Goal: Contribute content: Contribute content

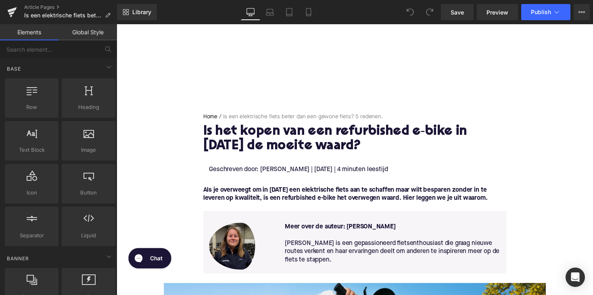
click at [298, 139] on h1 "Is het kopen van een refurbished e‑bike in [DATE] de moeite waard?" at bounding box center [360, 142] width 310 height 30
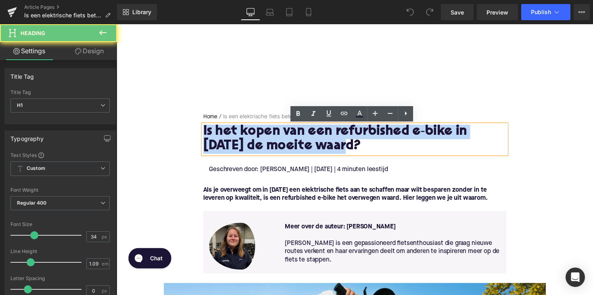
click at [298, 139] on h1 "Is het kopen van een refurbished e‑bike in [DATE] de moeite waard?" at bounding box center [360, 142] width 310 height 30
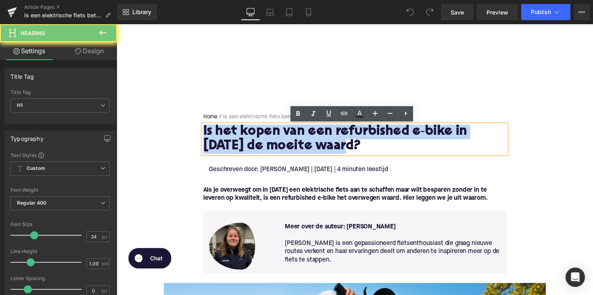
paste div
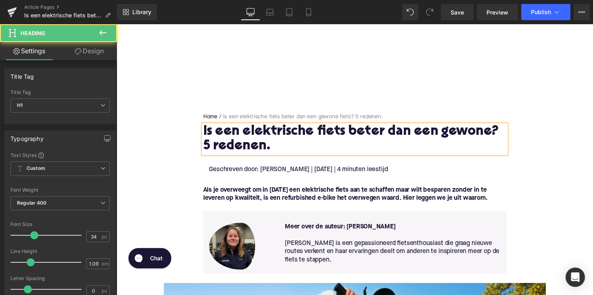
click at [492, 138] on h1 "Is een elektrische fiets beter dan een gewone? 5 redenen." at bounding box center [360, 142] width 310 height 30
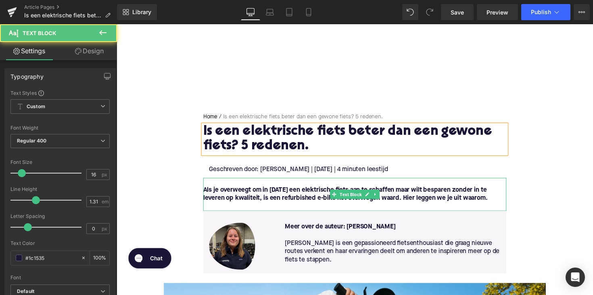
click at [373, 194] on div "Als je overweegt om in [DATE] een elektrische fiets aan te schaffen maar wilt b…" at bounding box center [360, 198] width 310 height 34
click at [373, 194] on font "Als je overweegt om in [DATE] een elektrische fiets aan te schaffen maar wilt b…" at bounding box center [350, 198] width 291 height 15
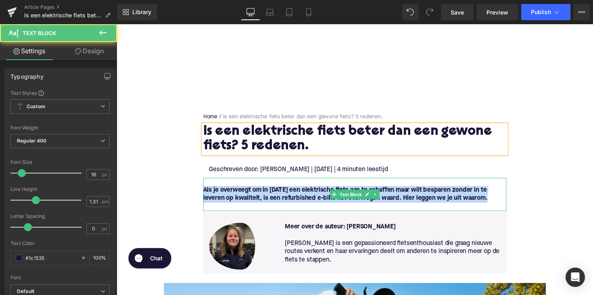
click at [373, 194] on font "Als je overweegt om in [DATE] een elektrische fiets aan te schaffen maar wilt b…" at bounding box center [350, 198] width 291 height 15
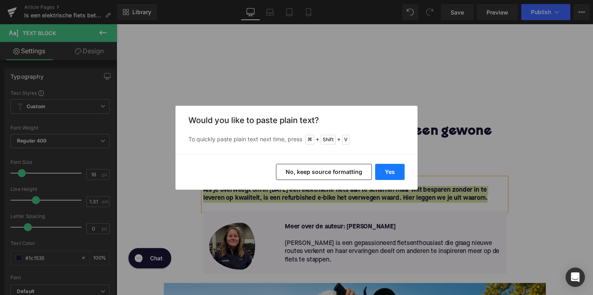
click at [392, 169] on button "Yes" at bounding box center [389, 172] width 29 height 16
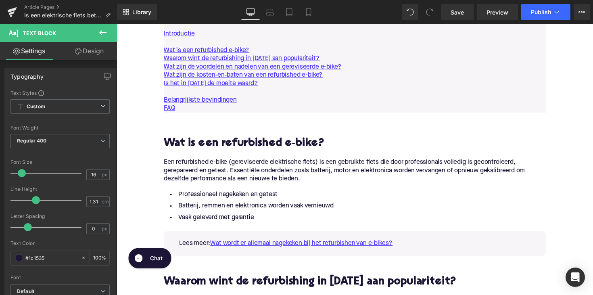
scroll to position [554, 0]
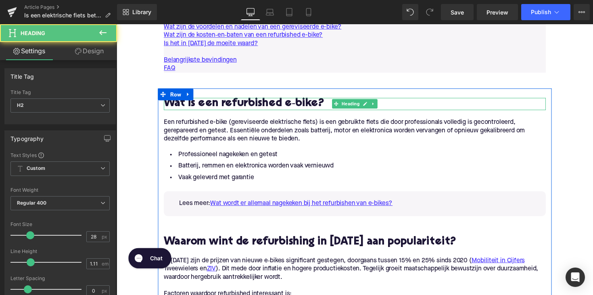
click at [254, 106] on h2 "Wat is een refurbished e‑bike?" at bounding box center [360, 106] width 391 height 12
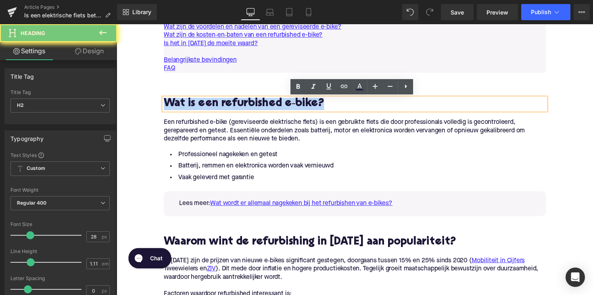
paste div
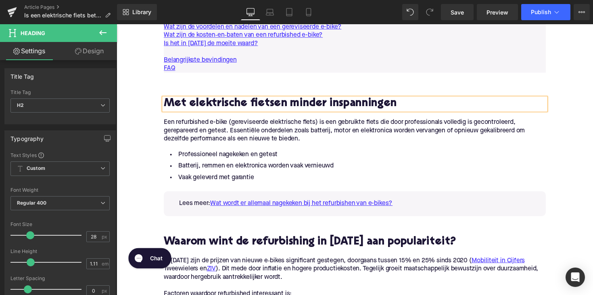
click at [165, 106] on h2 "Met elektrische fietsen minder inspanningen" at bounding box center [360, 106] width 391 height 12
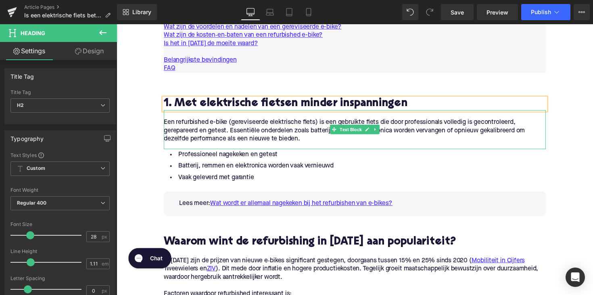
click at [304, 139] on p "Een refurbished e-bike (gereviseerde elektrische fiets) is een gebruikte fiets …" at bounding box center [360, 133] width 391 height 25
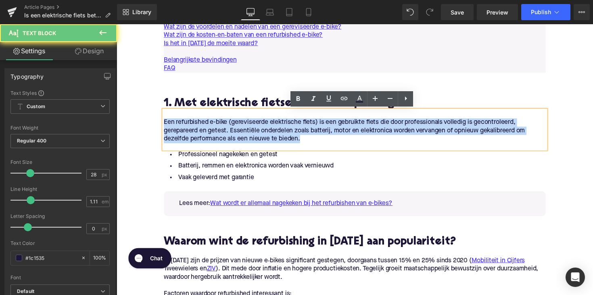
drag, startPoint x: 309, startPoint y: 140, endPoint x: 152, endPoint y: 125, distance: 157.9
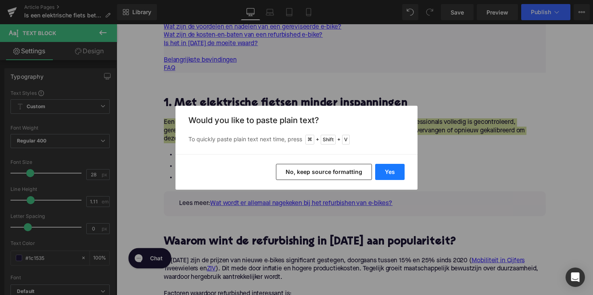
click at [388, 175] on button "Yes" at bounding box center [389, 172] width 29 height 16
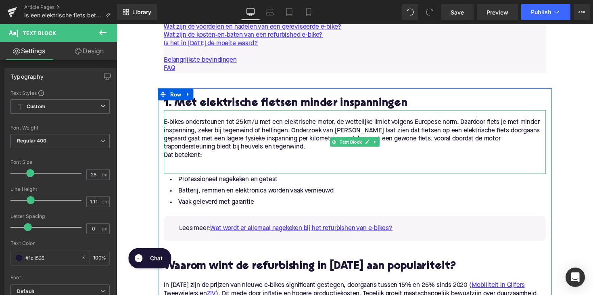
click at [171, 149] on p "E‑bikes ondersteunen tot 25 km/u met een elektrische motor, de wettelijke limie…" at bounding box center [360, 138] width 391 height 34
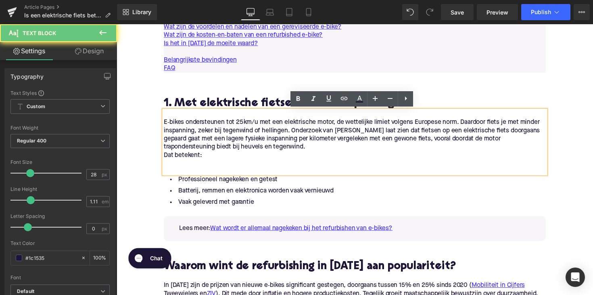
click at [165, 158] on p "Dat betekent:" at bounding box center [360, 158] width 391 height 8
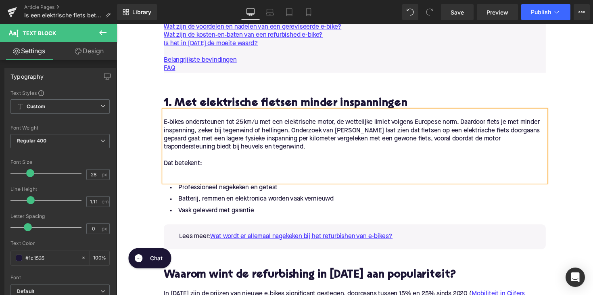
click at [195, 179] on p at bounding box center [360, 175] width 391 height 8
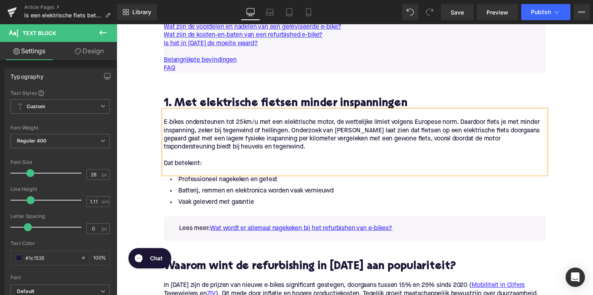
click at [271, 208] on li "Vaak geleverd met garantie" at bounding box center [360, 207] width 391 height 12
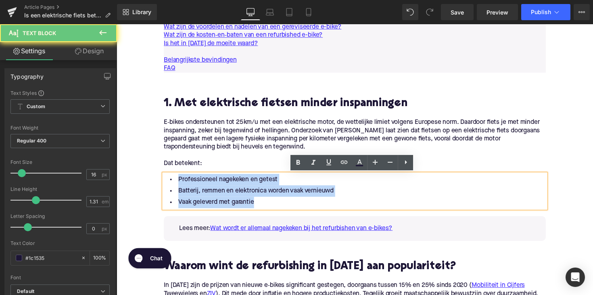
drag, startPoint x: 261, startPoint y: 208, endPoint x: 167, endPoint y: 183, distance: 97.2
click at [167, 183] on ul "Professioneel nagekeken en getest Batterij, remmen en elektronica worden vaak v…" at bounding box center [360, 194] width 391 height 35
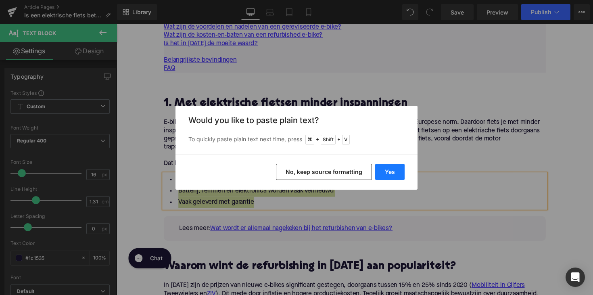
click at [384, 169] on button "Yes" at bounding box center [389, 172] width 29 height 16
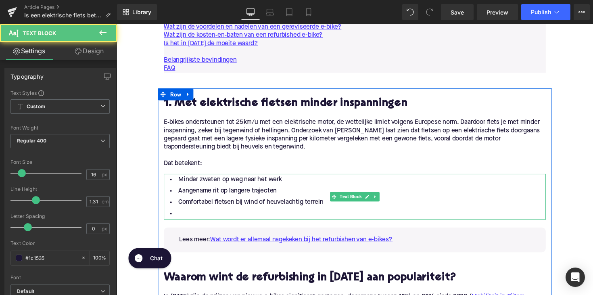
click at [182, 217] on li at bounding box center [360, 218] width 391 height 12
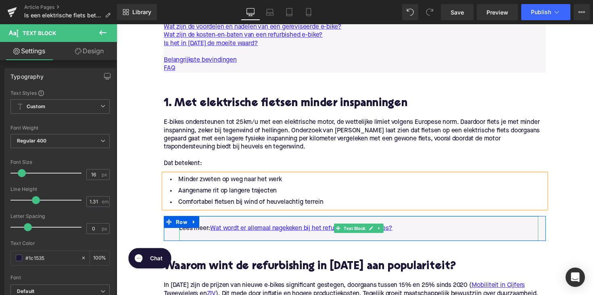
click at [410, 231] on p "Lees meer: Wat wordt er allemaal nagekeken bij het refurbishen van e-bikes?" at bounding box center [365, 233] width 368 height 8
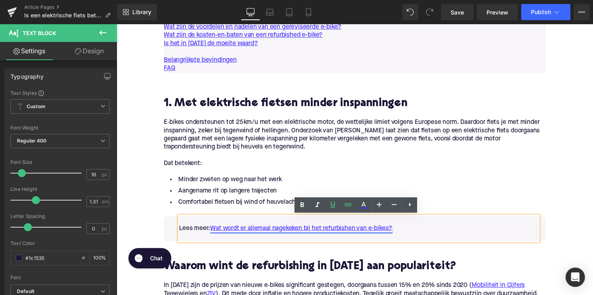
drag, startPoint x: 407, startPoint y: 231, endPoint x: 214, endPoint y: 234, distance: 192.8
click at [214, 234] on p "Lees meer: Wat wordt er allemaal nagekeken bij het refurbishen van e-bikes?" at bounding box center [365, 233] width 368 height 8
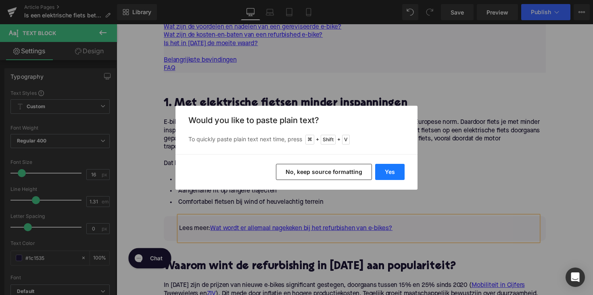
click at [387, 169] on button "Yes" at bounding box center [389, 172] width 29 height 16
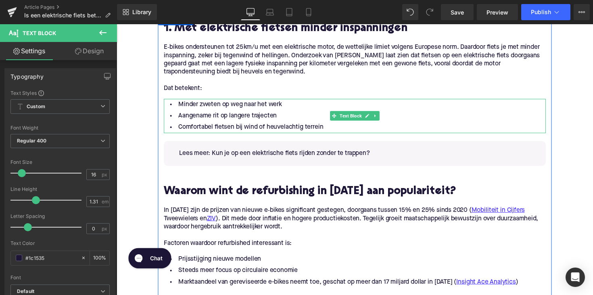
scroll to position [637, 0]
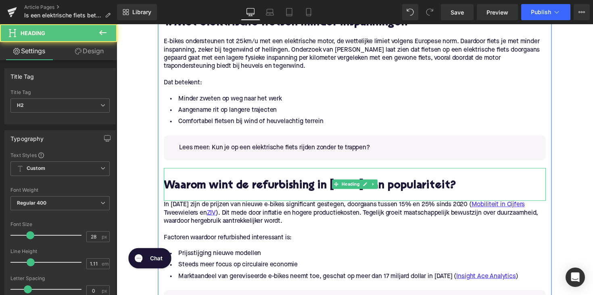
click at [263, 194] on h2 "Waarom wint de refurbishing in [DATE] aan populariteit?" at bounding box center [360, 190] width 391 height 12
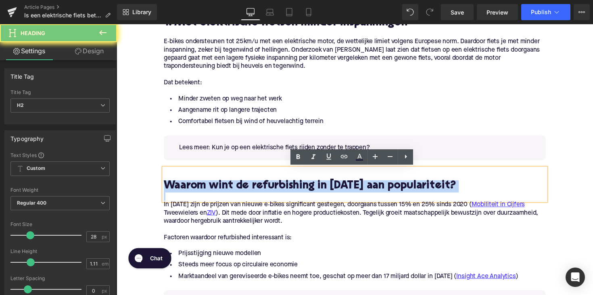
paste div
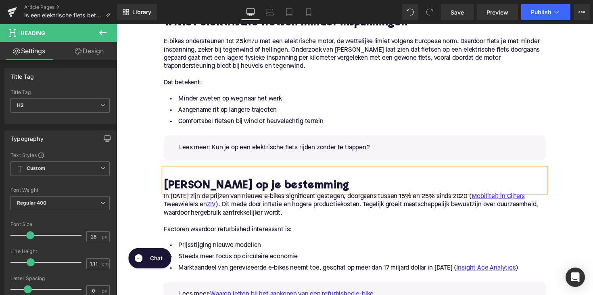
click at [165, 190] on h2 "[PERSON_NAME] op je bestemming" at bounding box center [360, 190] width 391 height 12
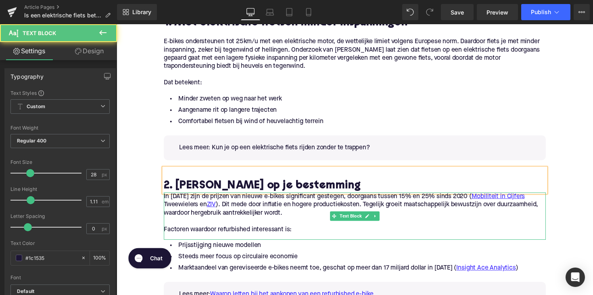
click at [168, 202] on p "In [DATE] zijn de prijzen van nieuwe e‑bikes significant gestegen, doorgaans tu…" at bounding box center [360, 208] width 391 height 25
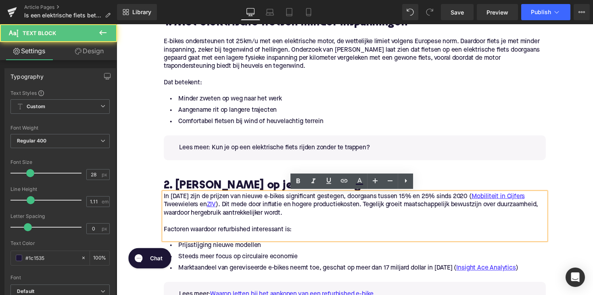
click at [165, 202] on p "In [DATE] zijn de prijzen van nieuwe e‑bikes significant gestegen, doorgaans tu…" at bounding box center [360, 208] width 391 height 25
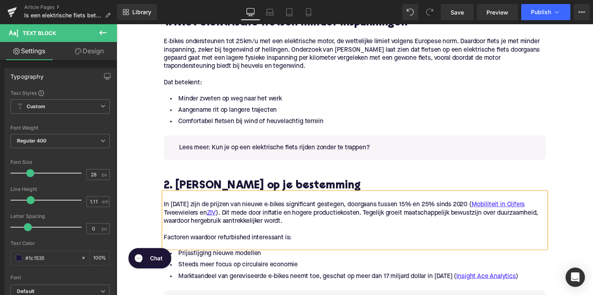
scroll to position [707, 0]
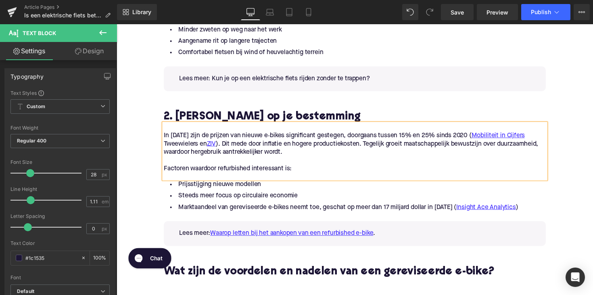
click at [305, 165] on p at bounding box center [360, 164] width 391 height 8
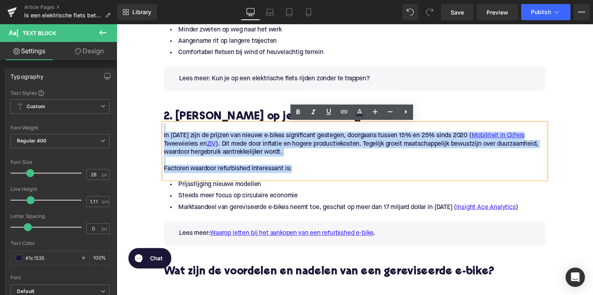
drag, startPoint x: 295, startPoint y: 174, endPoint x: 146, endPoint y: 129, distance: 155.6
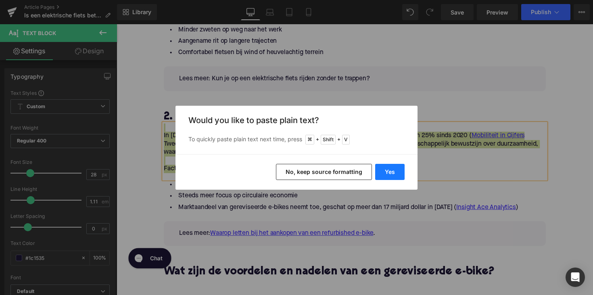
click at [384, 168] on button "Yes" at bounding box center [389, 172] width 29 height 16
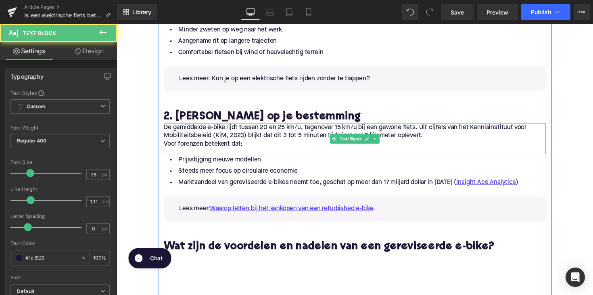
click at [206, 143] on p "Voor forenzen betekent dat:" at bounding box center [360, 147] width 391 height 8
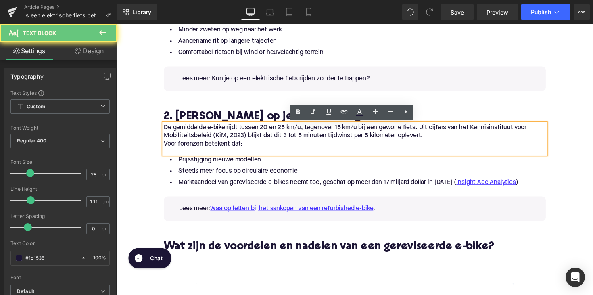
click at [174, 149] on p "Voor forenzen betekent dat:" at bounding box center [360, 147] width 391 height 8
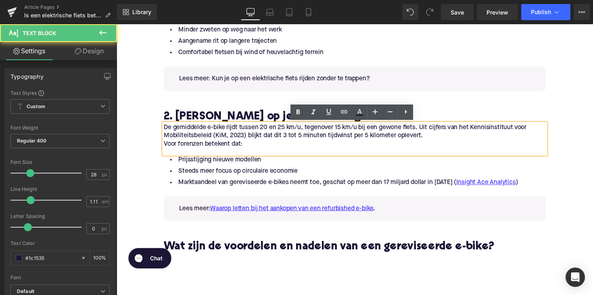
click at [165, 148] on div "De gemiddelde e-bike rijdt tussen 20 en 25 km/u, tegenover 15 km/u bij een gewo…" at bounding box center [360, 141] width 391 height 31
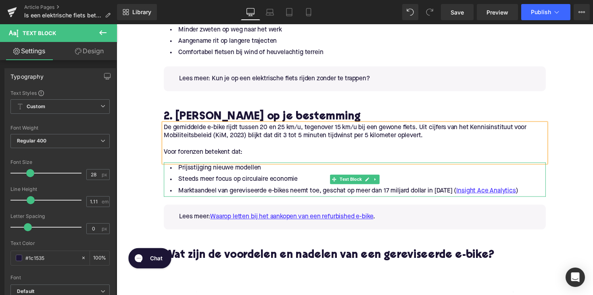
click at [429, 194] on li "Marktaandeel van gereviseerde e-bikes neemt toe, geschat op meer dan 17 miljard…" at bounding box center [360, 195] width 391 height 12
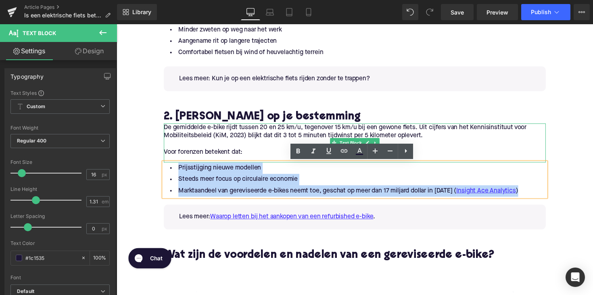
drag, startPoint x: 527, startPoint y: 196, endPoint x: 174, endPoint y: 162, distance: 354.9
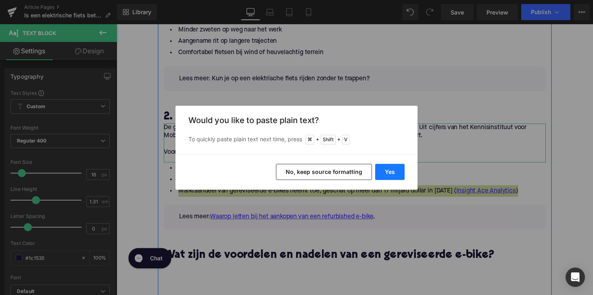
click at [389, 170] on button "Yes" at bounding box center [389, 172] width 29 height 16
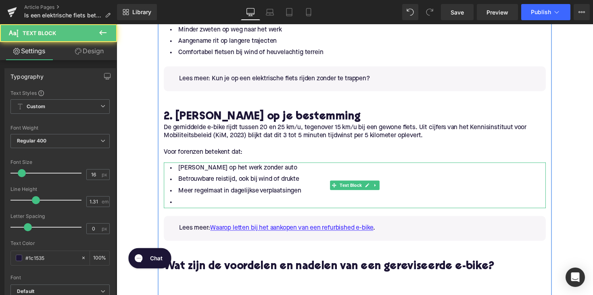
click at [204, 202] on li at bounding box center [360, 207] width 391 height 12
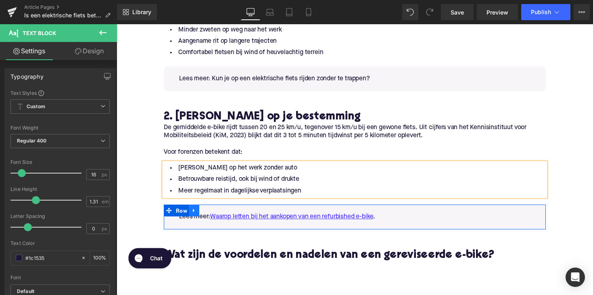
click at [196, 214] on icon at bounding box center [196, 215] width 6 height 6
click at [215, 213] on icon at bounding box center [217, 215] width 6 height 6
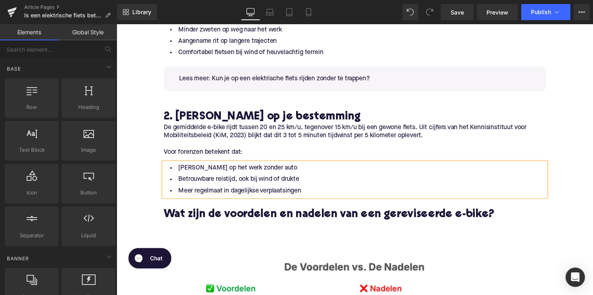
scroll to position [823, 0]
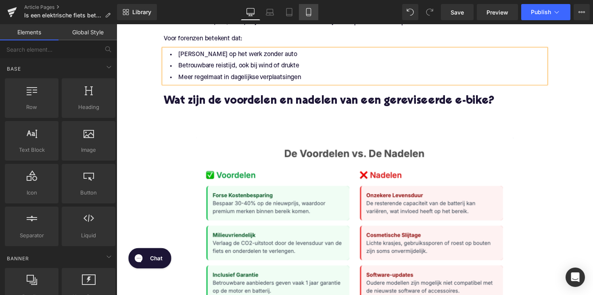
click at [319, 102] on h2 "Wat zijn de voordelen en nadelen van een gereviseerde e-bike?" at bounding box center [360, 103] width 391 height 12
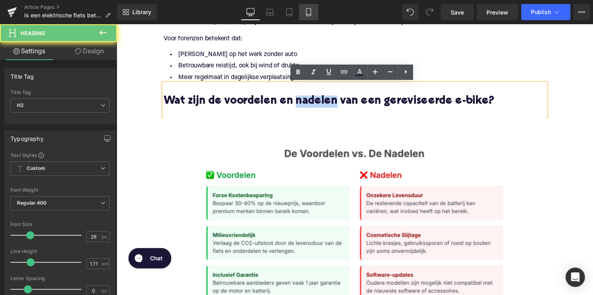
click at [319, 102] on h2 "Wat zijn de voordelen en nadelen van een gereviseerde e-bike?" at bounding box center [360, 103] width 391 height 12
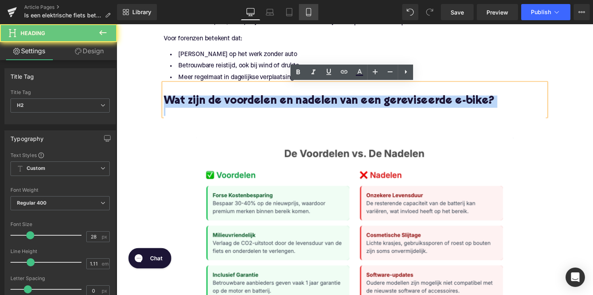
paste div
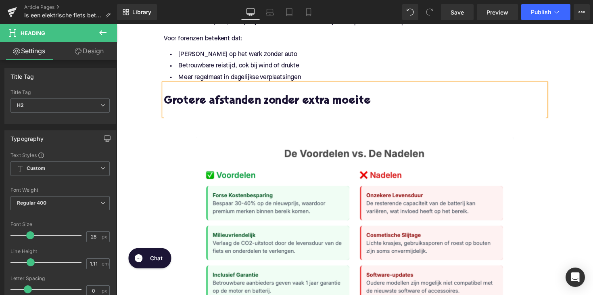
click at [190, 102] on h2 "Grotere afstanden zonder extra moeite" at bounding box center [360, 103] width 391 height 12
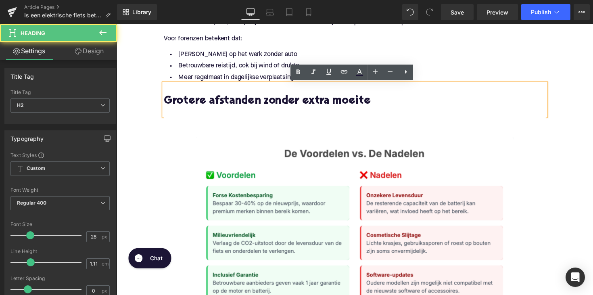
click at [165, 103] on h2 "Grotere afstanden zonder extra moeite" at bounding box center [360, 103] width 391 height 12
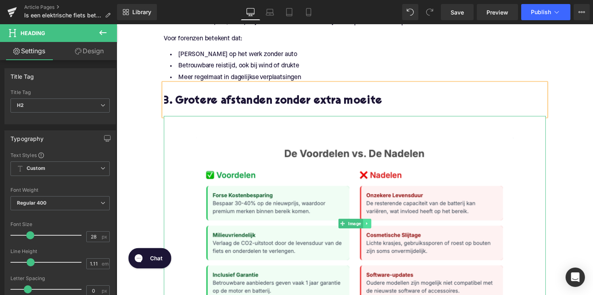
click at [369, 227] on link at bounding box center [373, 228] width 8 height 10
click at [373, 227] on link at bounding box center [377, 228] width 8 height 10
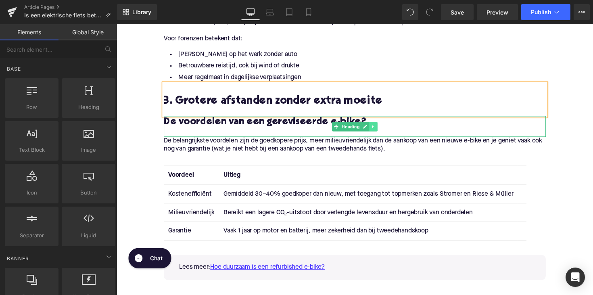
click at [379, 126] on link at bounding box center [379, 129] width 8 height 10
click at [381, 127] on icon at bounding box center [383, 129] width 4 height 5
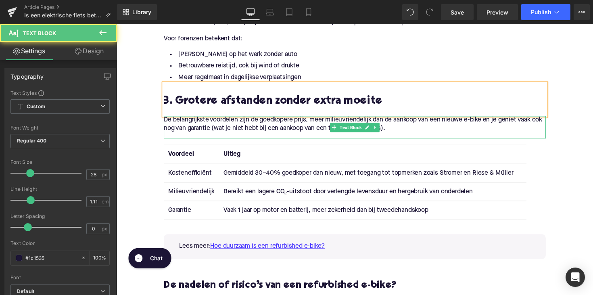
click at [261, 129] on p "De belangrijkste voordelen zijn de goedkopere prijs, meer milieuvriendelijk dan…" at bounding box center [360, 126] width 391 height 17
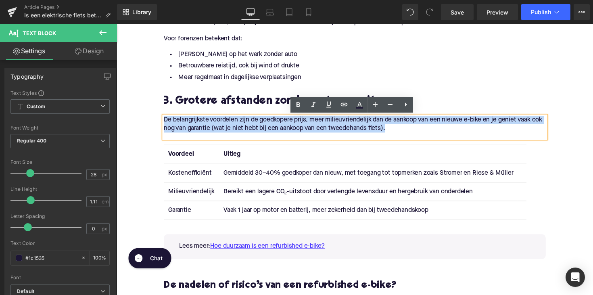
drag, startPoint x: 412, startPoint y: 130, endPoint x: 136, endPoint y: 120, distance: 275.6
click at [136, 120] on div "Home / Is een elektrische fiets beter dan een gewone fiets? 5 redenen. Breadcru…" at bounding box center [361, 240] width 488 height 1942
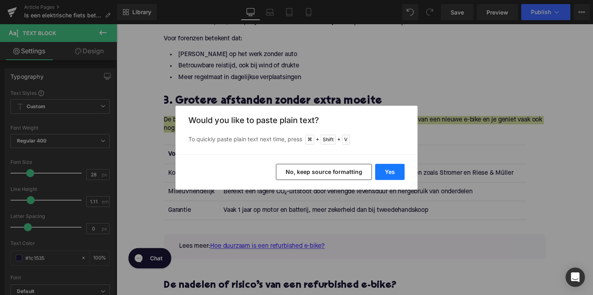
click at [389, 173] on button "Yes" at bounding box center [389, 172] width 29 height 16
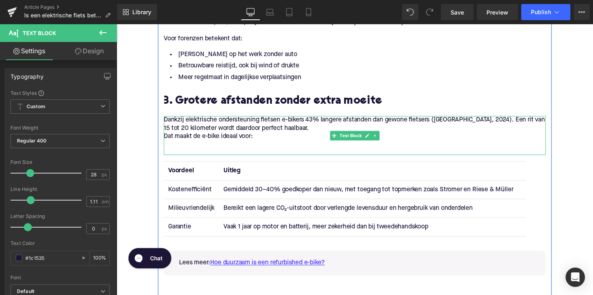
click at [187, 148] on p at bounding box center [360, 148] width 391 height 8
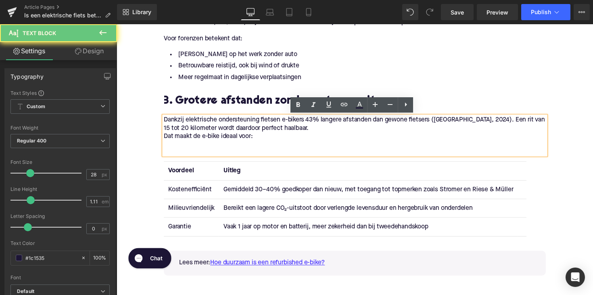
click at [165, 140] on p "Dat maakt de e-bike ideaal voor:" at bounding box center [360, 139] width 391 height 8
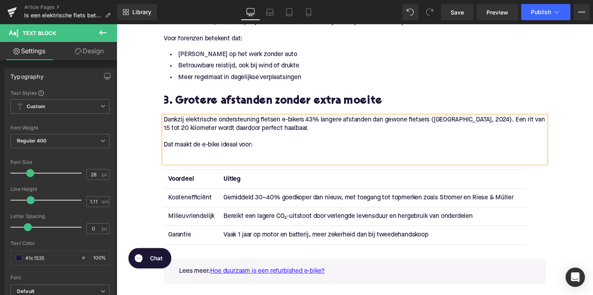
click at [175, 162] on div "Dankzij elektrische ondersteuning fietsen e-bikers 43% langere afstanden dan ge…" at bounding box center [360, 142] width 391 height 48
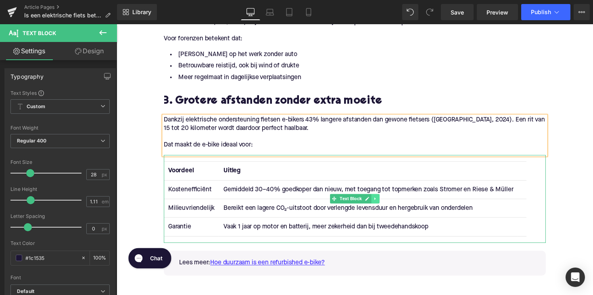
click at [378, 206] on link at bounding box center [381, 203] width 8 height 10
click at [381, 204] on link at bounding box center [385, 203] width 8 height 10
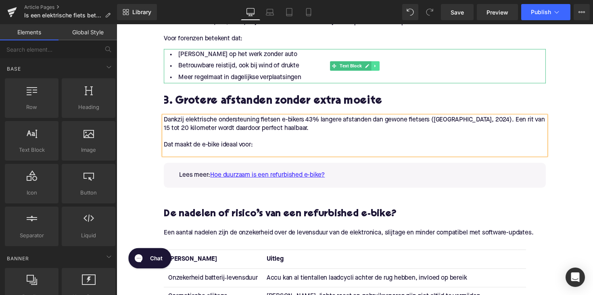
click at [383, 69] on link at bounding box center [381, 67] width 8 height 10
click at [376, 67] on icon at bounding box center [377, 67] width 4 height 4
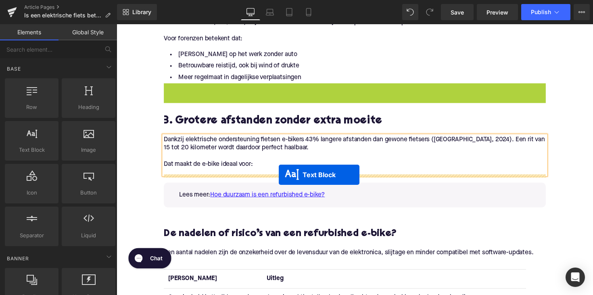
drag, startPoint x: 338, startPoint y: 100, endPoint x: 283, endPoint y: 178, distance: 96.1
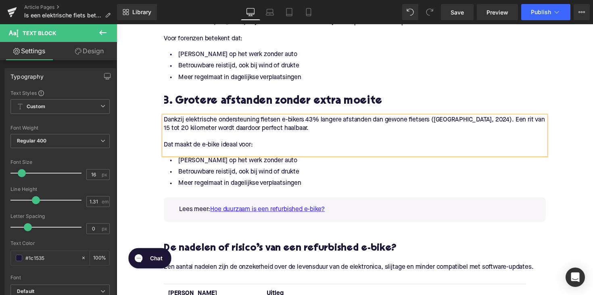
click at [308, 177] on li "Betrouwbare reistijd, ook bij wind of drukte" at bounding box center [360, 176] width 391 height 12
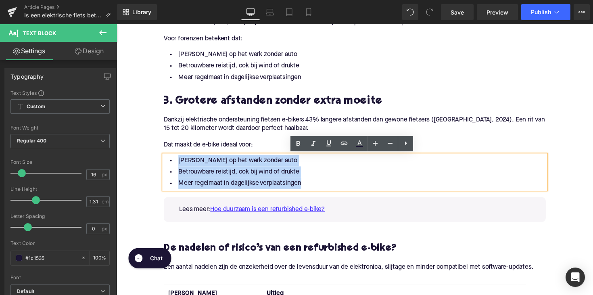
drag, startPoint x: 306, startPoint y: 187, endPoint x: 155, endPoint y: 150, distance: 155.3
click at [155, 150] on div "Home / Is een elektrische fiets beter dan een gewone fiets? 5 redenen. Breadcru…" at bounding box center [361, 221] width 488 height 1904
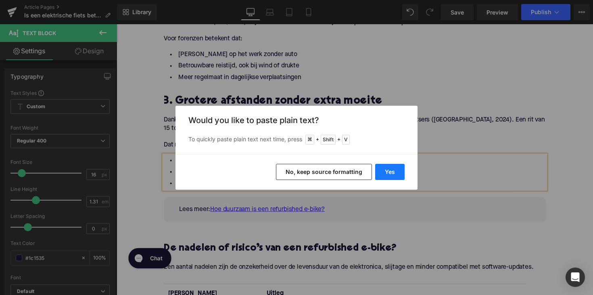
click at [389, 171] on button "Yes" at bounding box center [389, 172] width 29 height 16
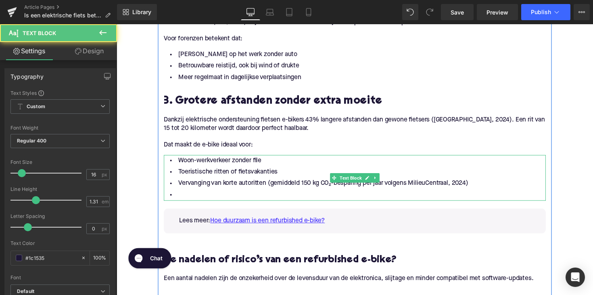
click at [229, 199] on li at bounding box center [360, 199] width 391 height 12
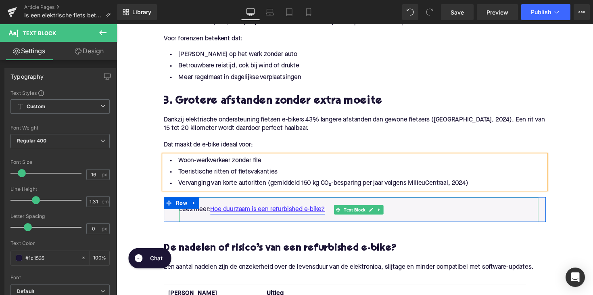
scroll to position [860, 0]
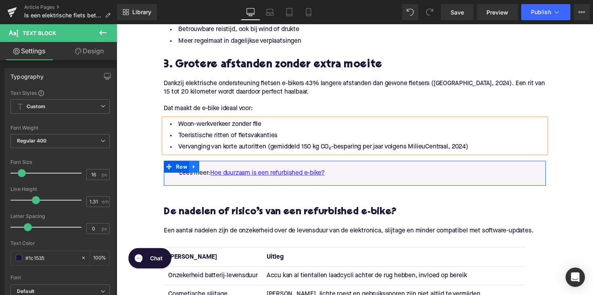
click at [193, 170] on icon at bounding box center [196, 170] width 6 height 6
click at [220, 168] on link at bounding box center [217, 170] width 10 height 12
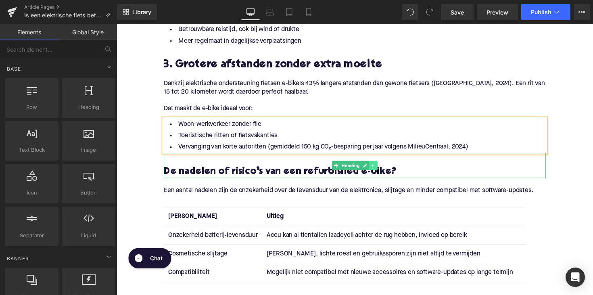
click at [378, 165] on link at bounding box center [379, 169] width 8 height 10
click at [379, 169] on link at bounding box center [383, 169] width 8 height 10
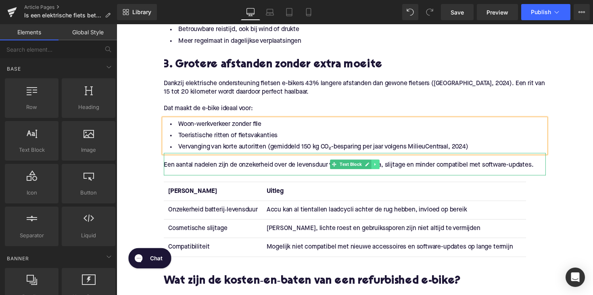
click at [381, 168] on icon at bounding box center [381, 167] width 4 height 5
click at [383, 166] on icon at bounding box center [385, 167] width 4 height 4
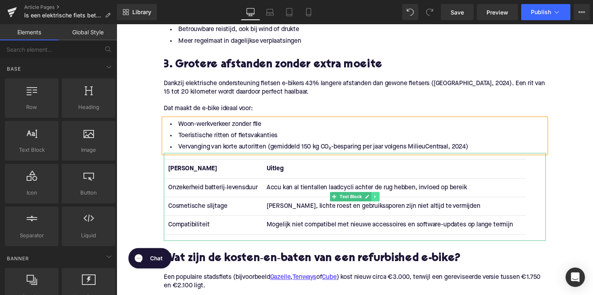
click at [380, 200] on icon at bounding box center [381, 200] width 4 height 5
click at [382, 200] on link at bounding box center [385, 201] width 8 height 10
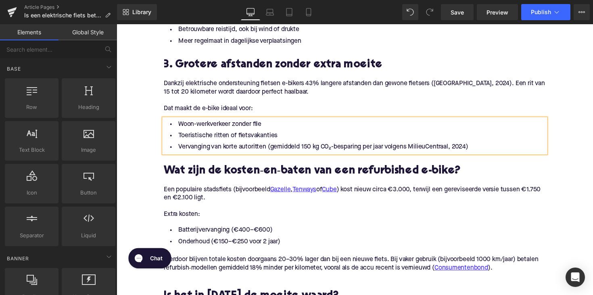
click at [290, 175] on h2 "Wat zijn de kosten‑en‑baten van een refurbished e-bike?" at bounding box center [360, 175] width 391 height 12
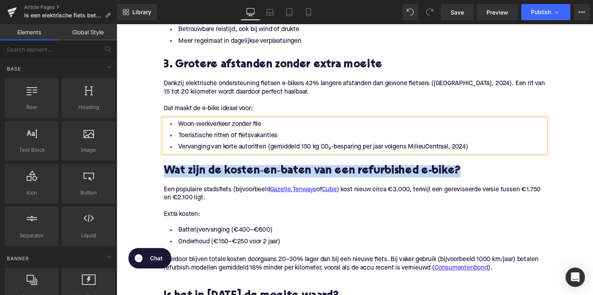
click at [290, 175] on h2 "Wat zijn de kosten‑en‑baten van een refurbished e-bike?" at bounding box center [360, 175] width 391 height 12
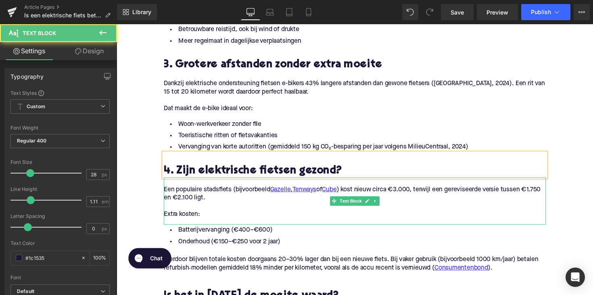
click at [198, 218] on p "Extra kosten:" at bounding box center [360, 219] width 391 height 8
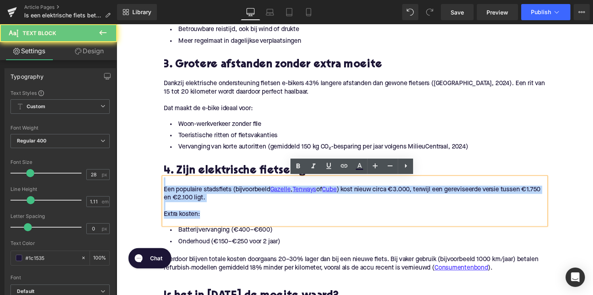
drag, startPoint x: 208, startPoint y: 218, endPoint x: 147, endPoint y: 186, distance: 69.3
click at [147, 186] on div "Home / Is een elektrische fiets beter dan een gewone fiets? 5 redenen. Breadcru…" at bounding box center [361, 94] width 488 height 1724
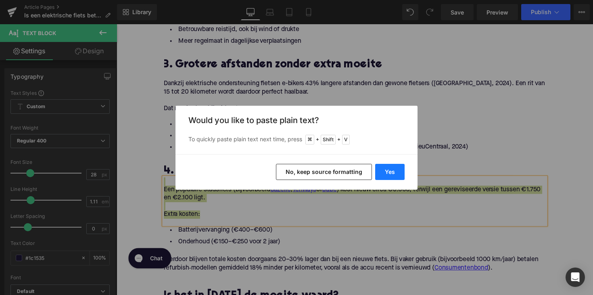
click at [388, 170] on button "Yes" at bounding box center [389, 172] width 29 height 16
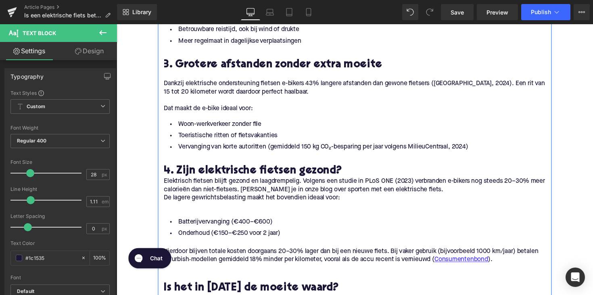
click at [187, 202] on p "De lagere gewrichtsbelasting maakt het bovendien ideaal voor:" at bounding box center [360, 202] width 391 height 8
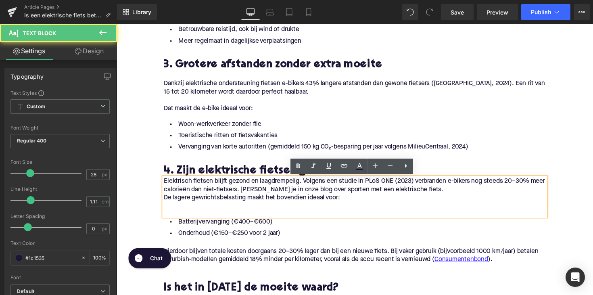
click at [165, 202] on div "Elektrisch fietsen blijft gezond en laagdrempelig. Volgens een studie in PLoS O…" at bounding box center [360, 201] width 391 height 40
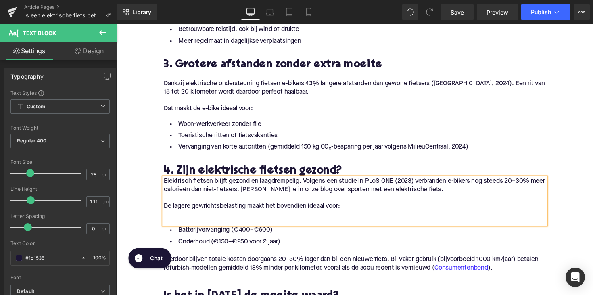
click at [176, 226] on div "Elektrisch fietsen blijft gezond en laagdrempelig. Volgens een studie in PLoS O…" at bounding box center [360, 205] width 391 height 48
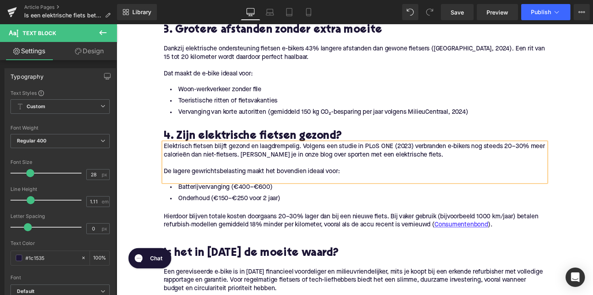
scroll to position [907, 0]
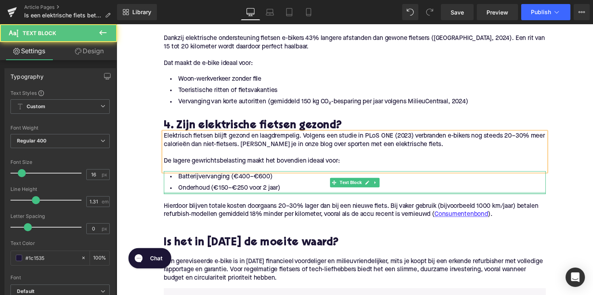
click at [284, 196] on div "Batterijvervanging (€400–€600) Onderhoud (€150–€250 voor 2 jaar) Text Block" at bounding box center [360, 186] width 391 height 23
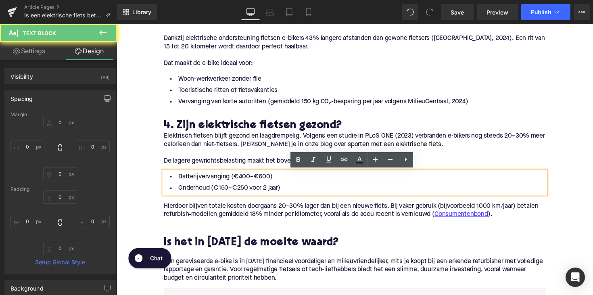
click at [288, 192] on li "Onderhoud (€150–€250 voor 2 jaar)" at bounding box center [360, 192] width 391 height 12
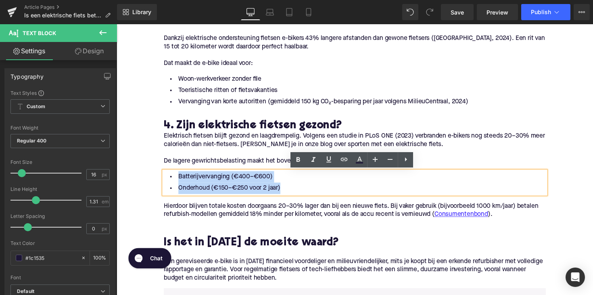
drag, startPoint x: 271, startPoint y: 190, endPoint x: 171, endPoint y: 176, distance: 100.9
click at [171, 177] on ul "Batterijvervanging (€400–€600) Onderhoud (€150–€250 voor 2 jaar)" at bounding box center [360, 186] width 391 height 23
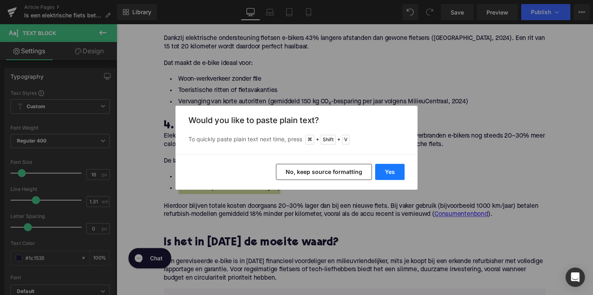
click at [383, 169] on button "Yes" at bounding box center [389, 172] width 29 height 16
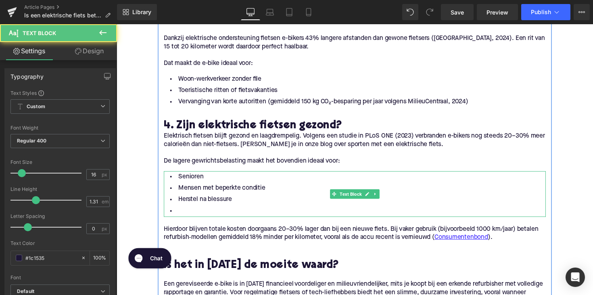
click at [182, 211] on li at bounding box center [360, 216] width 391 height 12
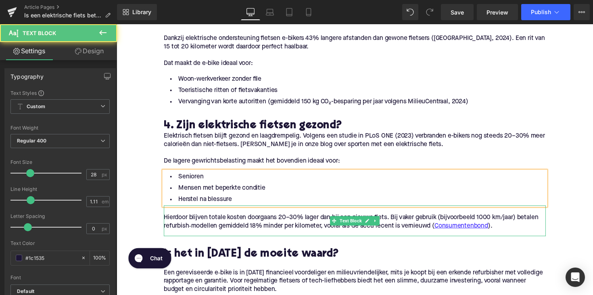
click at [316, 221] on p "Hierdoor blijven totale kosten doorgaans 20–30% lager dan bij een nieuwe fiets.…" at bounding box center [360, 226] width 391 height 17
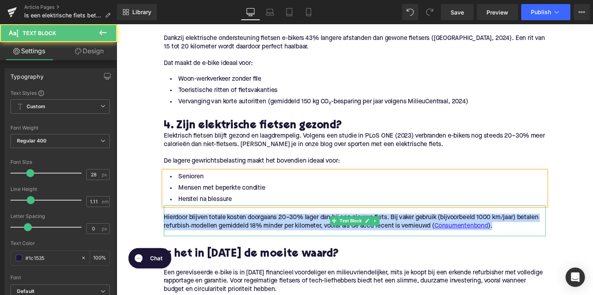
click at [316, 221] on p "Hierdoor blijven totale kosten doorgaans 20–30% lager dan bij een nieuwe fiets.…" at bounding box center [360, 226] width 391 height 17
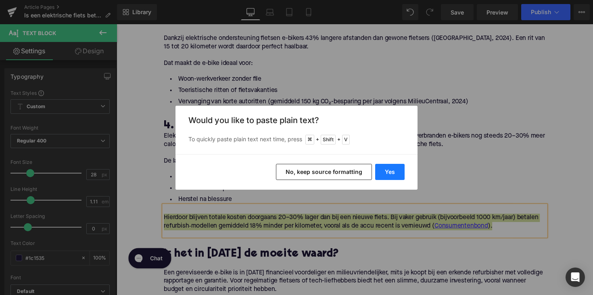
click at [398, 171] on button "Yes" at bounding box center [389, 172] width 29 height 16
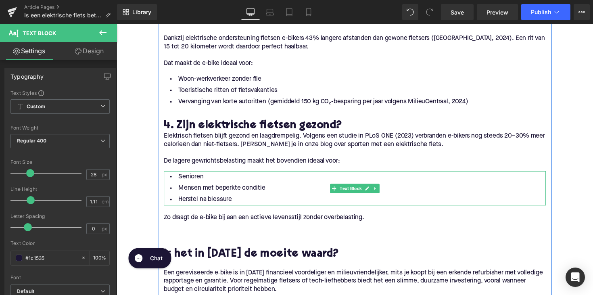
scroll to position [1011, 0]
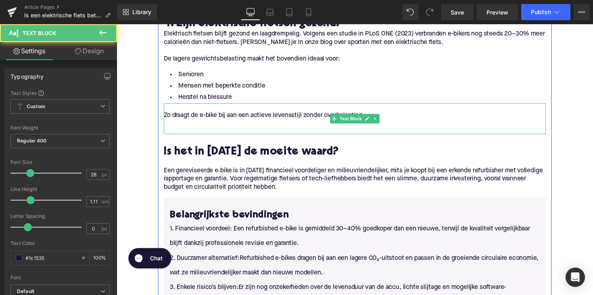
click at [202, 127] on p at bounding box center [360, 126] width 391 height 8
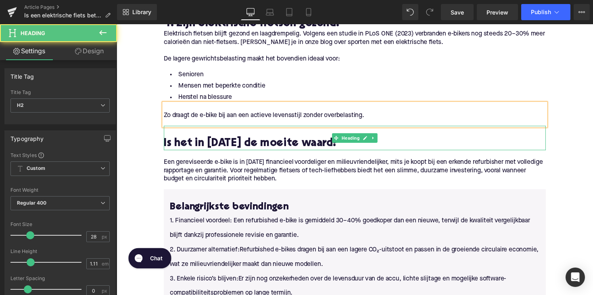
click at [276, 148] on h2 "Is het in [DATE] de moeite waard?" at bounding box center [360, 147] width 391 height 12
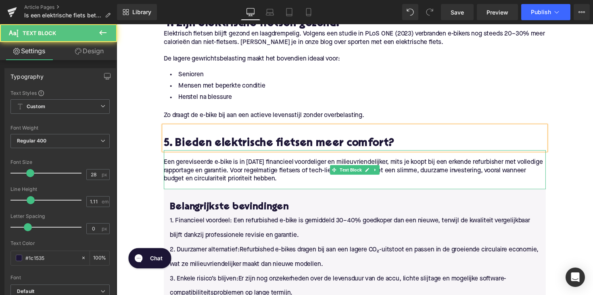
click at [285, 184] on p "Een gereviseerde e‑bike is in [DATE] financieel voordeliger en milieuvriendelij…" at bounding box center [360, 174] width 391 height 25
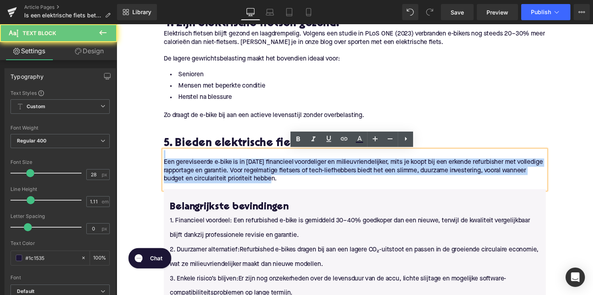
drag, startPoint x: 290, startPoint y: 184, endPoint x: 152, endPoint y: 156, distance: 141.5
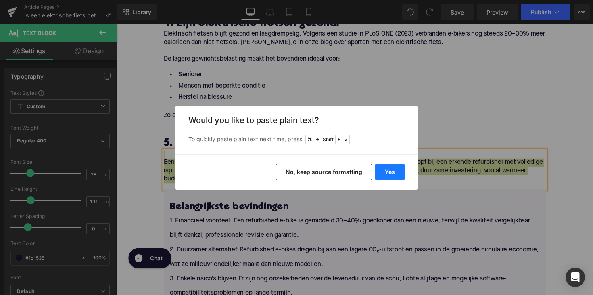
click at [396, 170] on button "Yes" at bounding box center [389, 172] width 29 height 16
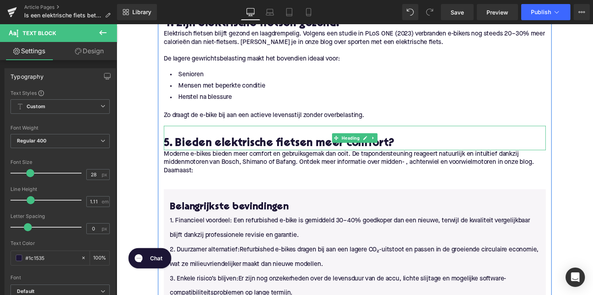
click at [385, 149] on h2 "5. Bieden elektrische fietsen meer comfort?" at bounding box center [360, 147] width 391 height 12
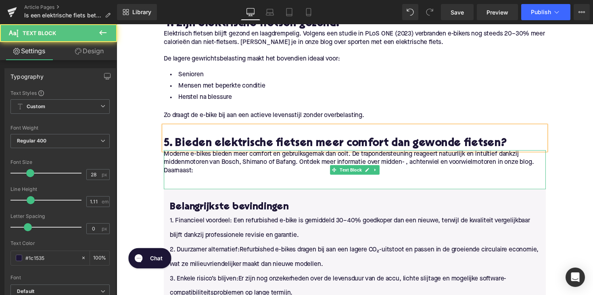
drag, startPoint x: 255, startPoint y: 165, endPoint x: 172, endPoint y: 157, distance: 83.1
click at [255, 165] on p "Moderne e-bikes bieden meer comfort en gebruiksgemak dan ooit. De trapondersteu…" at bounding box center [360, 161] width 391 height 17
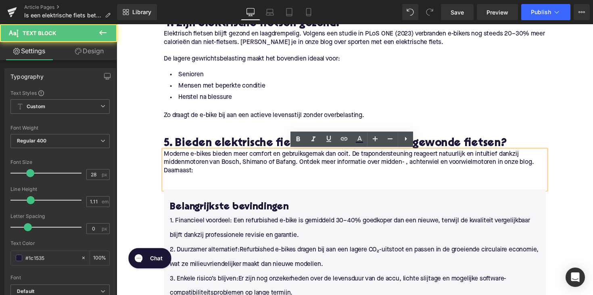
click at [165, 158] on p "Moderne e-bikes bieden meer comfort en gebruiksgemak dan ooit. De trapondersteu…" at bounding box center [360, 161] width 391 height 17
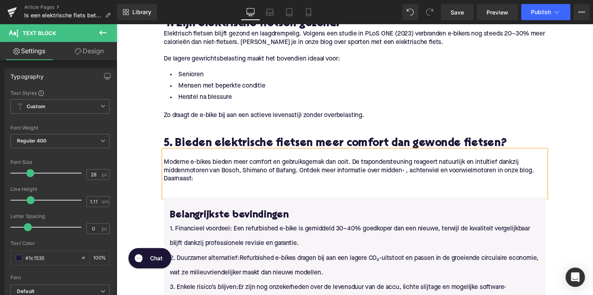
click at [165, 185] on p "Daarnaast:" at bounding box center [360, 183] width 391 height 8
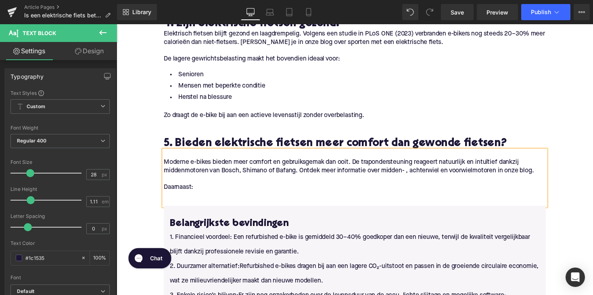
scroll to position [983, 0]
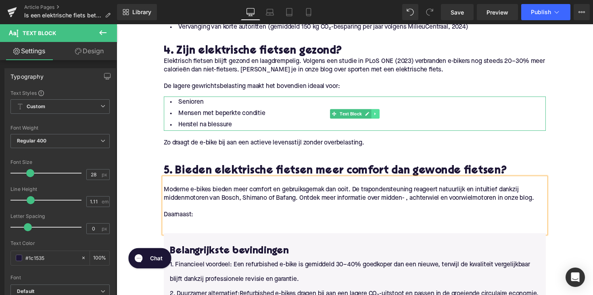
click at [380, 121] on link at bounding box center [381, 116] width 8 height 10
click at [375, 119] on link at bounding box center [377, 116] width 8 height 10
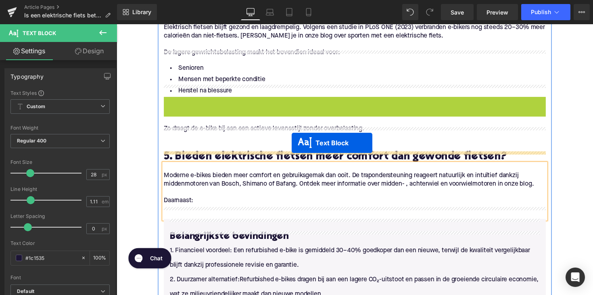
scroll to position [1030, 0]
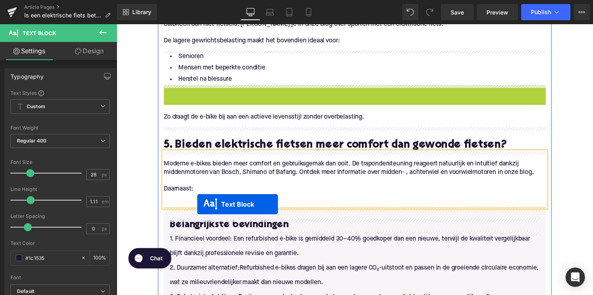
drag, startPoint x: 334, startPoint y: 148, endPoint x: 199, endPoint y: 208, distance: 148.0
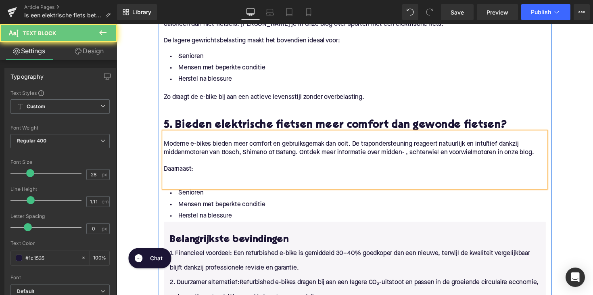
click at [173, 182] on p at bounding box center [360, 181] width 391 height 8
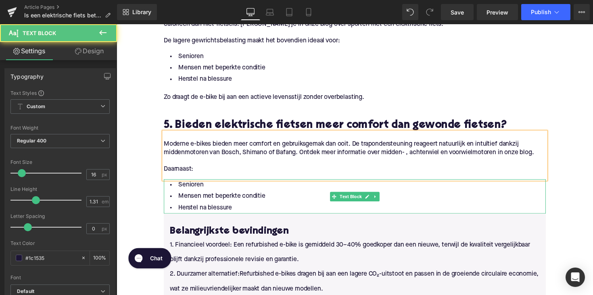
click at [236, 214] on li "Herstel na blessure" at bounding box center [360, 212] width 391 height 12
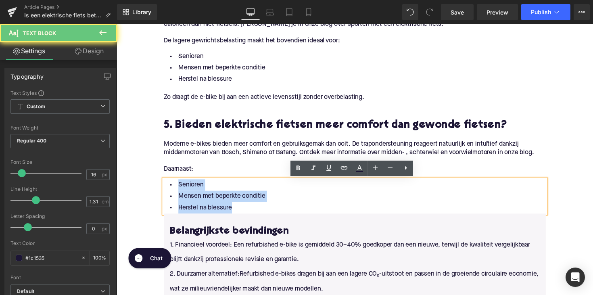
drag, startPoint x: 242, startPoint y: 210, endPoint x: 164, endPoint y: 191, distance: 80.2
click at [165, 191] on ul "Senioren Mensen met beperkte conditie [PERSON_NAME] na blessure" at bounding box center [360, 200] width 391 height 35
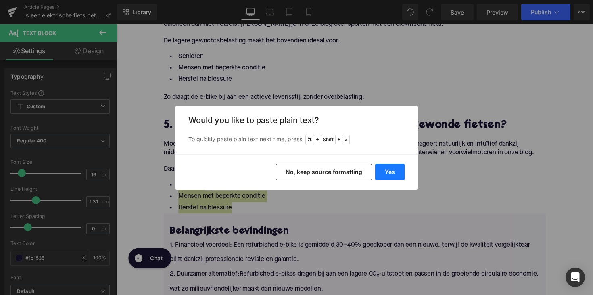
click at [380, 172] on button "Yes" at bounding box center [389, 172] width 29 height 16
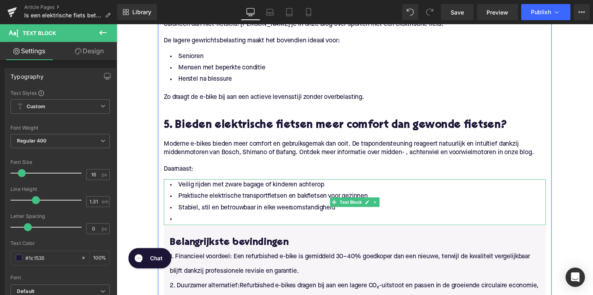
click at [191, 222] on li at bounding box center [360, 224] width 391 height 12
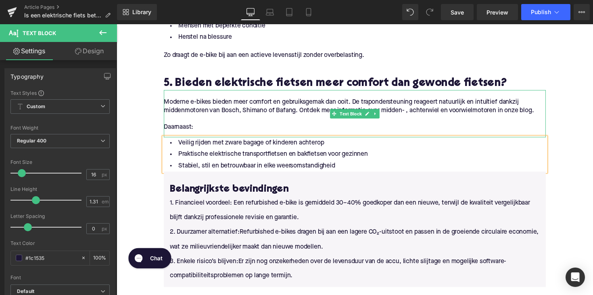
scroll to position [1120, 0]
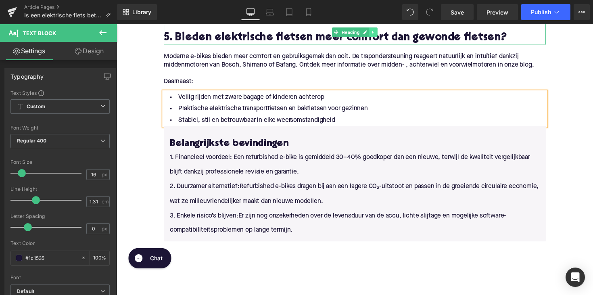
click at [381, 34] on link at bounding box center [379, 32] width 8 height 10
click at [374, 33] on icon at bounding box center [375, 32] width 4 height 5
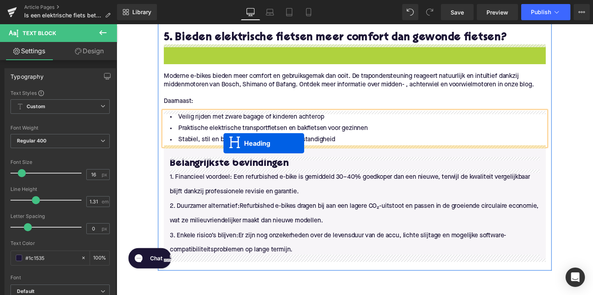
drag, startPoint x: 339, startPoint y: 55, endPoint x: 226, endPoint y: 146, distance: 144.5
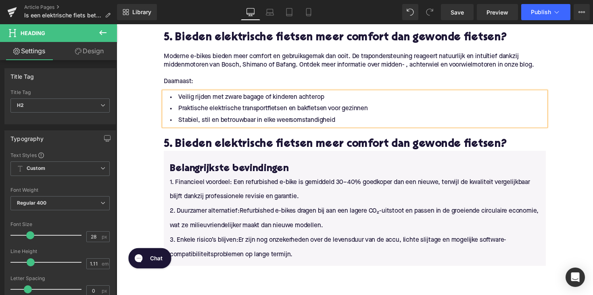
click at [269, 144] on h2 "5. Bieden elektrische fietsen meer comfort dan gewonde fietsen?" at bounding box center [360, 147] width 391 height 12
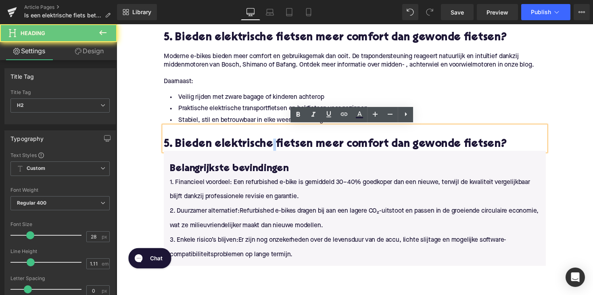
click at [269, 144] on h2 "5. Bieden elektrische fietsen meer comfort dan gewonde fietsen?" at bounding box center [360, 147] width 391 height 12
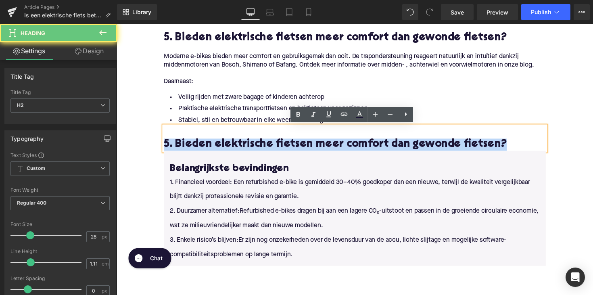
click at [269, 144] on h2 "5. Bieden elektrische fietsen meer comfort dan gewonde fietsen?" at bounding box center [360, 147] width 391 height 12
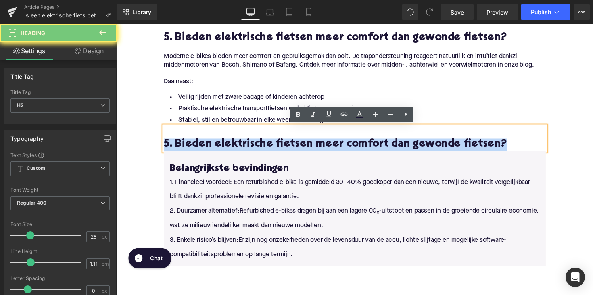
paste div
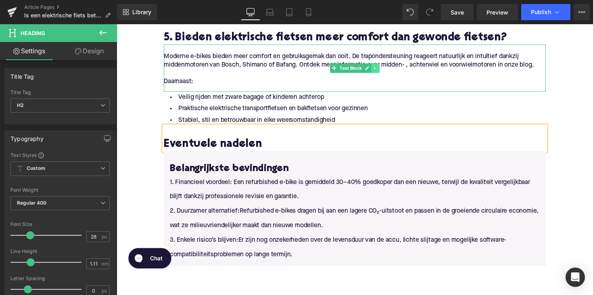
click at [381, 71] on icon at bounding box center [381, 69] width 4 height 5
click at [377, 68] on icon at bounding box center [377, 69] width 4 height 4
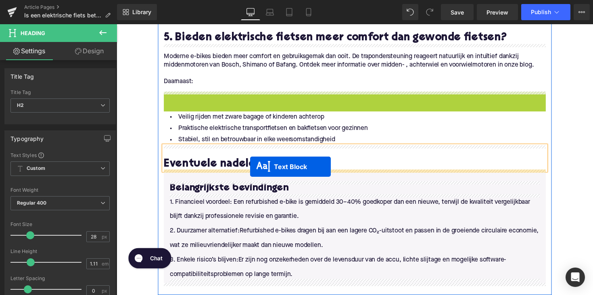
drag, startPoint x: 335, startPoint y: 117, endPoint x: 253, endPoint y: 170, distance: 97.1
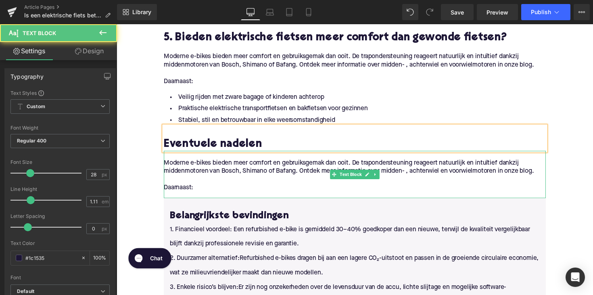
click at [200, 173] on p "Moderne e-bikes bieden meer comfort en gebruiksgemak dan ooit. De trapondersteu…" at bounding box center [360, 170] width 391 height 17
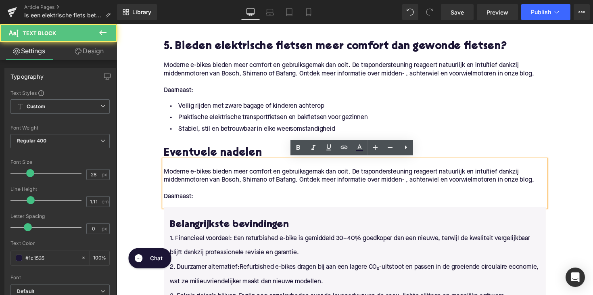
scroll to position [1110, 0]
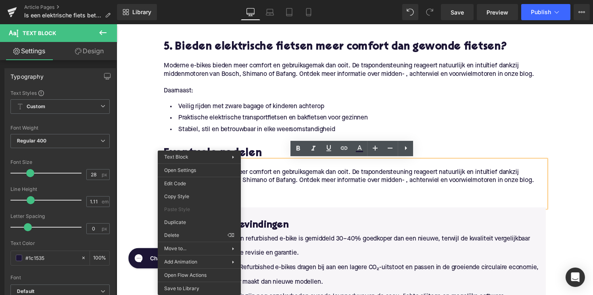
drag, startPoint x: 200, startPoint y: 205, endPoint x: 354, endPoint y: 225, distance: 154.8
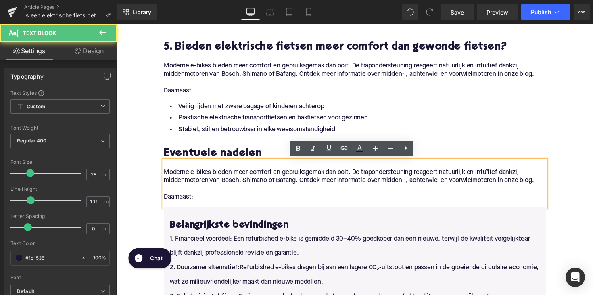
click at [298, 206] on div "Moderne e-bikes bieden meer comfort en gebruiksgemak dan ooit. De trapondersteu…" at bounding box center [360, 187] width 391 height 48
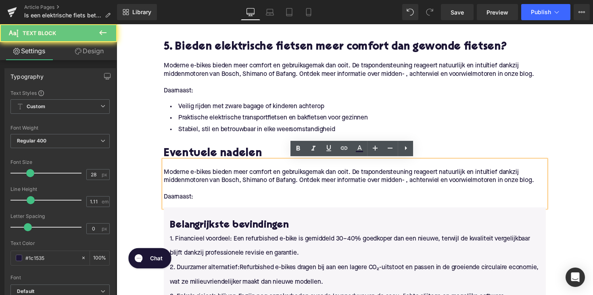
click at [196, 204] on p "Daarnaast:" at bounding box center [360, 201] width 391 height 8
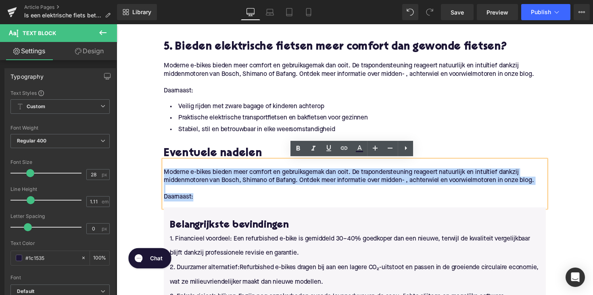
drag, startPoint x: 206, startPoint y: 198, endPoint x: 147, endPoint y: 175, distance: 63.9
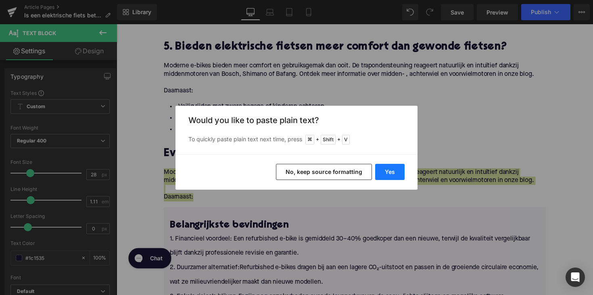
click at [397, 173] on button "Yes" at bounding box center [389, 172] width 29 height 16
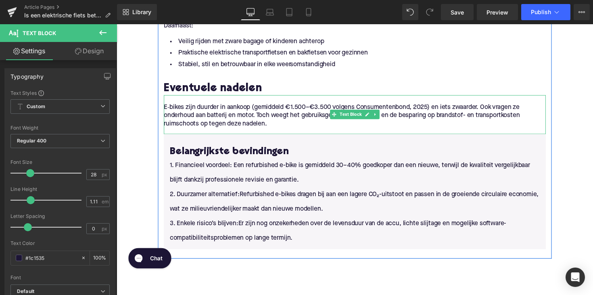
scroll to position [1203, 0]
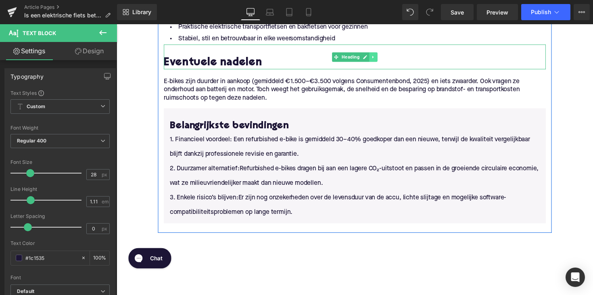
click at [377, 56] on icon at bounding box center [379, 58] width 4 height 5
click at [373, 56] on icon at bounding box center [375, 58] width 4 height 4
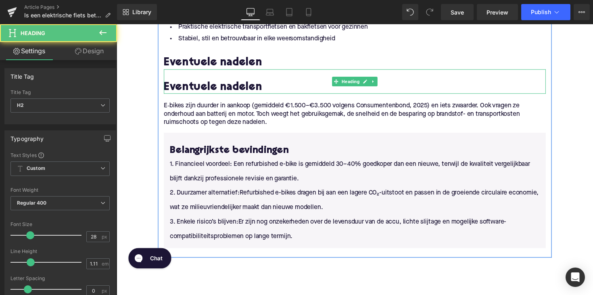
click at [335, 81] on h2 at bounding box center [360, 77] width 391 height 12
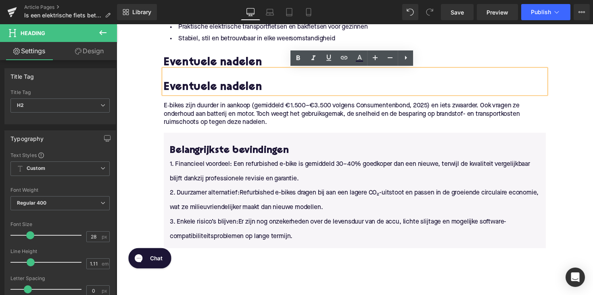
click at [274, 48] on h2 at bounding box center [360, 51] width 391 height 12
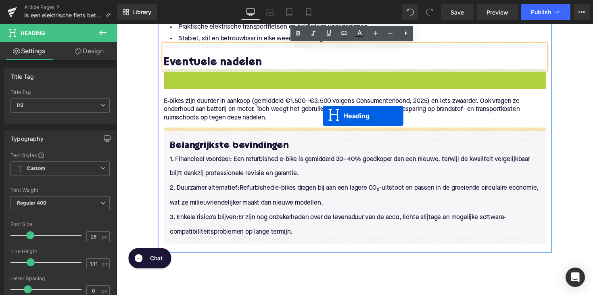
drag, startPoint x: 337, startPoint y: 83, endPoint x: 328, endPoint y: 118, distance: 36.8
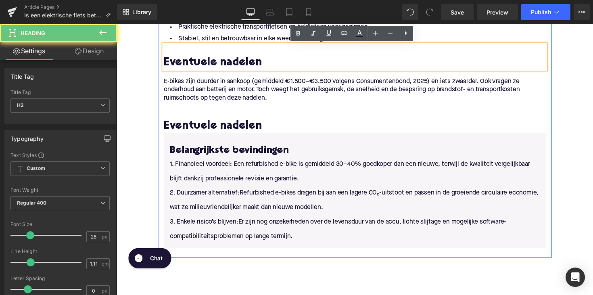
click at [233, 58] on h2 "Eventuele nadelen" at bounding box center [360, 64] width 391 height 12
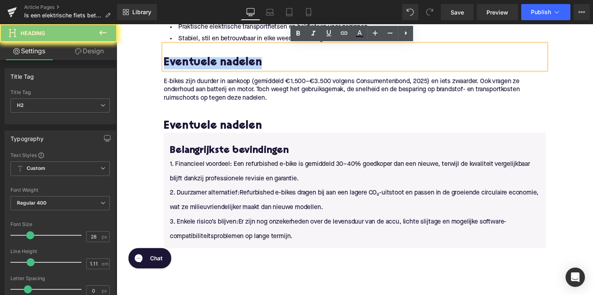
click at [233, 58] on h2 "Eventuele nadelen" at bounding box center [360, 64] width 391 height 12
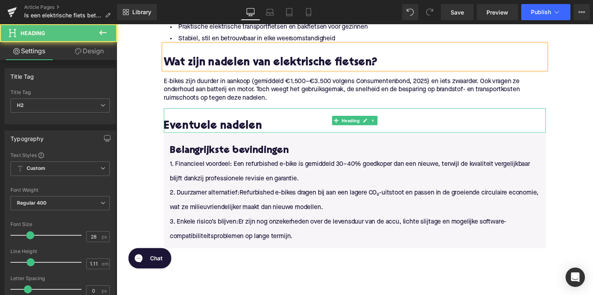
click at [237, 124] on h2 "Eventuele nadelen" at bounding box center [360, 129] width 391 height 12
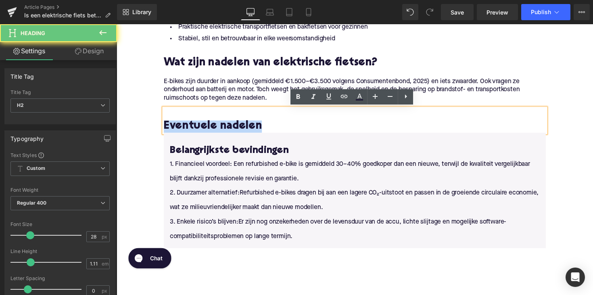
click at [237, 124] on h2 "Eventuele nadelen" at bounding box center [360, 129] width 391 height 12
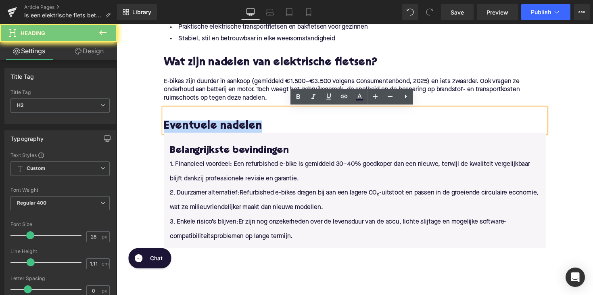
paste div
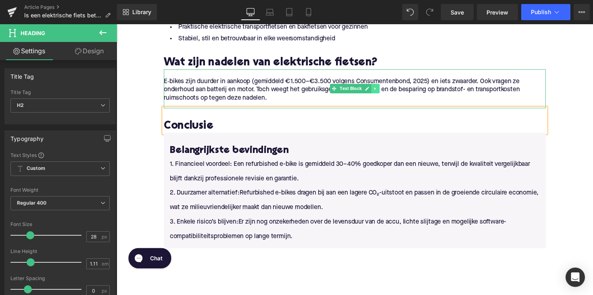
click at [382, 92] on icon at bounding box center [381, 90] width 4 height 5
click at [375, 92] on icon at bounding box center [377, 90] width 4 height 5
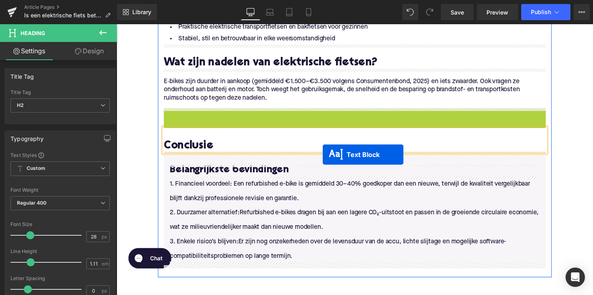
drag, startPoint x: 337, startPoint y: 127, endPoint x: 328, endPoint y: 154, distance: 28.3
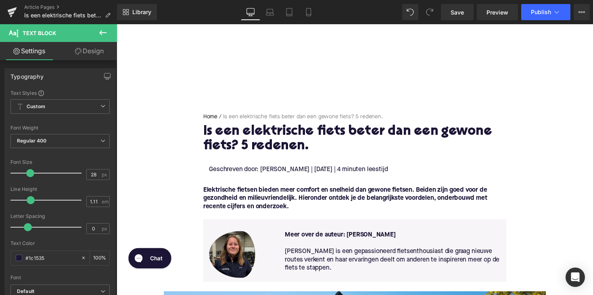
scroll to position [0, 0]
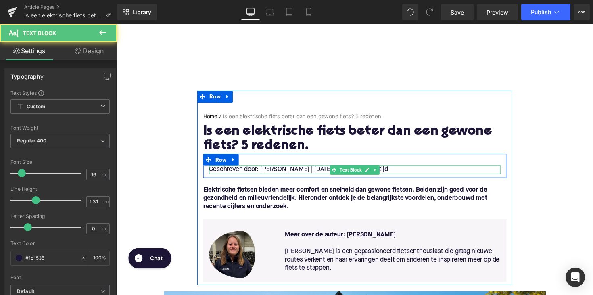
click at [404, 175] on p "Geschreven door: [PERSON_NAME] | [DATE] | 4 minuten leestijd" at bounding box center [360, 173] width 298 height 8
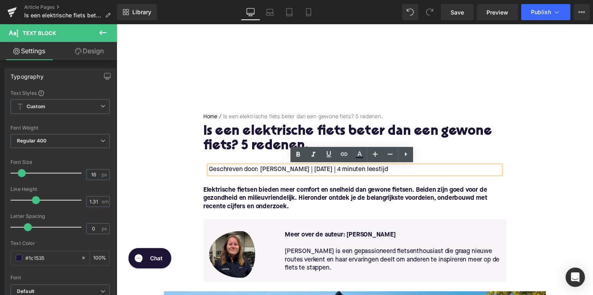
click at [367, 174] on p "Geschreven door: [PERSON_NAME] | [DATE] | 4 minuten leestijd" at bounding box center [360, 173] width 298 height 8
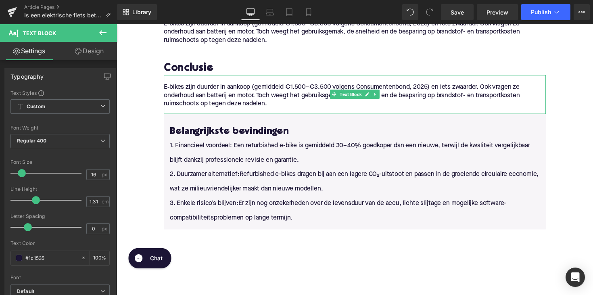
scroll to position [1243, 0]
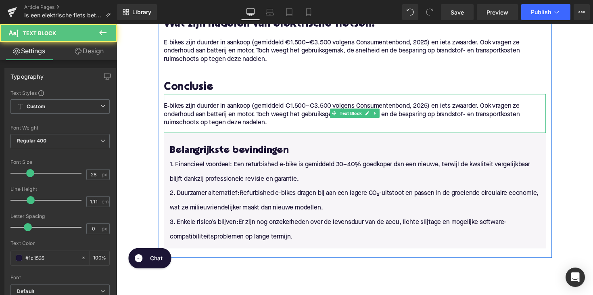
click at [283, 125] on p "E‑bikes zijn duurder in aankoop (gemiddeld €1.500–€3.500 volgens Consumentenbon…" at bounding box center [360, 116] width 391 height 25
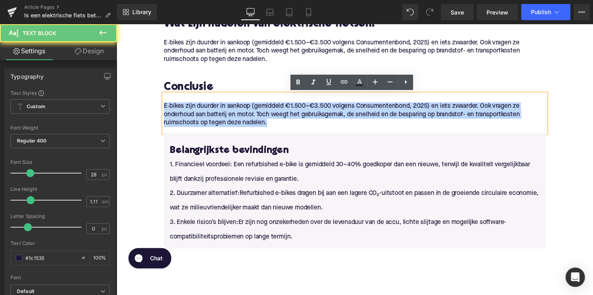
drag, startPoint x: 277, startPoint y: 125, endPoint x: 155, endPoint y: 105, distance: 123.9
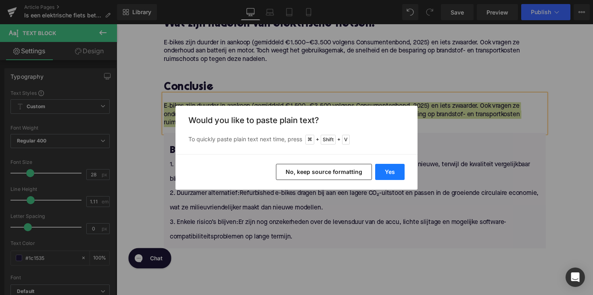
click at [389, 165] on button "Yes" at bounding box center [389, 172] width 29 height 16
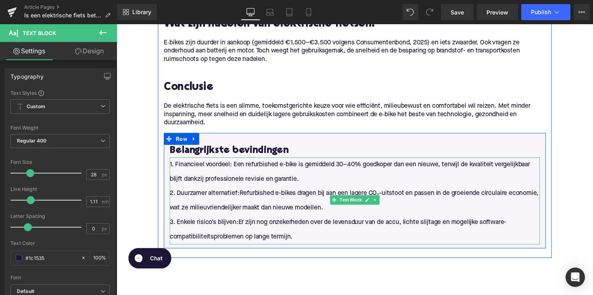
scroll to position [1245, 0]
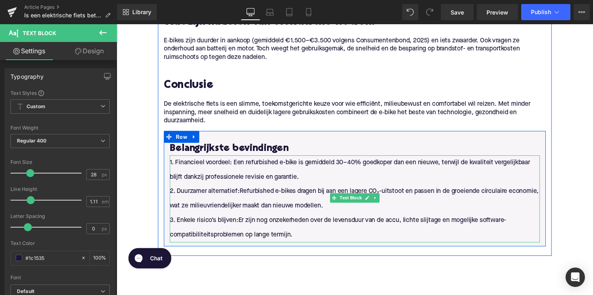
click at [199, 169] on p "1. Financieel voordeel: Een refurbished e-bike is gemiddeld 30–40% goedkoper da…" at bounding box center [360, 173] width 379 height 30
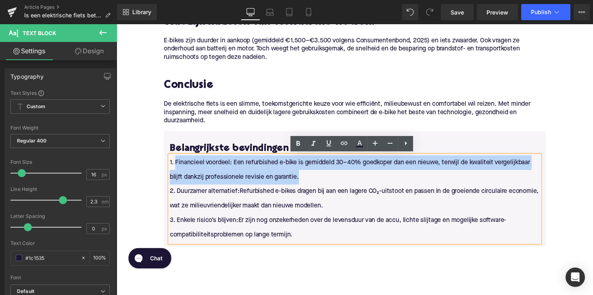
drag, startPoint x: 175, startPoint y: 165, endPoint x: 314, endPoint y: 182, distance: 140.1
click at [314, 182] on p "1. Financieel voordeel: Een refurbished e-bike is gemiddeld 30–40% goedkoper da…" at bounding box center [360, 173] width 379 height 30
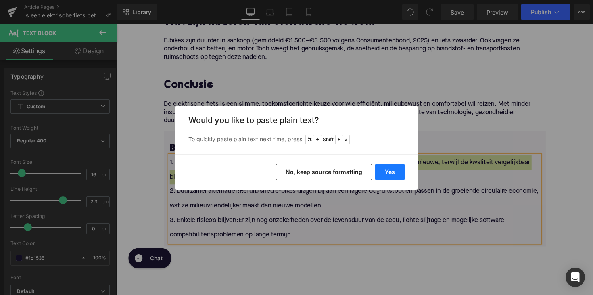
click at [395, 169] on button "Yes" at bounding box center [389, 172] width 29 height 16
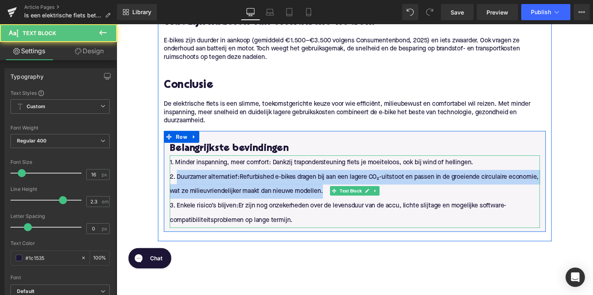
drag, startPoint x: 177, startPoint y: 179, endPoint x: 367, endPoint y: 188, distance: 189.7
click at [367, 188] on p "2. Duurzamer alternatief: Refurbished e-bikes dragen bij aan een lagere CO₂-uit…" at bounding box center [360, 188] width 379 height 30
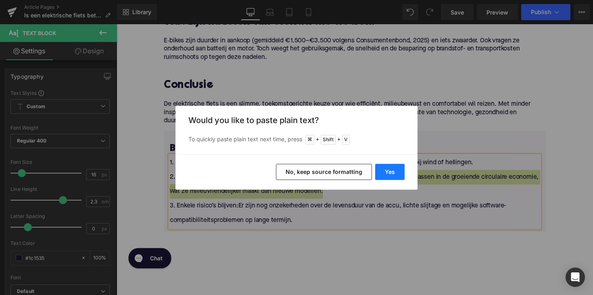
click at [386, 167] on button "Yes" at bounding box center [389, 172] width 29 height 16
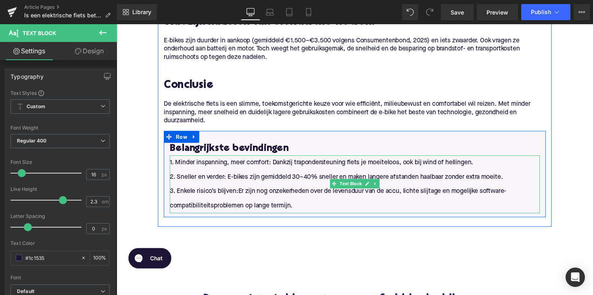
scroll to position [1248, 0]
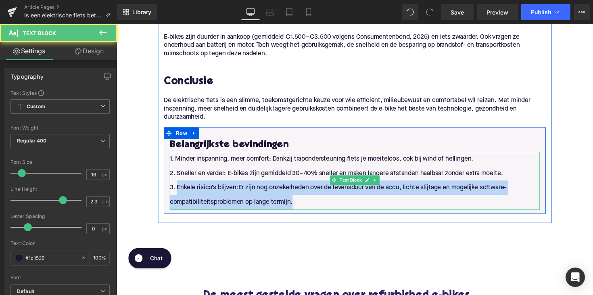
drag, startPoint x: 177, startPoint y: 190, endPoint x: 313, endPoint y: 208, distance: 137.2
click at [313, 208] on p "3. Enkele risico’s blijven: Er zijn nog onzekerheden over de levensduur van de …" at bounding box center [360, 199] width 379 height 30
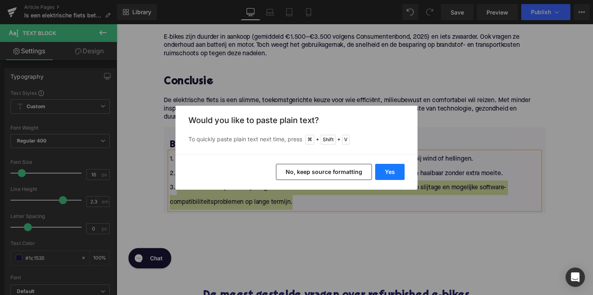
click at [395, 165] on button "Yes" at bounding box center [389, 172] width 29 height 16
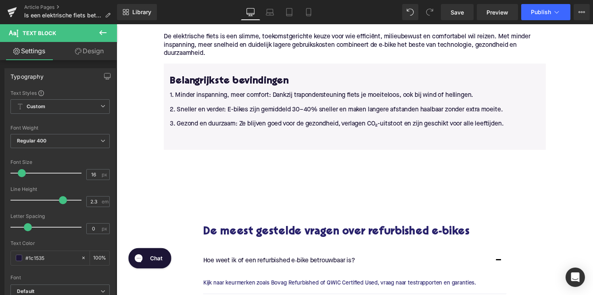
scroll to position [1411, 0]
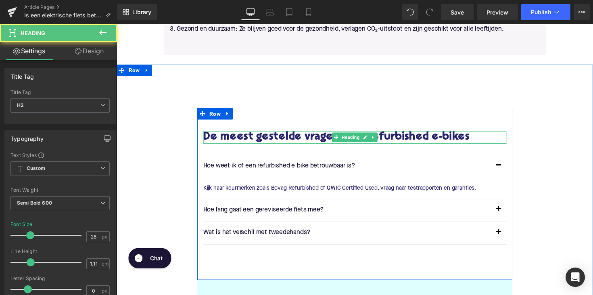
click at [383, 136] on h2 "De meest gestelde vragen over refurbished e-bikes" at bounding box center [360, 140] width 310 height 12
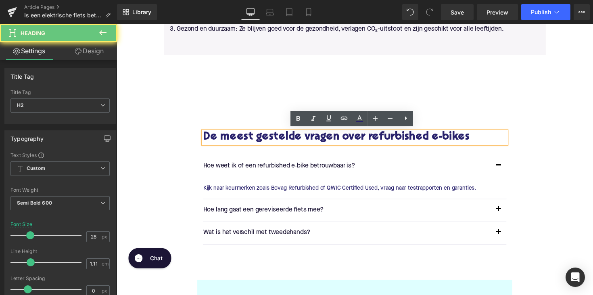
click at [400, 140] on h2 "De meest gestelde vragen over refurbished e-bikes" at bounding box center [360, 140] width 310 height 12
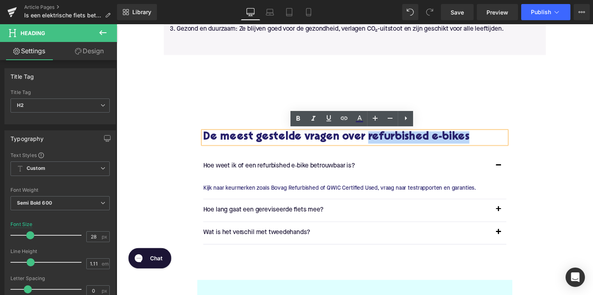
drag, startPoint x: 375, startPoint y: 139, endPoint x: 504, endPoint y: 139, distance: 128.6
click at [504, 139] on h2 "De meest gestelde vragen over refurbished e-bikes" at bounding box center [360, 140] width 310 height 12
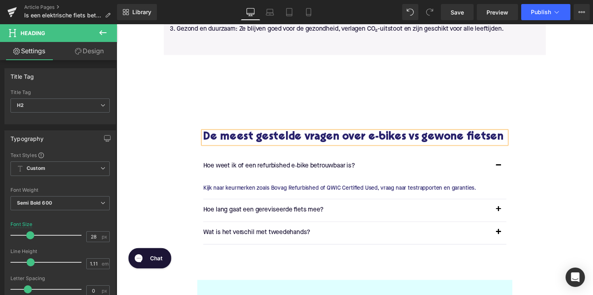
click at [331, 175] on div "Hoe weet ik of een refurbished e‑bike betrouwbaar is? Text Block" at bounding box center [352, 170] width 294 height 10
click at [331, 175] on p "Hoe weet ik of een refurbished e‑bike betrouwbaar is?" at bounding box center [352, 170] width 294 height 10
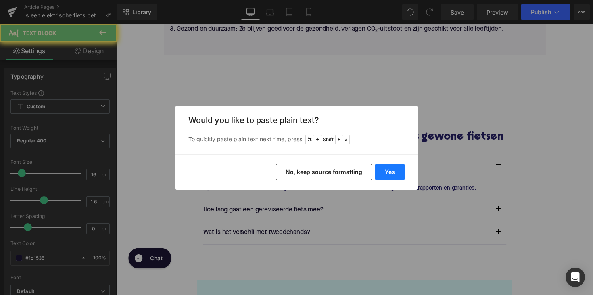
click at [390, 175] on button "Yes" at bounding box center [389, 172] width 29 height 16
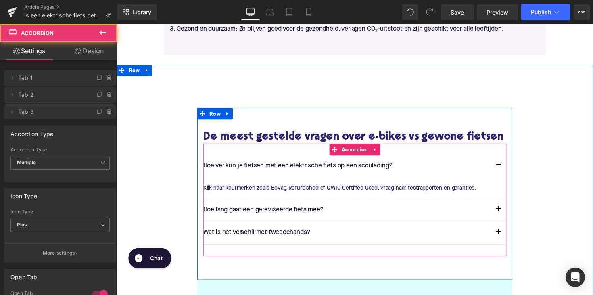
click at [326, 203] on article "Kijk naar keurmerken zoals Bovag Refurbished of QWIC Certified Used, vraag naar…" at bounding box center [360, 191] width 310 height 21
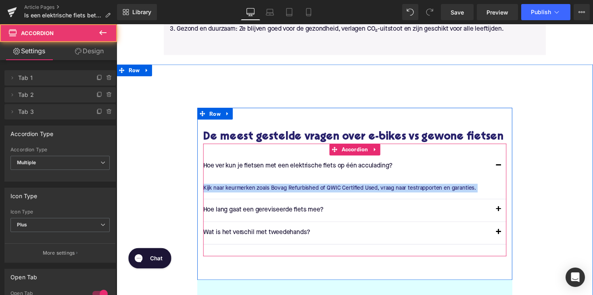
click at [326, 203] on article "Kijk naar keurmerken zoals Bovag Refurbished of QWIC Certified Used, vraag naar…" at bounding box center [360, 191] width 310 height 21
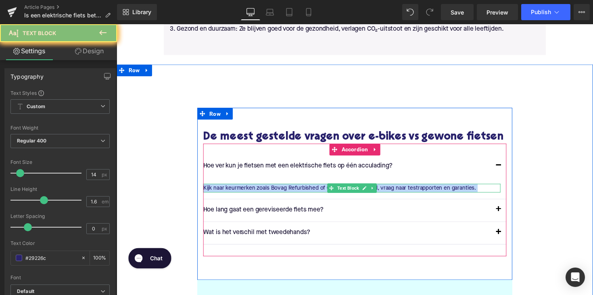
click at [327, 196] on p "Kijk naar keurmerken zoals Bovag Refurbished of QWIC Certified Used, vraag naar…" at bounding box center [357, 191] width 304 height 9
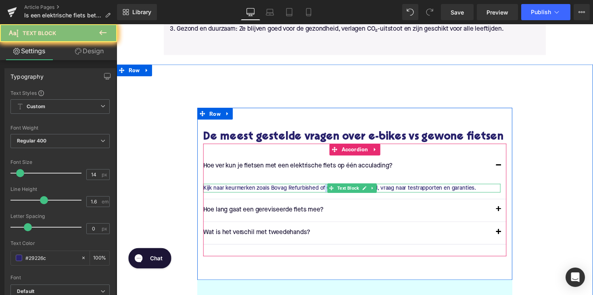
click at [327, 196] on p "Kijk naar keurmerken zoals Bovag Refurbished of QWIC Certified Used, vraag naar…" at bounding box center [357, 191] width 304 height 9
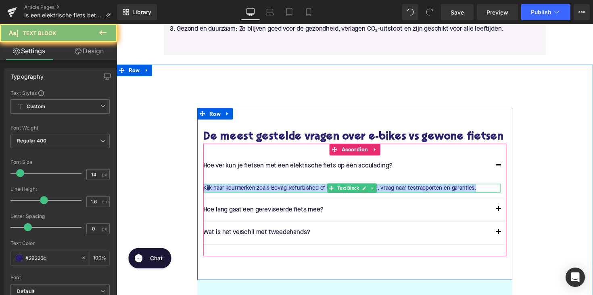
click at [327, 196] on p "Kijk naar keurmerken zoals Bovag Refurbished of QWIC Certified Used, vraag naar…" at bounding box center [357, 191] width 304 height 9
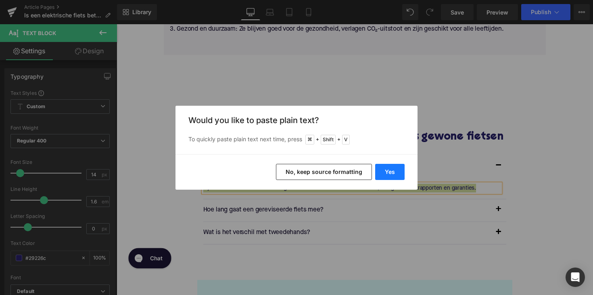
click at [394, 171] on button "Yes" at bounding box center [389, 172] width 29 height 16
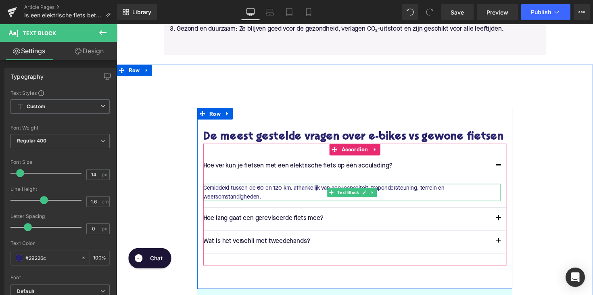
scroll to position [1512, 0]
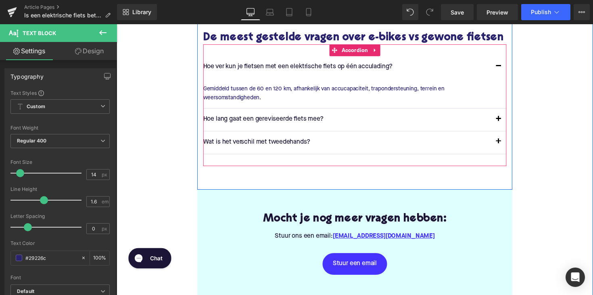
click at [508, 123] on span "button" at bounding box center [508, 123] width 0 height 0
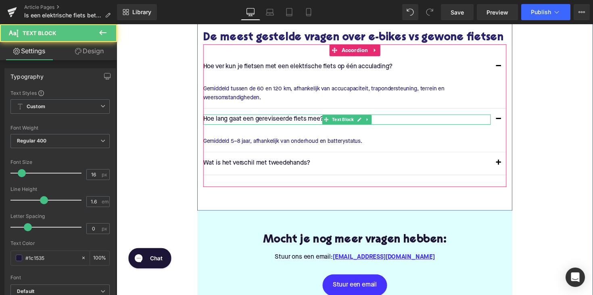
click at [298, 127] on div "Hoe lang gaat een gereviseerde fiets mee? Text Block" at bounding box center [352, 122] width 294 height 10
click at [298, 127] on p "Hoe lang gaat een gereviseerde fiets mee?" at bounding box center [352, 122] width 294 height 10
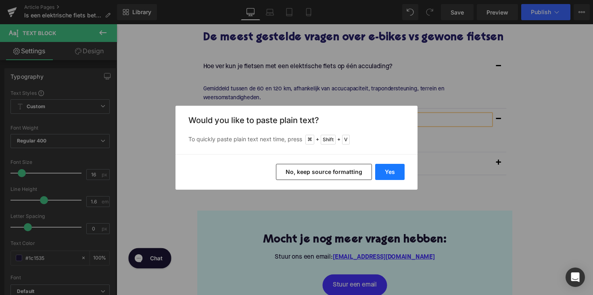
click at [381, 167] on button "Yes" at bounding box center [389, 172] width 29 height 16
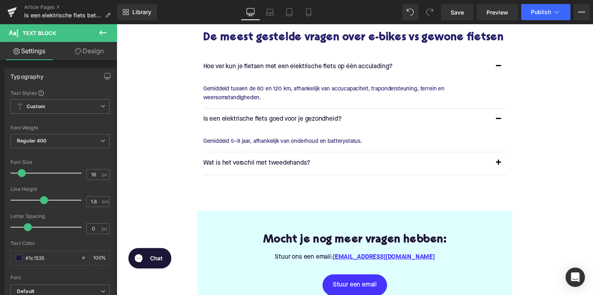
click at [313, 148] on p "Gemiddeld 5–8 jaar, afhankelijk van onderhoud en batterystatus." at bounding box center [357, 144] width 304 height 9
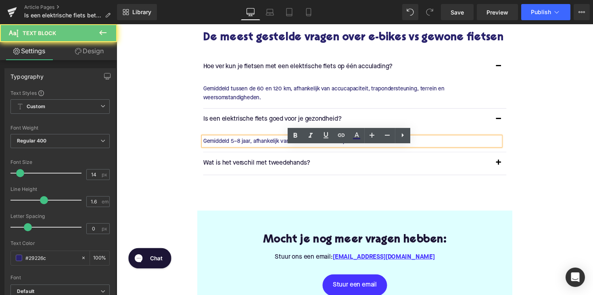
click at [313, 148] on p "Gemiddeld 5–8 jaar, afhankelijk van onderhoud en batterystatus." at bounding box center [357, 144] width 304 height 9
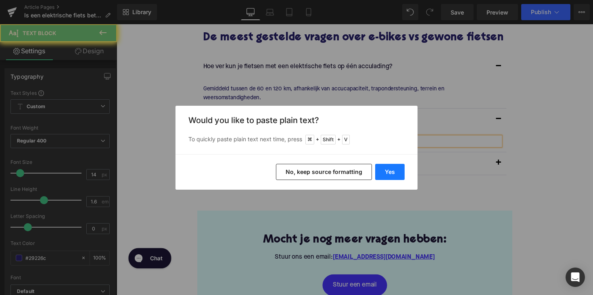
click at [394, 168] on button "Yes" at bounding box center [389, 172] width 29 height 16
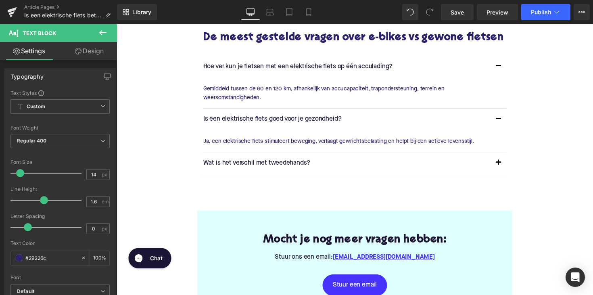
click at [296, 172] on p "Wat is het verschil met tweedehands?" at bounding box center [352, 166] width 294 height 10
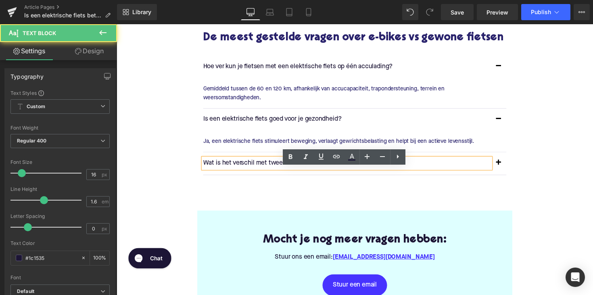
click at [296, 172] on p "Wat is het verschil met tweedehands?" at bounding box center [352, 166] width 294 height 10
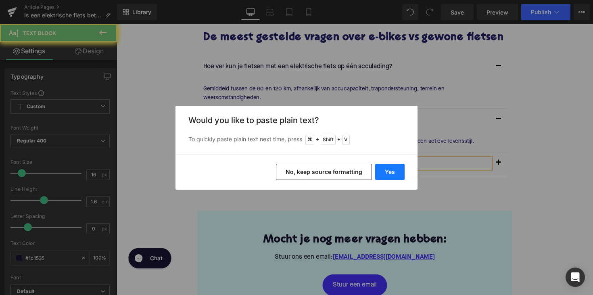
click at [390, 171] on button "Yes" at bounding box center [389, 172] width 29 height 16
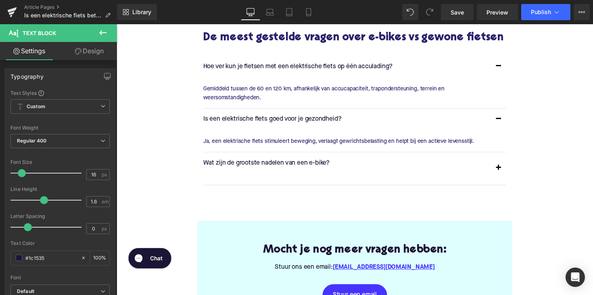
click at [504, 178] on button "button" at bounding box center [508, 171] width 16 height 33
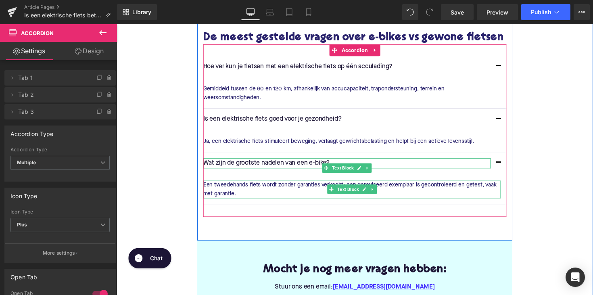
click at [243, 202] on p "Een tweedehands fiets wordt zonder garanties verkocht; een gereviseerd exemplaa…" at bounding box center [357, 193] width 304 height 18
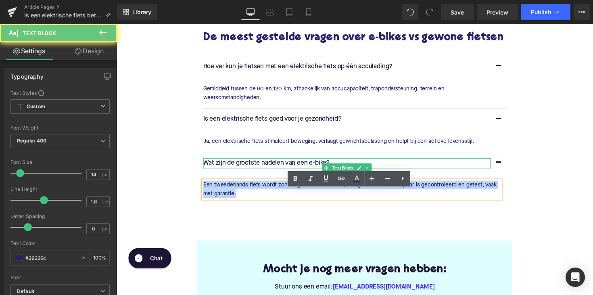
drag, startPoint x: 242, startPoint y: 206, endPoint x: 194, endPoint y: 198, distance: 48.2
click at [194, 198] on div "De meest gestelde vragen over e-bikes vs gewone fietsen Heading Hoe ver kun je …" at bounding box center [361, 188] width 484 height 361
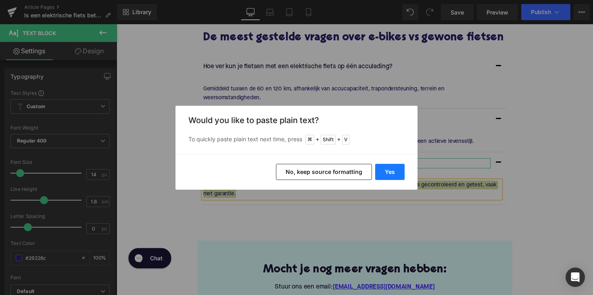
click at [392, 169] on button "Yes" at bounding box center [389, 172] width 29 height 16
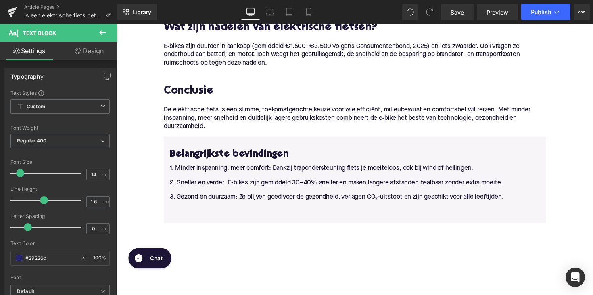
scroll to position [1200, 0]
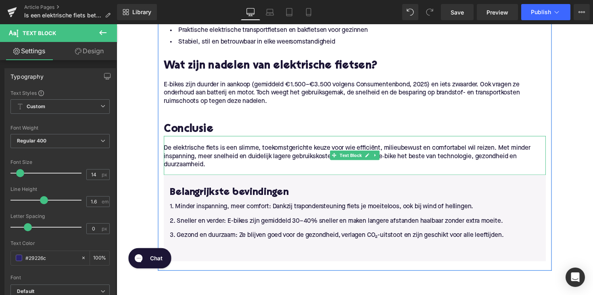
click at [208, 170] on p "De elektrische fiets is een slimme, toekomstgerichte keuze voor wie efficiënt, …" at bounding box center [360, 159] width 391 height 25
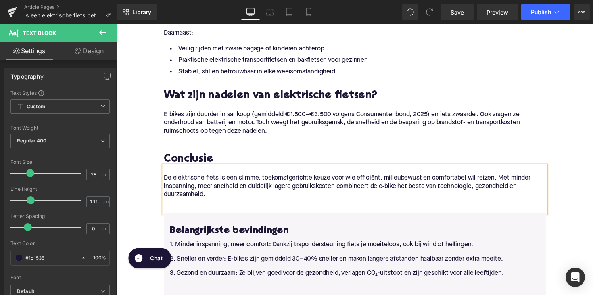
scroll to position [1166, 0]
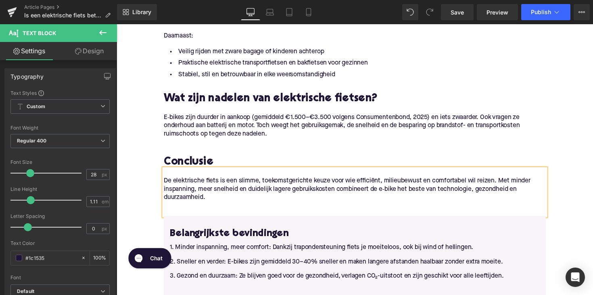
click at [275, 162] on h2 "Conclusie" at bounding box center [360, 166] width 391 height 12
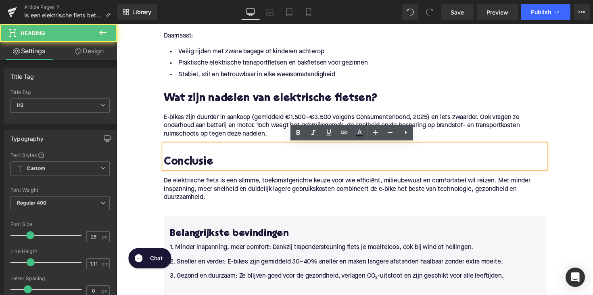
click at [259, 119] on p "E‑bikes zijn duurder in aankoop (gemiddeld €1.500–€3.500 volgens Consumentenbon…" at bounding box center [360, 128] width 391 height 25
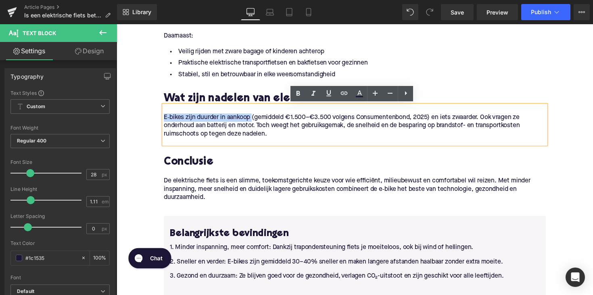
drag, startPoint x: 163, startPoint y: 119, endPoint x: 255, endPoint y: 120, distance: 91.9
click at [255, 120] on div "E‑bikes zijn duurder in aankoop (gemiddeld €1.500–€3.500 volgens Consumentenbon…" at bounding box center [360, 127] width 391 height 40
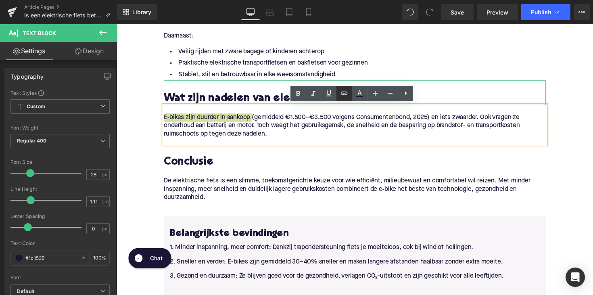
click at [346, 94] on icon at bounding box center [344, 93] width 10 height 10
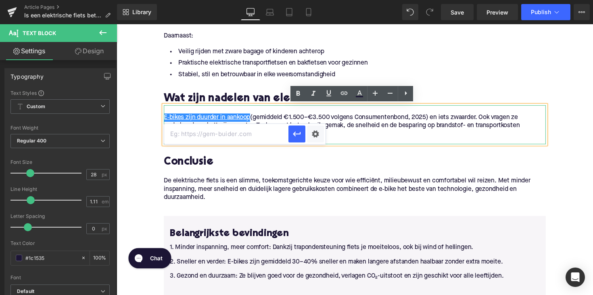
click at [239, 133] on input "text" at bounding box center [226, 134] width 124 height 20
paste input "[URL][DOMAIN_NAME]"
type input "[URL][DOMAIN_NAME]"
click at [294, 135] on icon "button" at bounding box center [297, 134] width 10 height 10
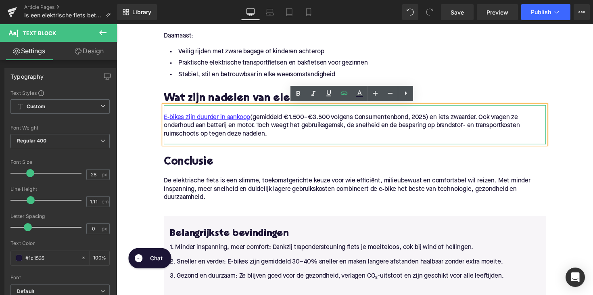
click at [298, 138] on p "E‑bikes zijn duurder in aankoop (gemiddeld €1.500–€3.500 volgens Consumentenbon…" at bounding box center [360, 128] width 391 height 25
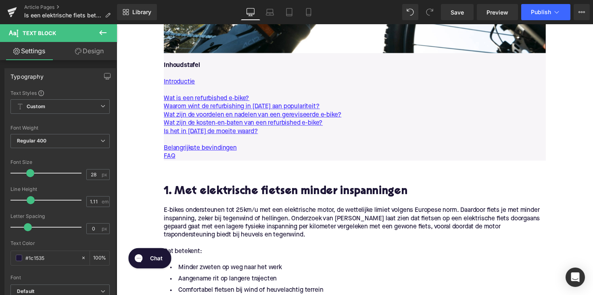
scroll to position [495, 0]
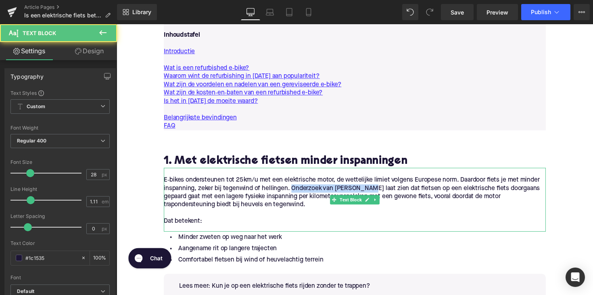
drag, startPoint x: 374, startPoint y: 192, endPoint x: 295, endPoint y: 192, distance: 79.0
click at [295, 192] on p "E‑bikes ondersteunen tot 25 km/u met een elektrische motor, de wettelijke limie…" at bounding box center [360, 197] width 391 height 34
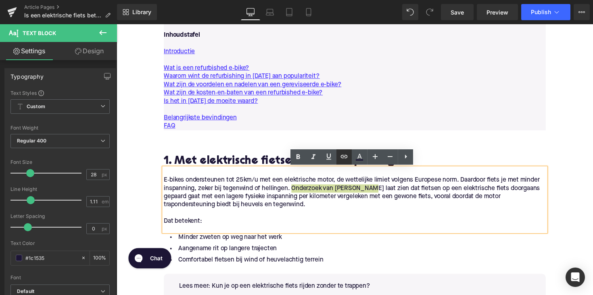
click at [346, 154] on icon at bounding box center [344, 157] width 10 height 10
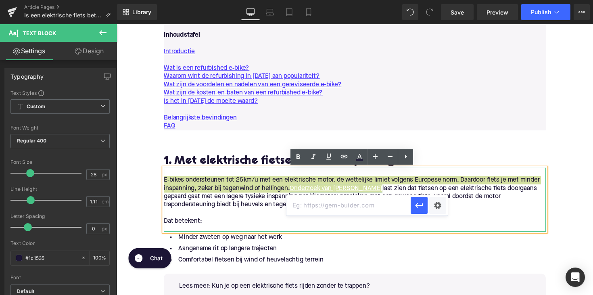
click at [333, 206] on input "text" at bounding box center [348, 205] width 124 height 20
paste input "[URL][DOMAIN_NAME]"
click at [416, 204] on icon "button" at bounding box center [419, 205] width 8 height 5
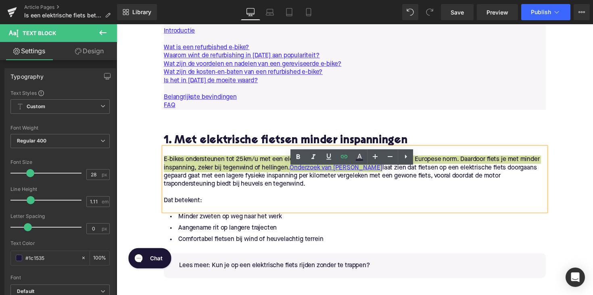
scroll to position [536, 0]
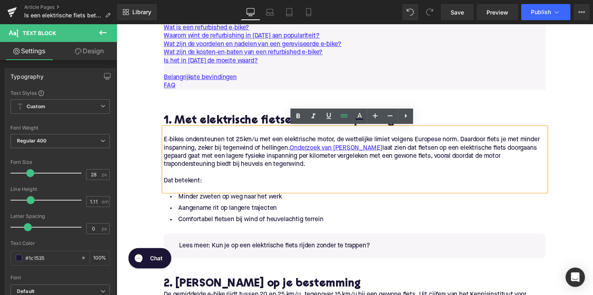
click at [221, 255] on p "Lees meer: Kun je op een elektrische fiets rijden zonder te trappen?" at bounding box center [365, 251] width 368 height 8
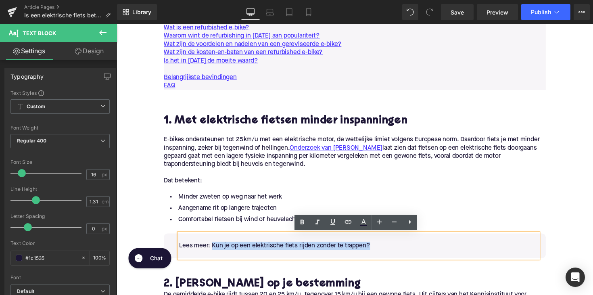
drag, startPoint x: 213, startPoint y: 252, endPoint x: 378, endPoint y: 250, distance: 165.3
click at [378, 250] on p "Lees meer: Kun je op een elektrische fiets rijden zonder te trappen?" at bounding box center [365, 251] width 368 height 8
click at [345, 220] on icon at bounding box center [348, 222] width 10 height 10
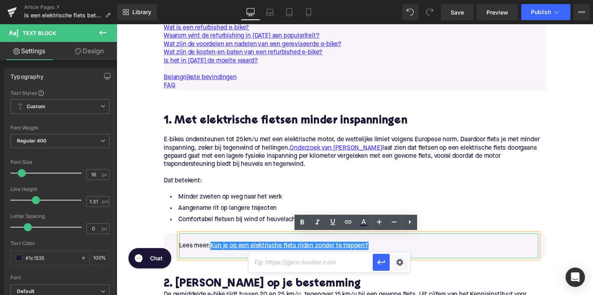
click at [290, 261] on input "text" at bounding box center [310, 262] width 124 height 20
paste input "[URL][DOMAIN_NAME]"
type input "[URL][DOMAIN_NAME]"
click at [379, 263] on icon "button" at bounding box center [381, 262] width 10 height 10
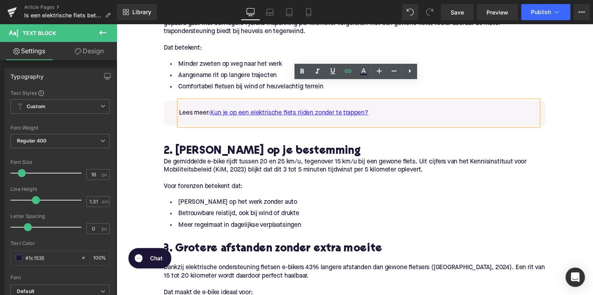
scroll to position [693, 0]
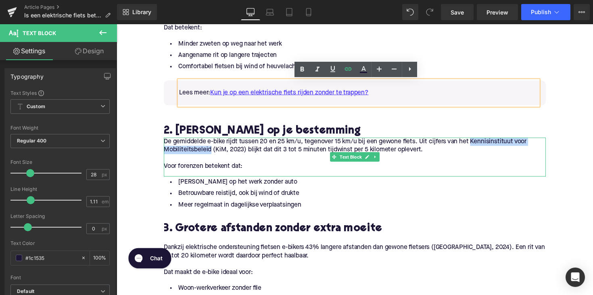
drag, startPoint x: 481, startPoint y: 145, endPoint x: 210, endPoint y: 155, distance: 271.5
click at [210, 155] on p "De gemiddelde e-bike rijdt tussen 20 en 25 km/u, tegenover 15 km/u bij een gewo…" at bounding box center [360, 148] width 391 height 17
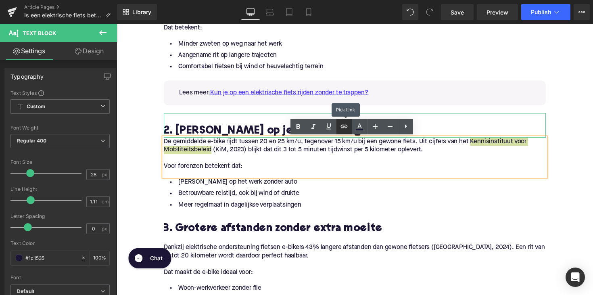
click at [345, 129] on icon at bounding box center [344, 126] width 10 height 10
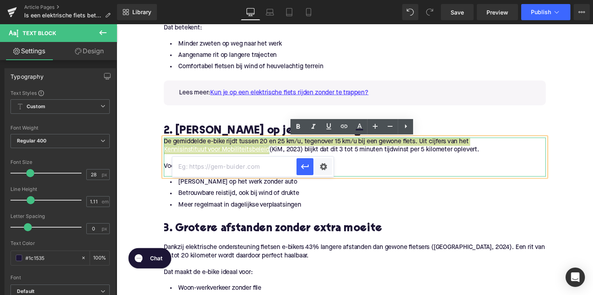
click at [259, 166] on input "text" at bounding box center [234, 166] width 124 height 20
paste input "[URL][DOMAIN_NAME]"
click at [309, 169] on icon "button" at bounding box center [305, 167] width 10 height 10
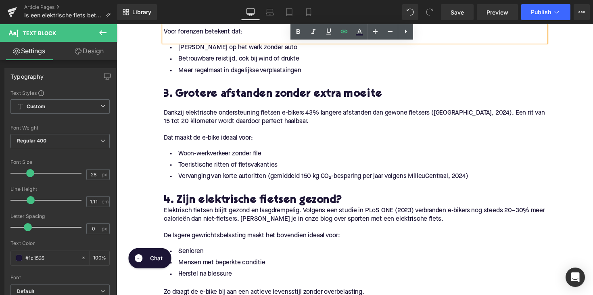
scroll to position [852, 0]
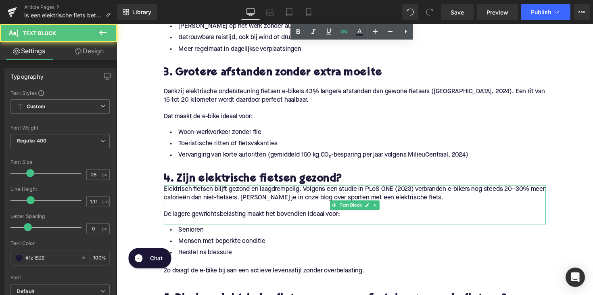
click at [169, 195] on p "Elektrisch fietsen blijft gezond en laagdrempelig. Volgens een studie in PLoS O…" at bounding box center [360, 197] width 391 height 17
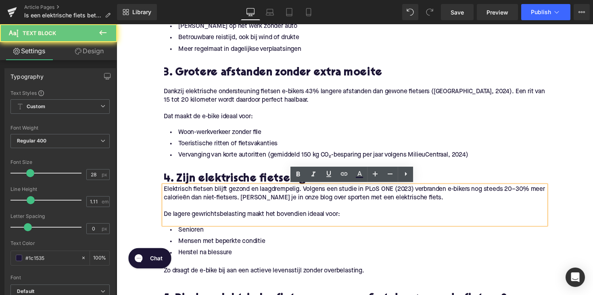
click at [165, 193] on p "Elektrisch fietsen blijft gezond en laagdrempelig. Volgens een studie in PLoS O…" at bounding box center [360, 197] width 391 height 17
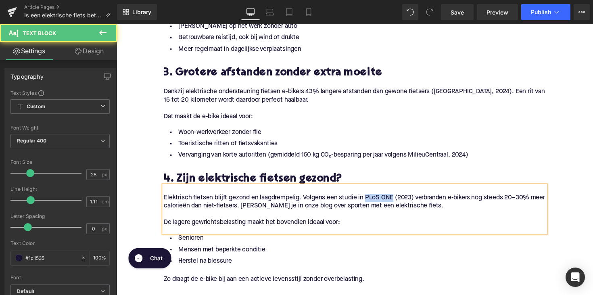
drag, startPoint x: 371, startPoint y: 201, endPoint x: 399, endPoint y: 201, distance: 27.8
click at [399, 201] on p "Elektrisch fietsen blijft gezond en laagdrempelig. Volgens een studie in PLoS O…" at bounding box center [360, 206] width 391 height 17
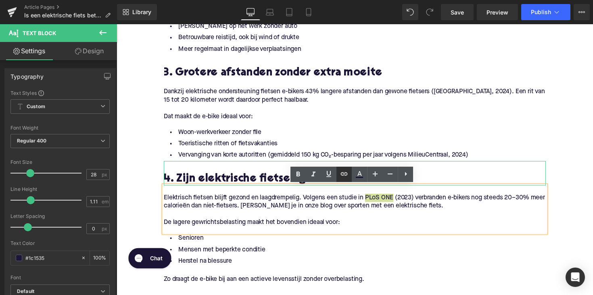
click at [346, 171] on icon at bounding box center [344, 174] width 10 height 10
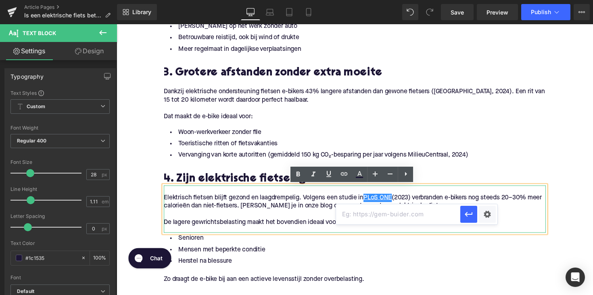
click at [353, 209] on input "text" at bounding box center [398, 214] width 124 height 20
paste input "[URL][DOMAIN_NAME]"
click at [472, 214] on icon "button" at bounding box center [469, 214] width 10 height 10
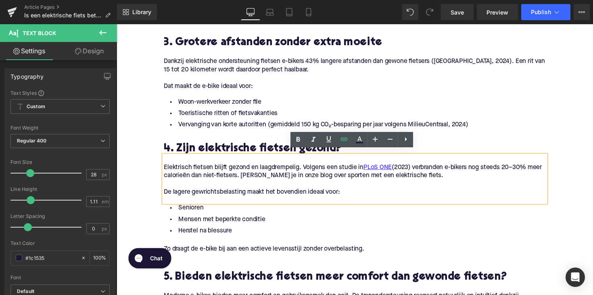
scroll to position [888, 0]
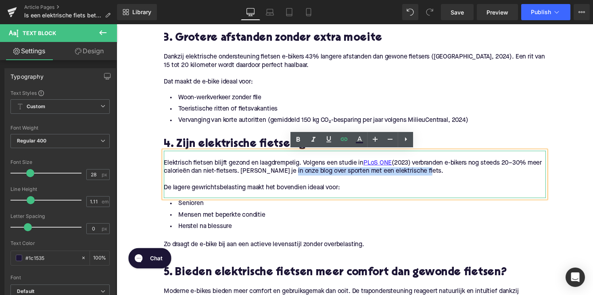
drag, startPoint x: 303, startPoint y: 174, endPoint x: 442, endPoint y: 172, distance: 138.7
click at [442, 172] on p "Elektrisch fietsen blijft gezond en laagdrempelig. Volgens een studie in PLoS O…" at bounding box center [360, 170] width 391 height 17
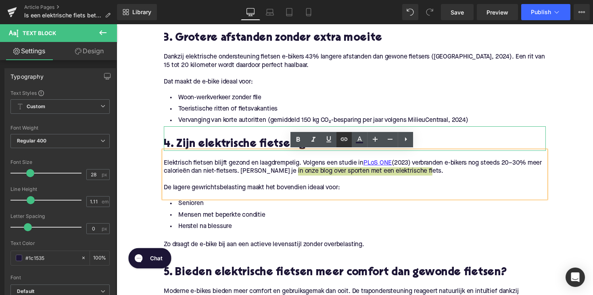
click at [346, 142] on icon at bounding box center [344, 139] width 10 height 10
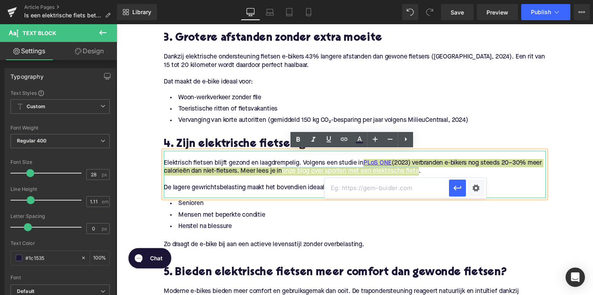
click at [344, 184] on input "text" at bounding box center [387, 188] width 124 height 20
paste input "[URL][DOMAIN_NAME]"
click at [454, 187] on icon "button" at bounding box center [457, 188] width 10 height 10
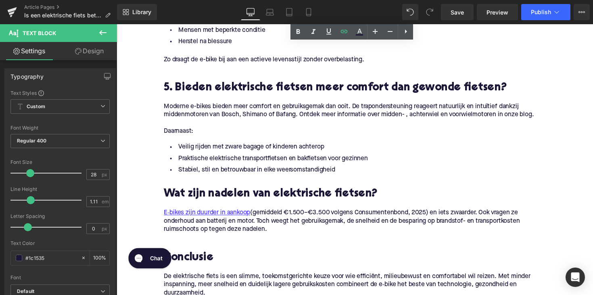
scroll to position [1081, 0]
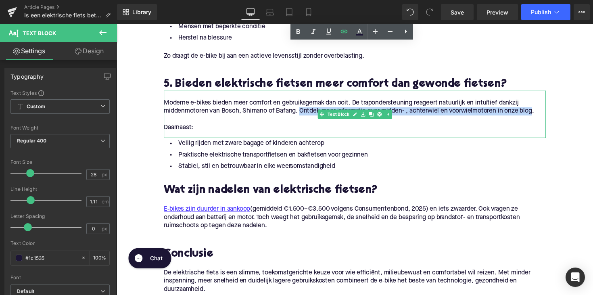
drag, startPoint x: 302, startPoint y: 113, endPoint x: 542, endPoint y: 114, distance: 239.9
click at [542, 114] on p "Moderne e-bikes bieden meer comfort en gebruiksgemak dan ooit. De trapondersteu…" at bounding box center [360, 109] width 391 height 17
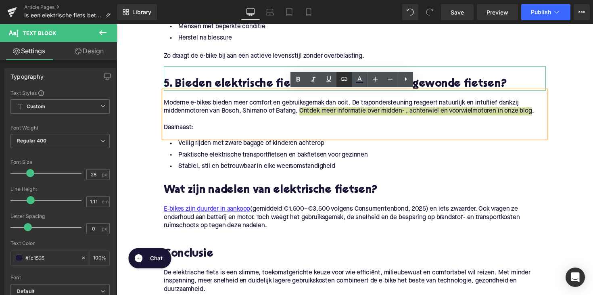
click at [347, 78] on icon at bounding box center [344, 79] width 10 height 10
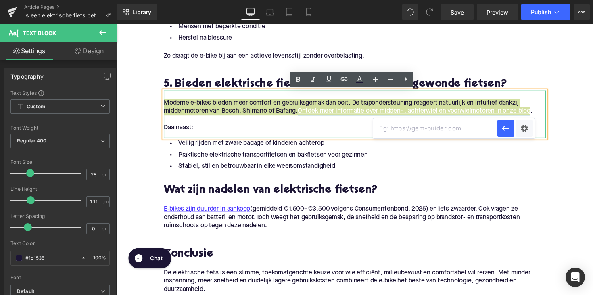
click at [390, 130] on input "text" at bounding box center [435, 128] width 124 height 20
paste input "[URL][DOMAIN_NAME]"
click at [505, 129] on icon "button" at bounding box center [506, 128] width 10 height 10
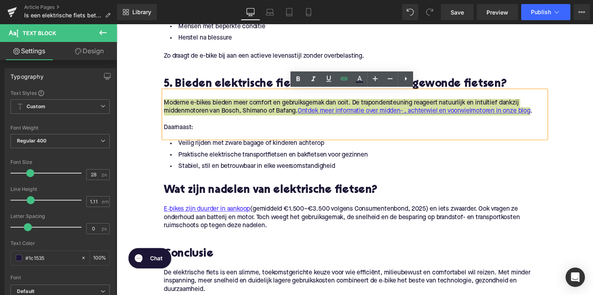
scroll to position [1116, 0]
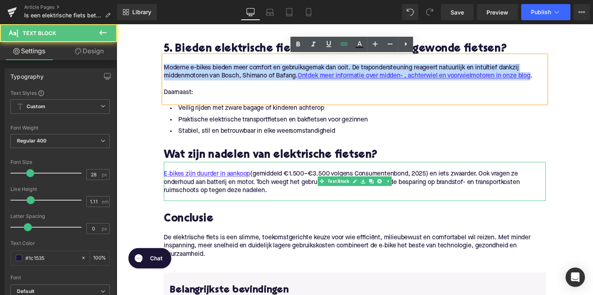
click at [400, 176] on p "E‑bikes zijn duurder in aankoop (gemiddeld €1.500–€3.500 volgens Consumentenbon…" at bounding box center [360, 186] width 391 height 25
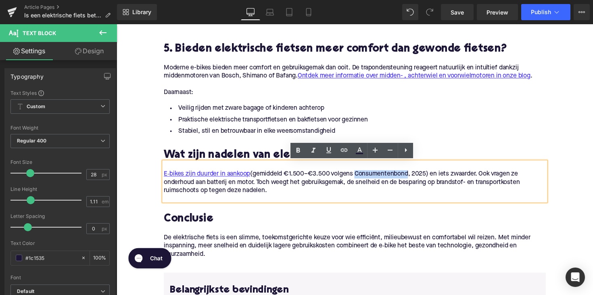
drag, startPoint x: 362, startPoint y: 178, endPoint x: 417, endPoint y: 178, distance: 54.8
click at [417, 178] on p "E‑bikes zijn duurder in aankoop (gemiddeld €1.500–€3.500 volgens Consumentenbon…" at bounding box center [360, 186] width 391 height 25
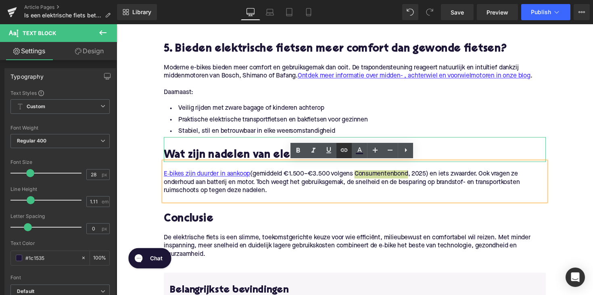
click at [341, 150] on icon at bounding box center [344, 149] width 7 height 3
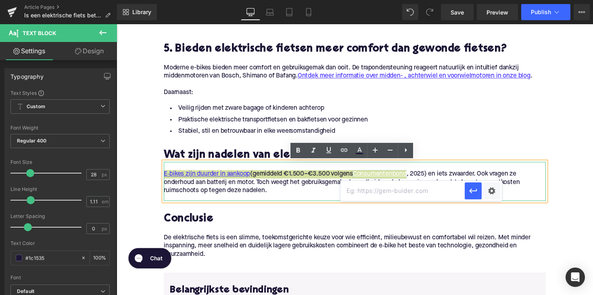
click at [383, 195] on input "text" at bounding box center [402, 191] width 124 height 20
paste input "[URL][DOMAIN_NAME]"
type input "[URL][DOMAIN_NAME]"
click at [469, 191] on icon "button" at bounding box center [473, 190] width 8 height 5
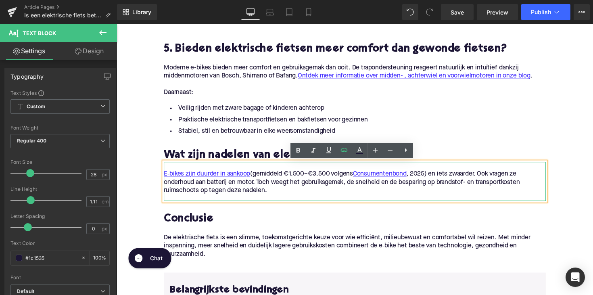
click at [269, 181] on p "E‑bikes zijn duurder in aankoop (gemiddeld €1.500–€3.500 volgens Consumentenbon…" at bounding box center [360, 186] width 391 height 25
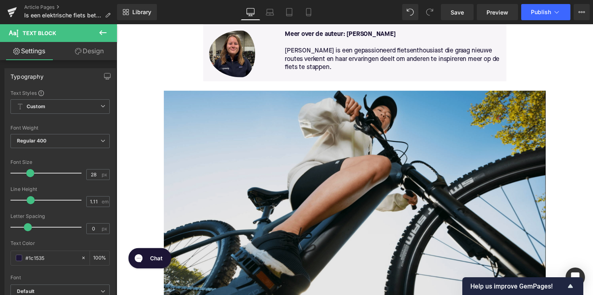
scroll to position [207, 0]
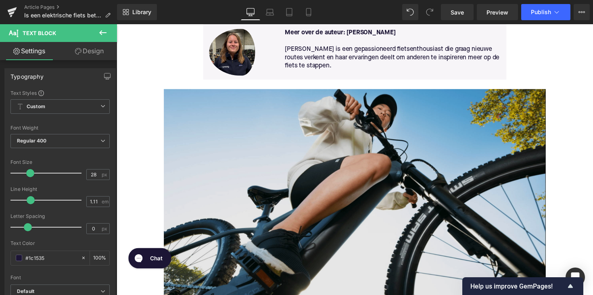
click at [374, 211] on img at bounding box center [360, 201] width 391 height 220
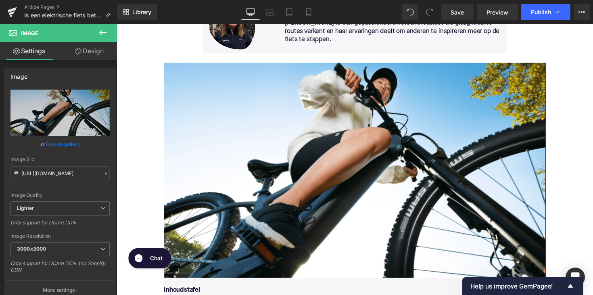
scroll to position [240, 0]
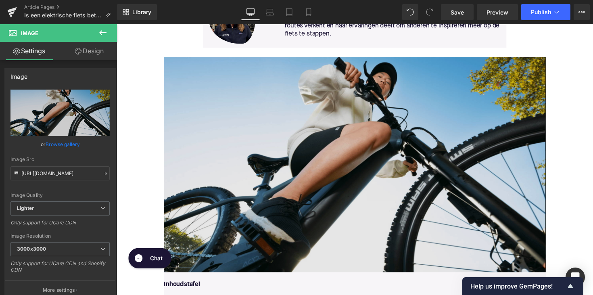
click at [349, 158] on img at bounding box center [360, 168] width 391 height 220
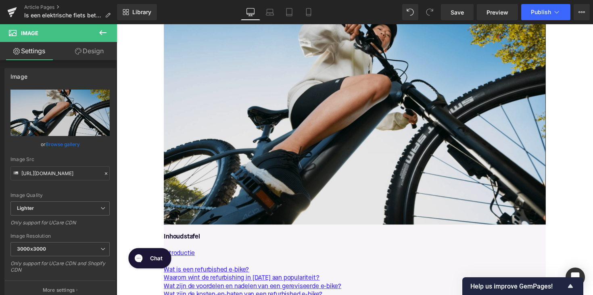
scroll to position [267, 0]
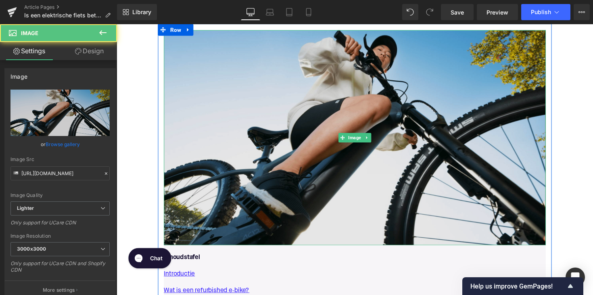
click at [314, 167] on img at bounding box center [360, 140] width 391 height 220
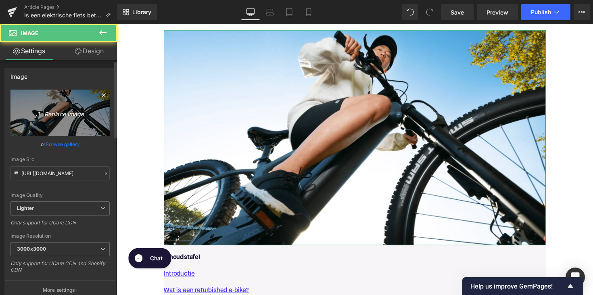
click at [75, 119] on link "Replace Image" at bounding box center [59, 113] width 99 height 46
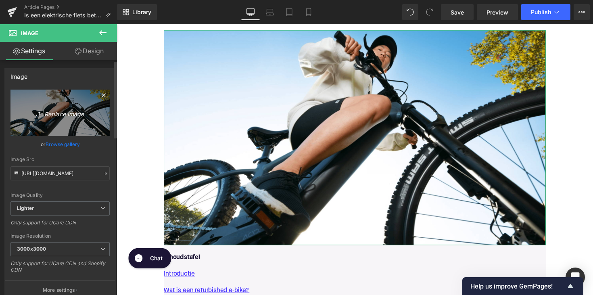
scroll to position [1131, 0]
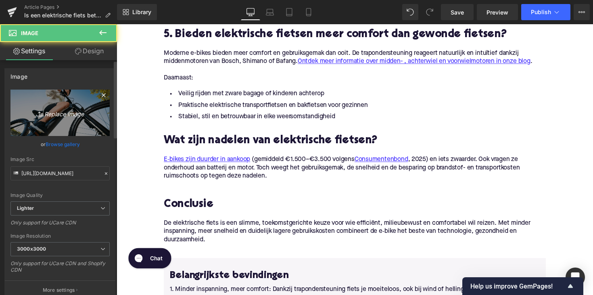
click at [65, 117] on icon "Replace Image" at bounding box center [60, 113] width 65 height 10
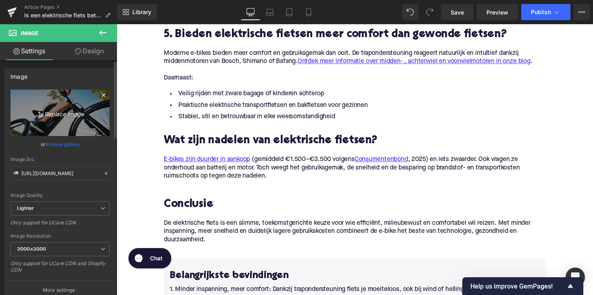
type input "C:\fakepath\vrouw-met-elektrische-fiets.png"
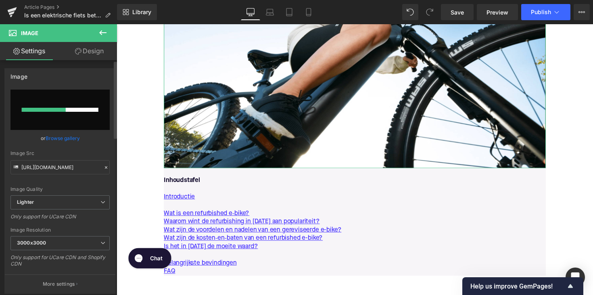
scroll to position [346, 0]
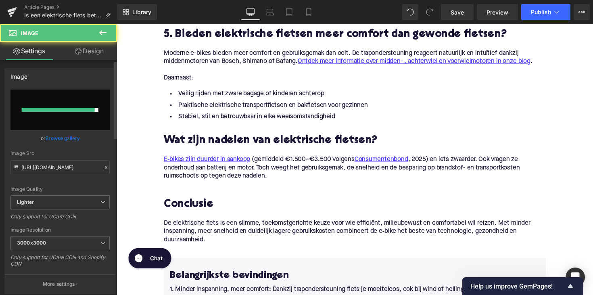
click at [73, 110] on div at bounding box center [58, 110] width 73 height 4
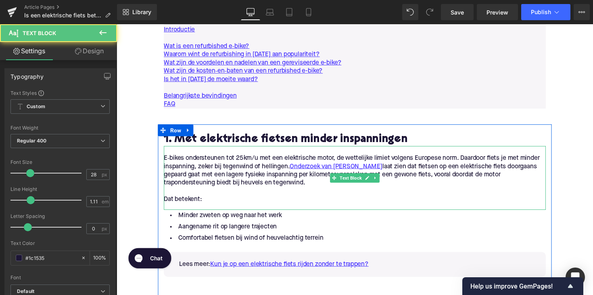
click at [228, 175] on p "E‑bikes ondersteunen tot 25 km/u met een elektrische motor, de wettelijke limie…" at bounding box center [360, 174] width 391 height 34
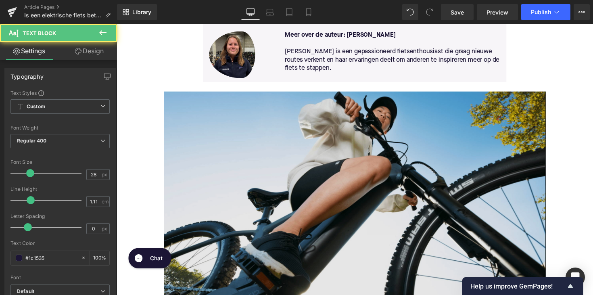
scroll to position [198, 0]
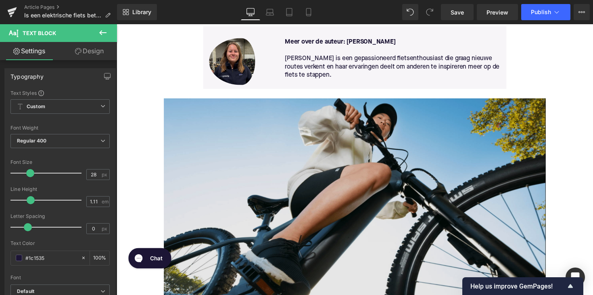
click at [263, 159] on img at bounding box center [360, 210] width 391 height 220
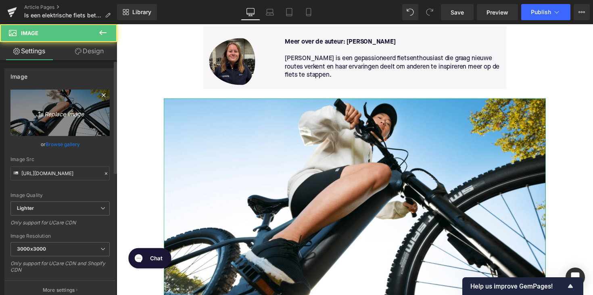
click at [56, 119] on link "Replace Image" at bounding box center [59, 113] width 99 height 46
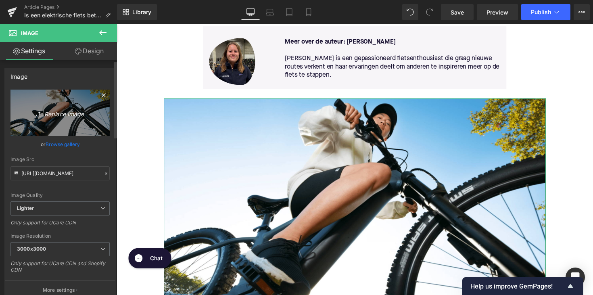
type input "C:\fakepath\vrouw-met-elektrische-fiets.png"
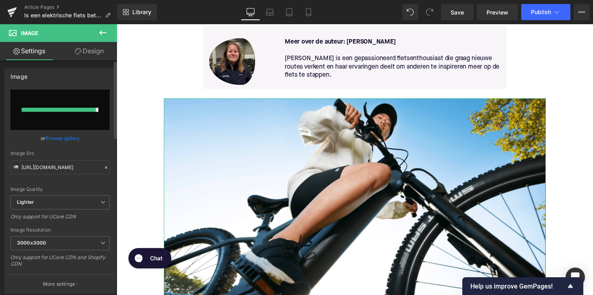
type input "[URL][DOMAIN_NAME]"
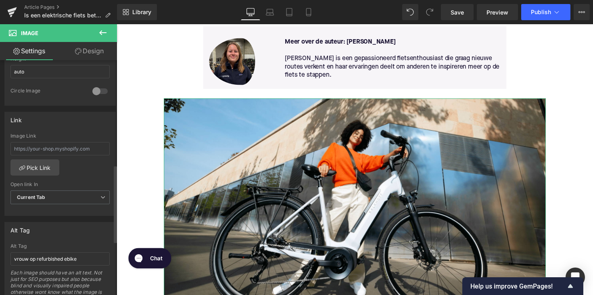
scroll to position [427, 0]
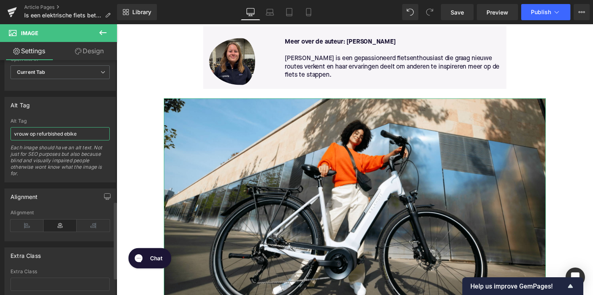
click at [46, 134] on input "vrouw op refurbished ebike" at bounding box center [59, 133] width 99 height 13
click at [31, 134] on input "vrouw op refurbished ebike" at bounding box center [59, 133] width 99 height 13
click at [89, 133] on input "vrouw met refurbished ebike" at bounding box center [59, 133] width 99 height 13
drag, startPoint x: 89, startPoint y: 133, endPoint x: 55, endPoint y: 134, distance: 34.3
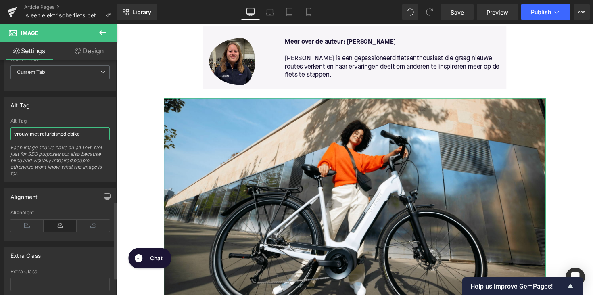
click at [55, 134] on input "vrouw met refurbished ebike" at bounding box center [59, 133] width 99 height 13
click at [73, 133] on input "vrouw met elektrische ebike" at bounding box center [59, 133] width 99 height 13
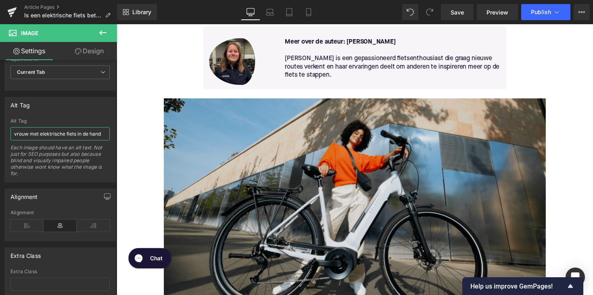
type input "vrouw met elektrische fiets in de hand"
click at [217, 155] on img at bounding box center [360, 210] width 391 height 220
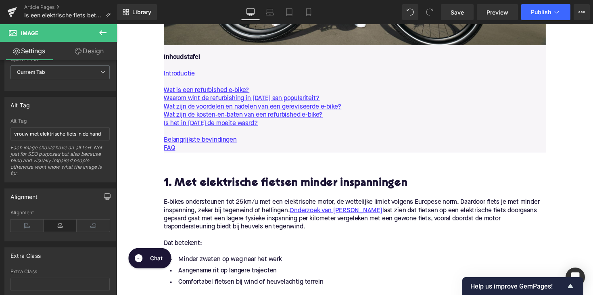
scroll to position [458, 0]
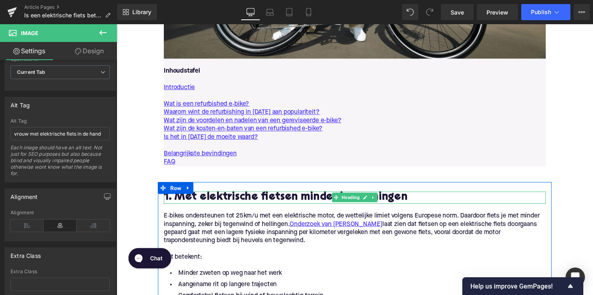
click at [225, 198] on h2 "1. Met elektrische fietsen minder inspanningen" at bounding box center [360, 202] width 391 height 12
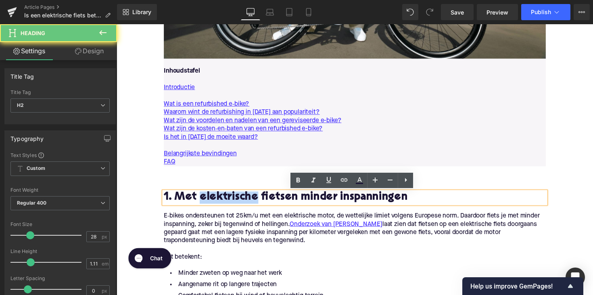
click at [225, 198] on h2 "1. Met elektrische fietsen minder inspanningen" at bounding box center [360, 202] width 391 height 12
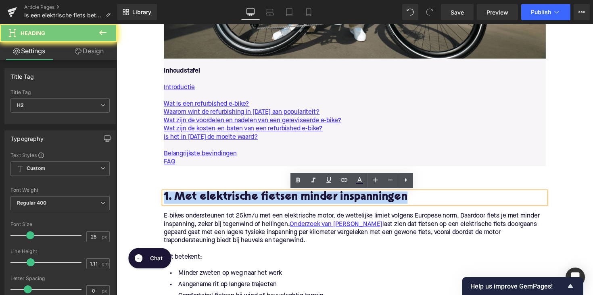
click at [225, 198] on h2 "1. Met elektrische fietsen minder inspanningen" at bounding box center [360, 202] width 391 height 12
copy h2 "1. Met elektrische fietsen minder inspanningen"
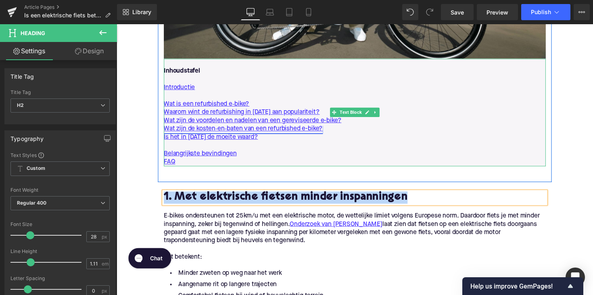
click at [248, 134] on link "Wat zijn de kosten‑en‑baten van een refurbished e-bike?" at bounding box center [246, 131] width 163 height 8
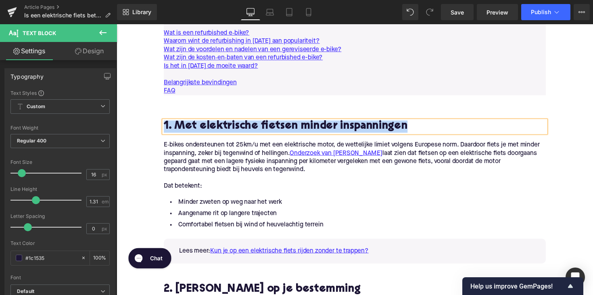
scroll to position [464, 0]
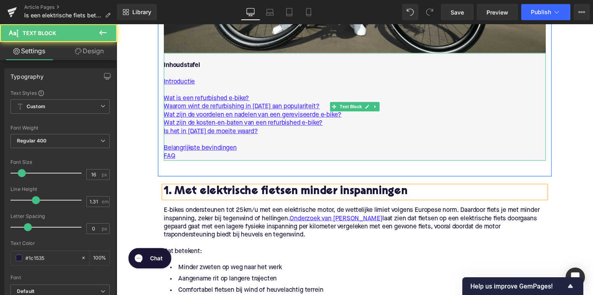
click at [262, 135] on p "Is het in [DATE] de moeite waard?" at bounding box center [360, 134] width 391 height 8
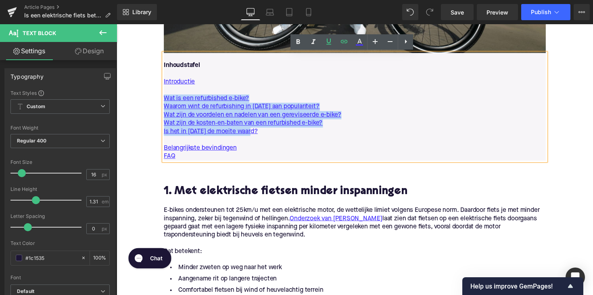
drag, startPoint x: 265, startPoint y: 134, endPoint x: 157, endPoint y: 99, distance: 112.7
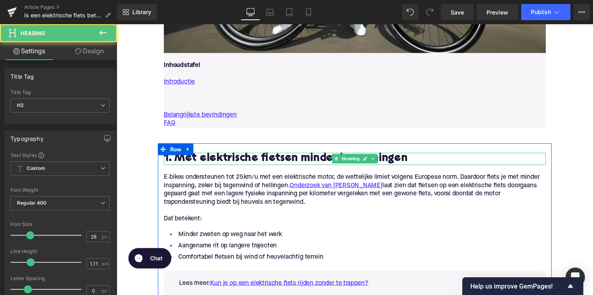
click at [227, 164] on h2 "1. Met elektrische fietsen minder inspanningen" at bounding box center [360, 162] width 391 height 12
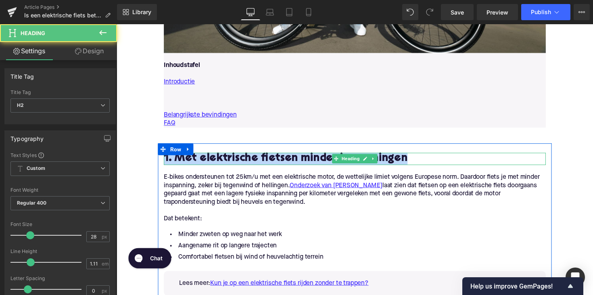
click at [227, 164] on h2 "1. Met elektrische fietsen minder inspanningen" at bounding box center [360, 162] width 391 height 12
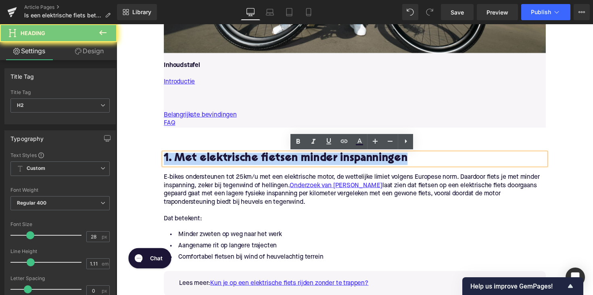
copy h2 "1. Met elektrische fietsen minder inspanningen"
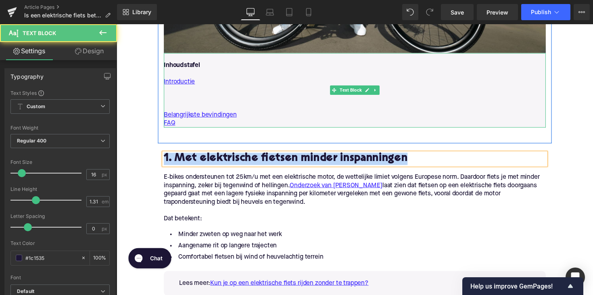
click at [187, 97] on p at bounding box center [360, 100] width 391 height 8
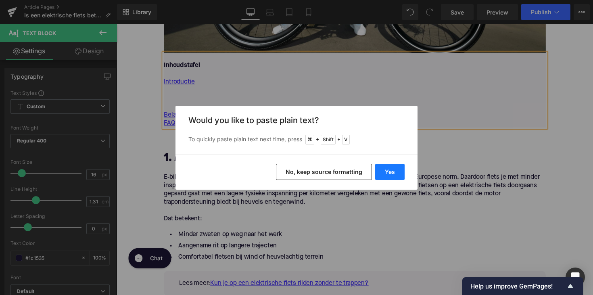
click at [379, 167] on button "Yes" at bounding box center [389, 172] width 29 height 16
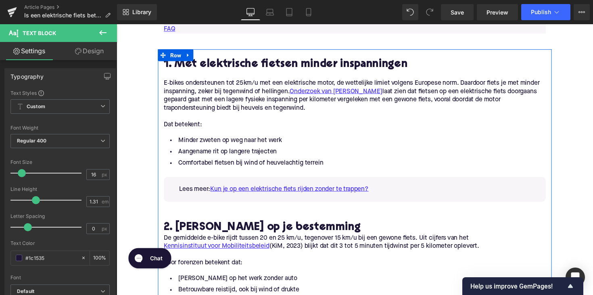
scroll to position [596, 0]
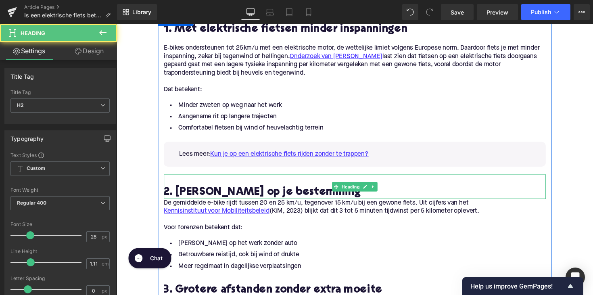
click at [319, 200] on h2 "2. [PERSON_NAME] op je bestemming" at bounding box center [360, 197] width 391 height 12
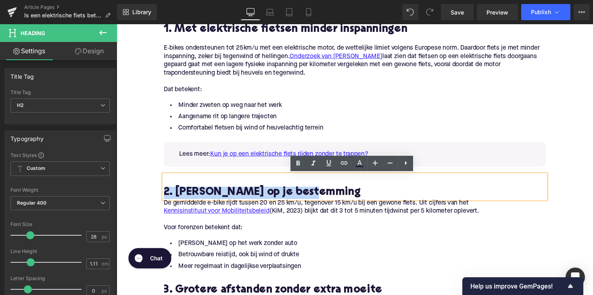
drag, startPoint x: 313, startPoint y: 196, endPoint x: 151, endPoint y: 200, distance: 161.7
copy h2 "2. [PERSON_NAME] op je bestemming"
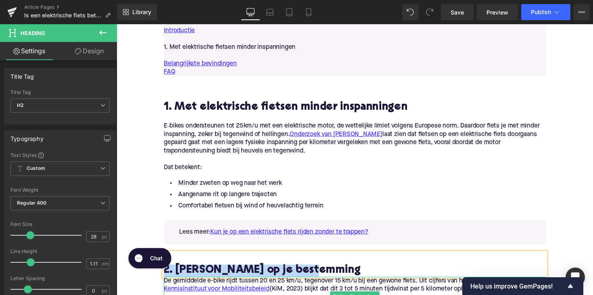
scroll to position [483, 0]
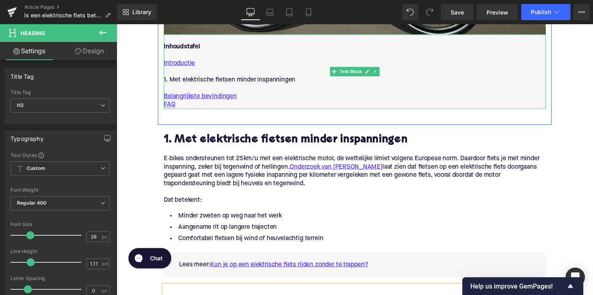
click at [301, 82] on p "1. Met elektrische fietsen minder inspanningen" at bounding box center [360, 81] width 391 height 8
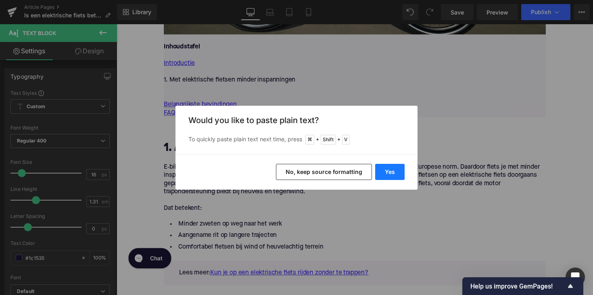
click at [394, 171] on button "Yes" at bounding box center [389, 172] width 29 height 16
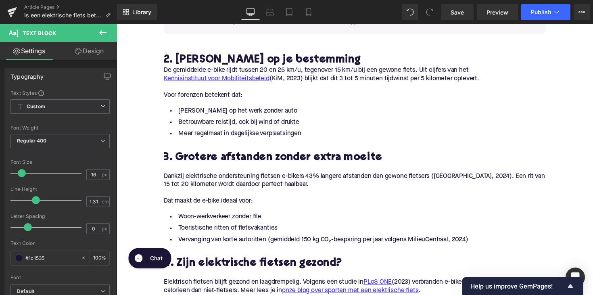
scroll to position [758, 0]
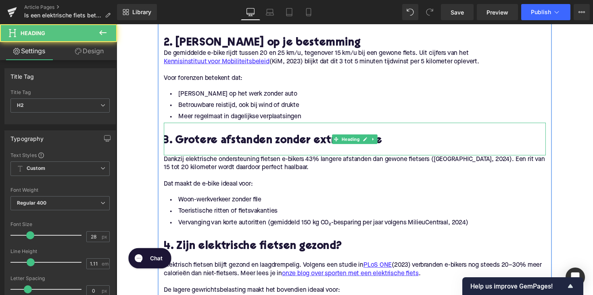
click at [294, 144] on h2 "3. Grotere afstanden zonder extra moeite" at bounding box center [360, 143] width 391 height 12
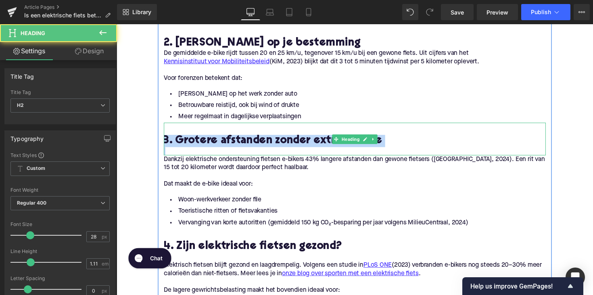
click at [294, 144] on h2 "3. Grotere afstanden zonder extra moeite" at bounding box center [360, 143] width 391 height 12
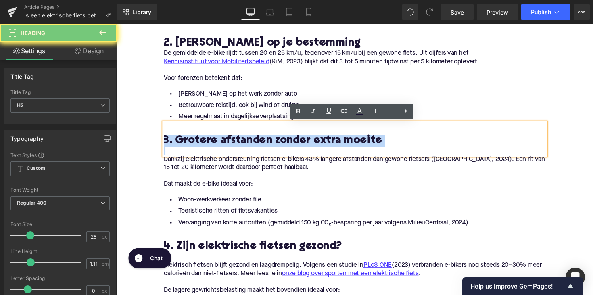
copy h2 "3. Grotere afstanden zonder extra moeite"
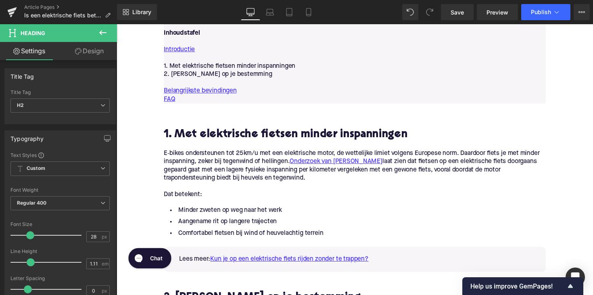
scroll to position [496, 0]
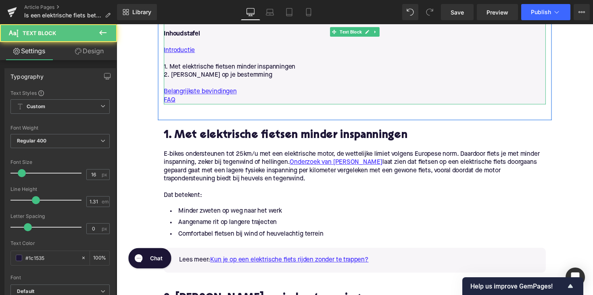
click at [254, 78] on p "2. [PERSON_NAME] op je bestemming" at bounding box center [360, 77] width 391 height 8
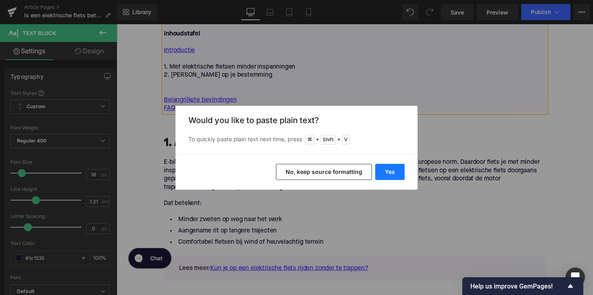
click at [383, 171] on button "Yes" at bounding box center [389, 172] width 29 height 16
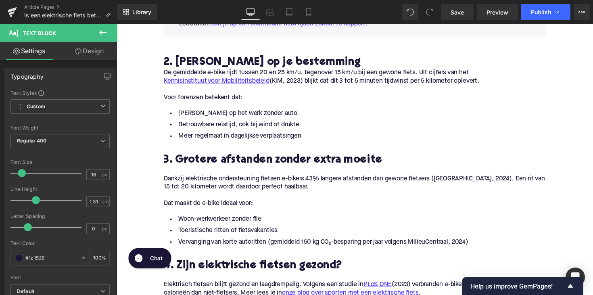
scroll to position [772, 0]
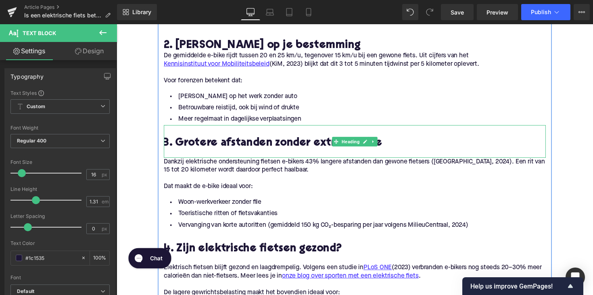
click at [265, 148] on h2 "3. Grotere afstanden zonder extra moeite" at bounding box center [360, 146] width 391 height 12
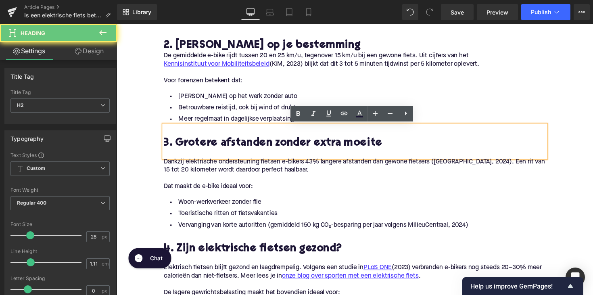
click at [265, 148] on h2 "3. Grotere afstanden zonder extra moeite" at bounding box center [360, 146] width 391 height 12
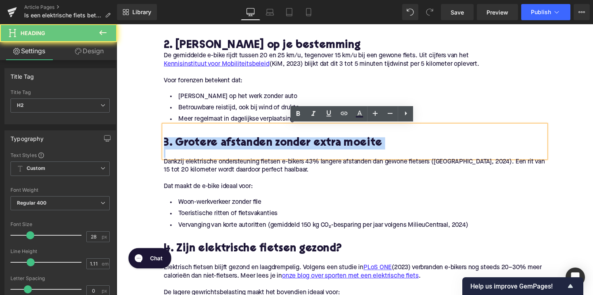
click at [265, 148] on h2 "3. Grotere afstanden zonder extra moeite" at bounding box center [360, 146] width 391 height 12
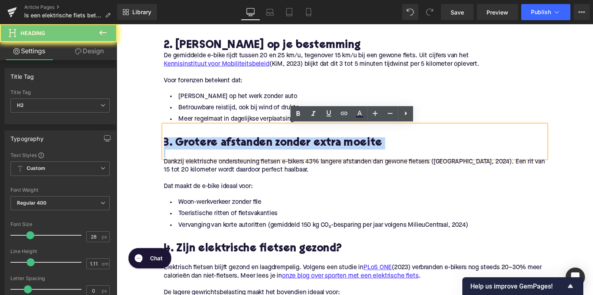
copy h2 "3. Grotere afstanden zonder extra moeite"
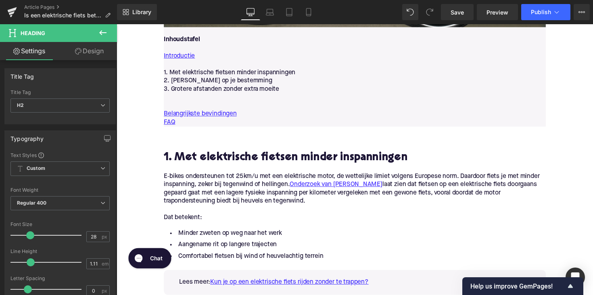
scroll to position [440, 0]
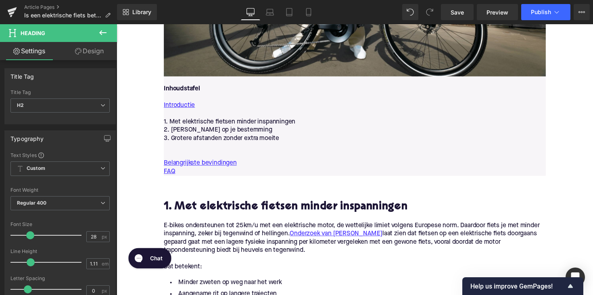
click at [286, 141] on p "3. Grotere afstanden zonder extra moeite" at bounding box center [360, 141] width 391 height 8
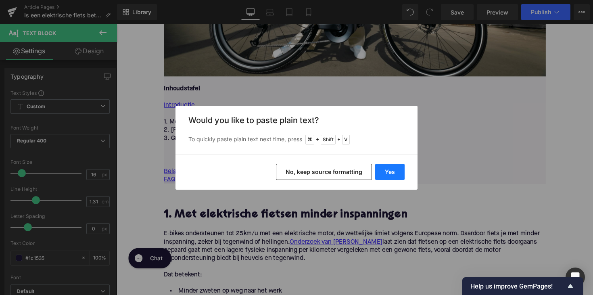
click at [397, 173] on button "Yes" at bounding box center [389, 172] width 29 height 16
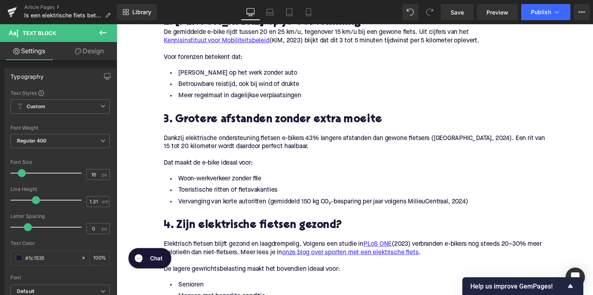
scroll to position [839, 0]
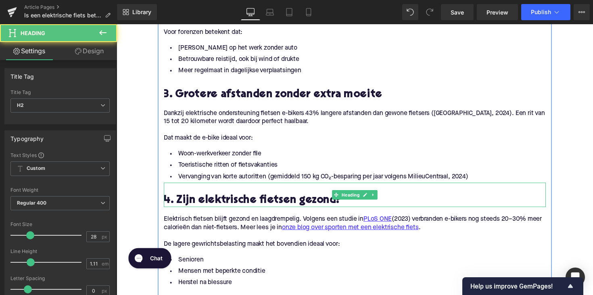
click at [208, 205] on h2 "4. Zijn elektrische fietsen gezond?" at bounding box center [360, 205] width 391 height 12
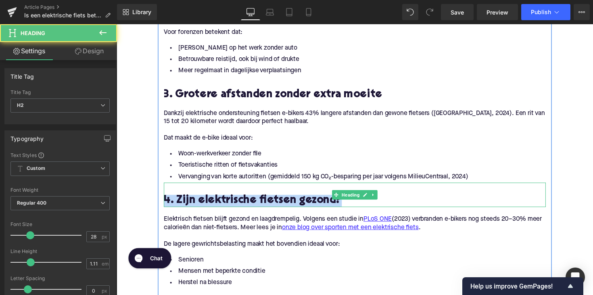
click at [208, 205] on h2 "4. Zijn elektrische fietsen gezond?" at bounding box center [360, 205] width 391 height 12
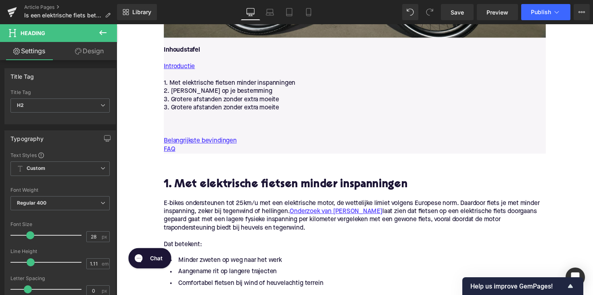
scroll to position [469, 0]
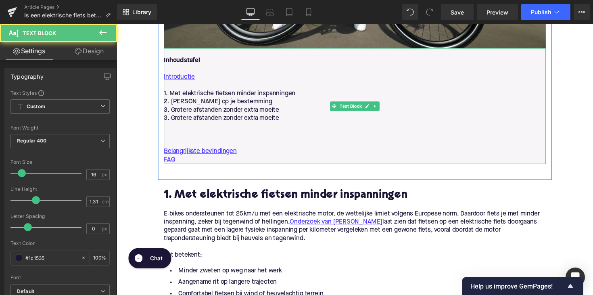
click at [196, 119] on p "3. Grotere afstanden zonder extra moeite" at bounding box center [360, 121] width 391 height 8
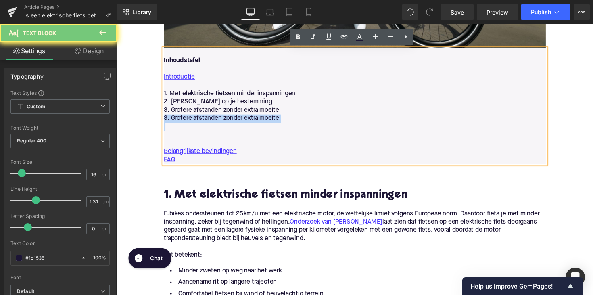
click at [196, 119] on p "3. Grotere afstanden zonder extra moeite" at bounding box center [360, 121] width 391 height 8
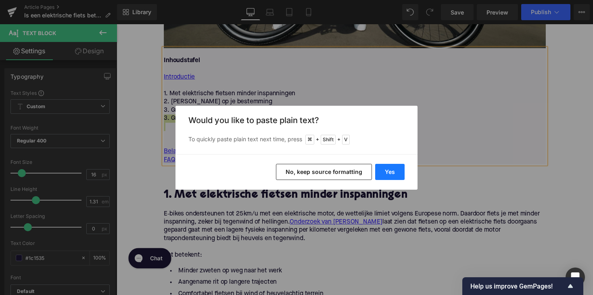
click at [384, 171] on button "Yes" at bounding box center [389, 172] width 29 height 16
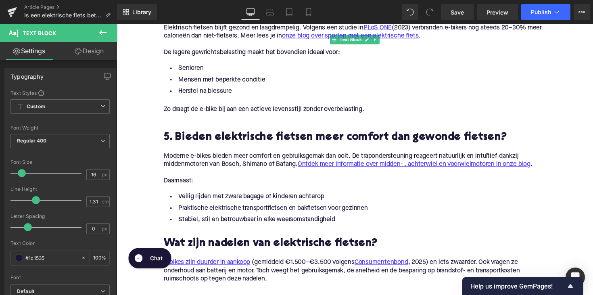
scroll to position [1050, 0]
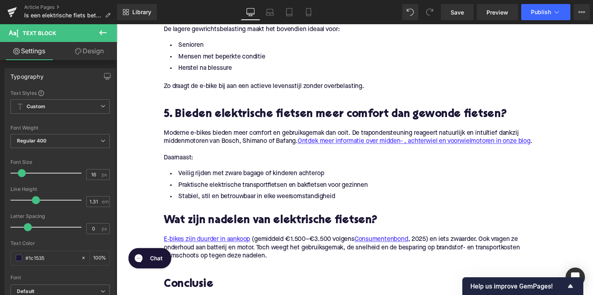
click at [238, 115] on h2 "5. Bieden elektrische fietsen meer comfort dan gewonde fietsen?" at bounding box center [360, 117] width 391 height 12
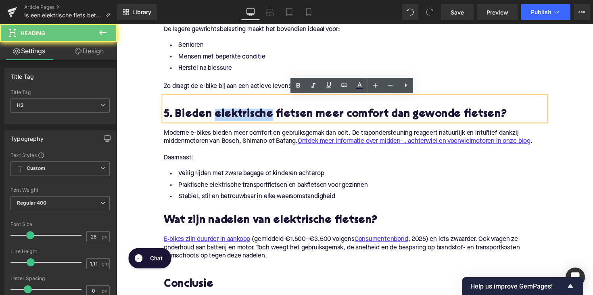
click at [238, 115] on h2 "5. Bieden elektrische fietsen meer comfort dan gewonde fietsen?" at bounding box center [360, 117] width 391 height 12
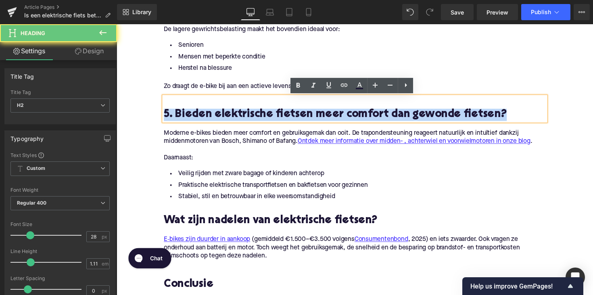
click at [238, 115] on h2 "5. Bieden elektrische fietsen meer comfort dan gewonde fietsen?" at bounding box center [360, 117] width 391 height 12
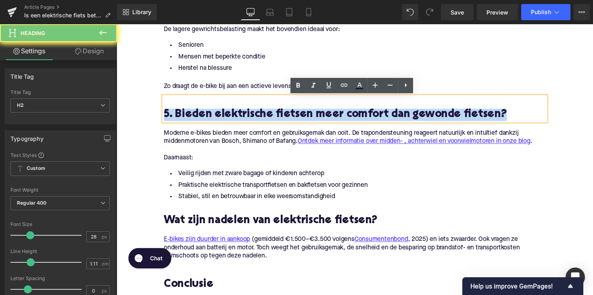
copy h2 "5. Bieden elektrische fietsen meer comfort dan gewonde fietsen?"
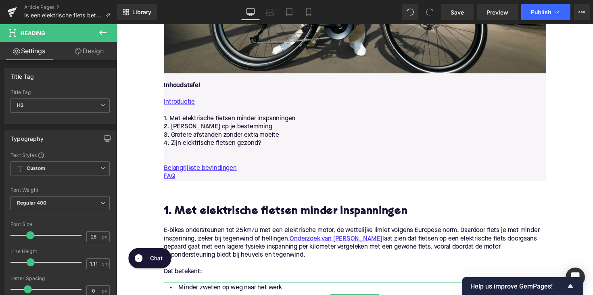
scroll to position [437, 0]
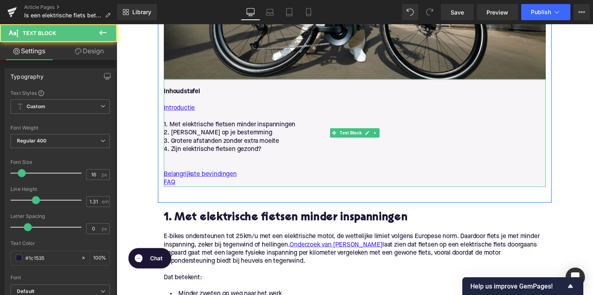
click at [267, 154] on p "4. Zijn elektrische fietsen gezond?" at bounding box center [360, 152] width 391 height 8
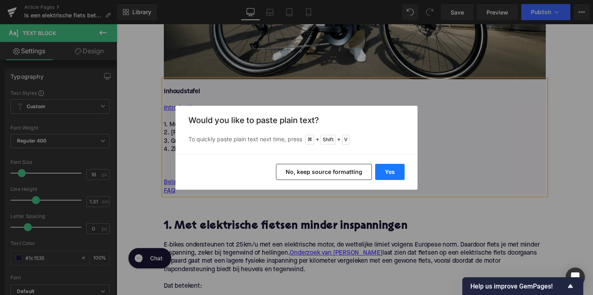
click at [383, 167] on button "Yes" at bounding box center [389, 172] width 29 height 16
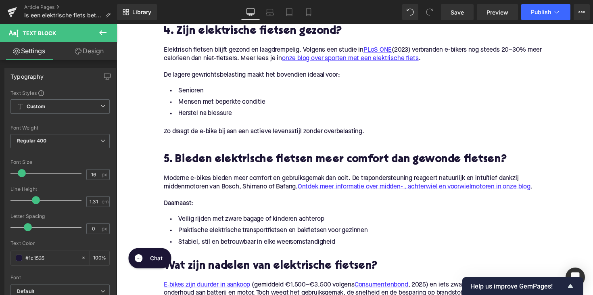
scroll to position [1071, 0]
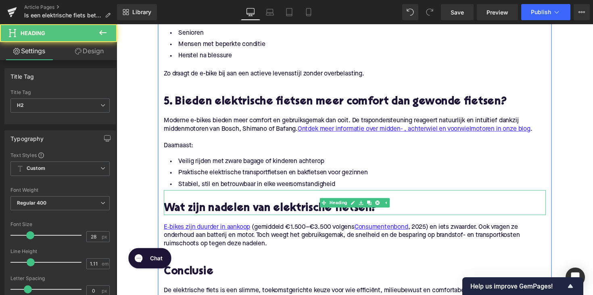
click at [272, 210] on h2 "Wat zijn nadelen van elektrische fietsen?" at bounding box center [360, 213] width 391 height 12
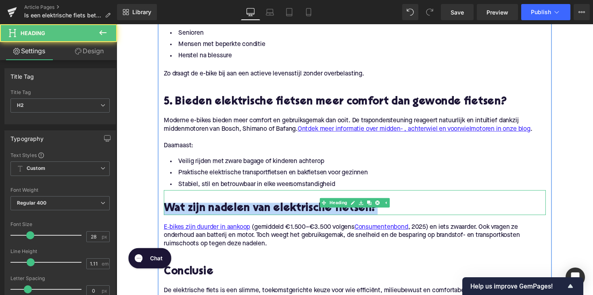
click at [272, 210] on h2 "Wat zijn nadelen van elektrische fietsen?" at bounding box center [360, 213] width 391 height 12
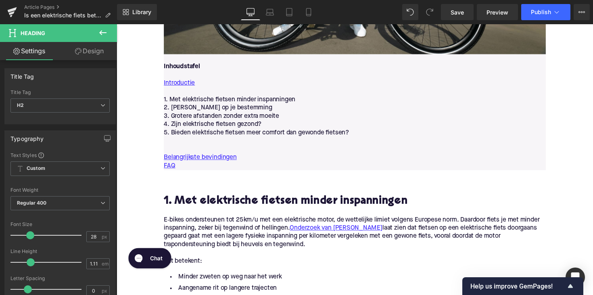
scroll to position [462, 0]
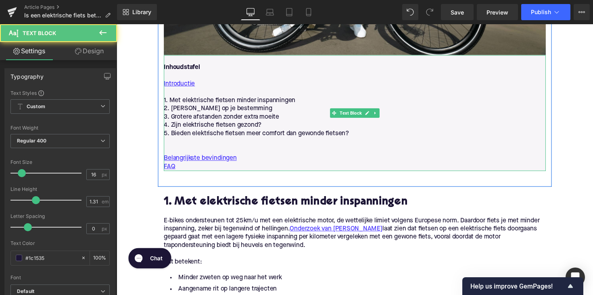
click at [361, 137] on p "5. Bieden elektrische fietsen meer comfort dan gewonde fietsen?" at bounding box center [360, 136] width 391 height 8
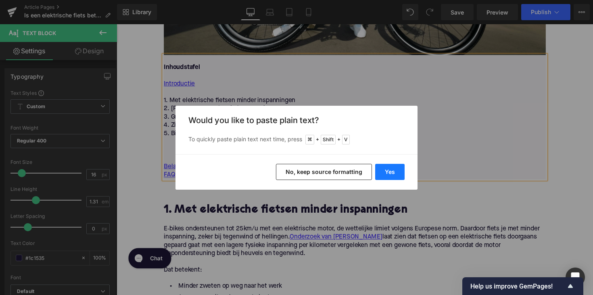
click at [382, 168] on button "Yes" at bounding box center [389, 172] width 29 height 16
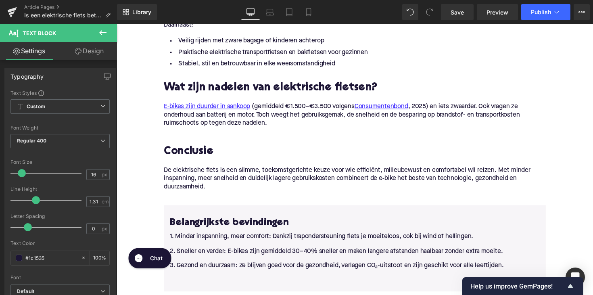
scroll to position [1215, 0]
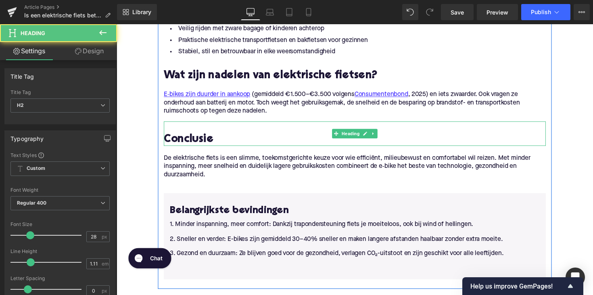
click at [188, 141] on h2 "Conclusie" at bounding box center [360, 142] width 391 height 12
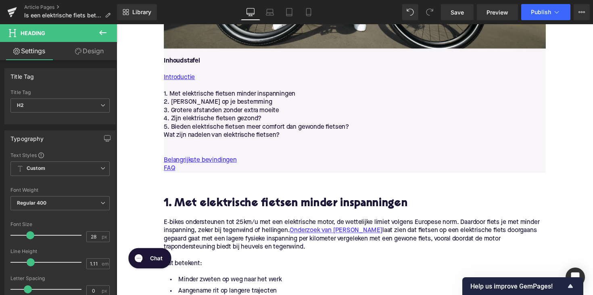
scroll to position [390, 0]
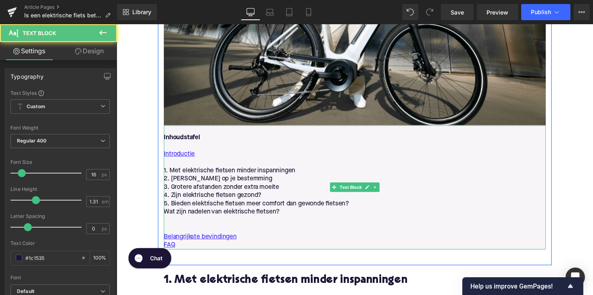
click at [286, 219] on p "Wat zijn nadelen van elektrische fietsen?" at bounding box center [360, 216] width 391 height 8
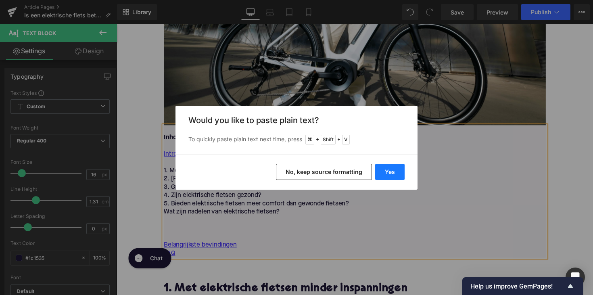
click at [390, 171] on button "Yes" at bounding box center [389, 172] width 29 height 16
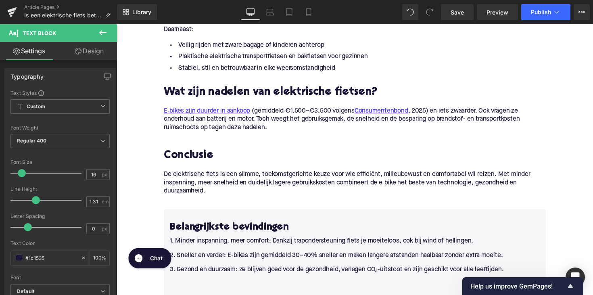
scroll to position [1215, 0]
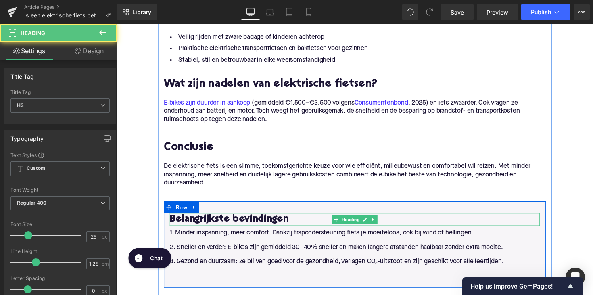
click at [248, 225] on h3 "Belangrijkste bevindingen" at bounding box center [360, 224] width 379 height 13
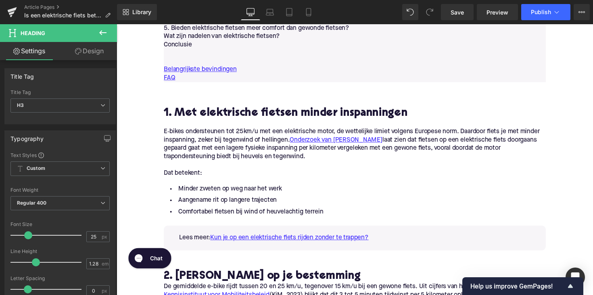
scroll to position [553, 0]
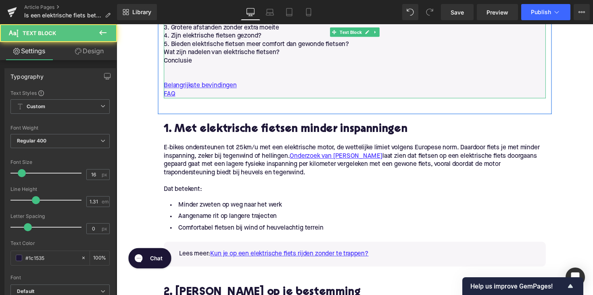
click at [221, 61] on p "Conclusie" at bounding box center [360, 62] width 391 height 8
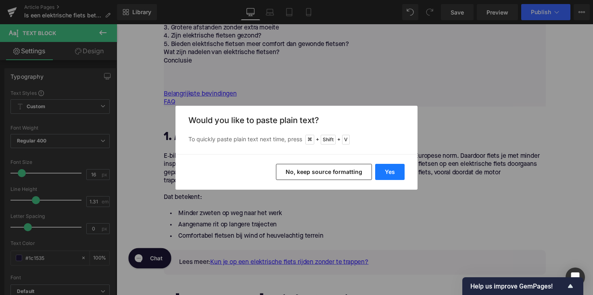
click at [398, 175] on button "Yes" at bounding box center [389, 172] width 29 height 16
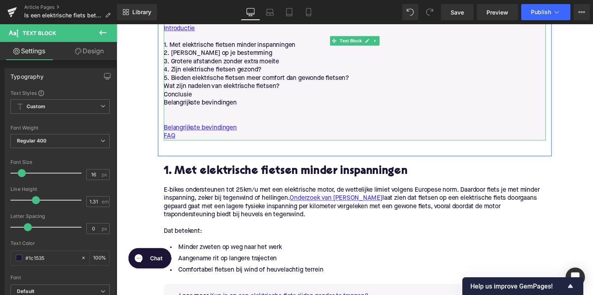
scroll to position [515, 0]
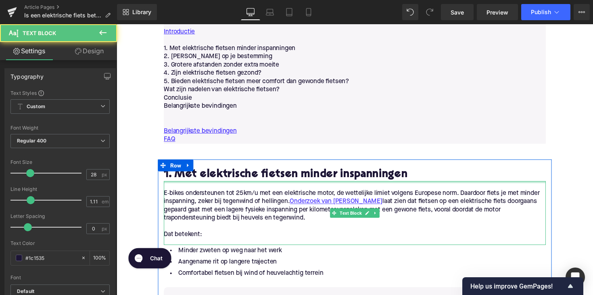
click at [255, 185] on div at bounding box center [360, 186] width 391 height 2
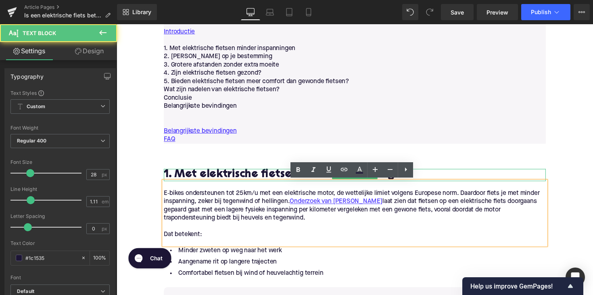
click at [260, 176] on h2 "1. Met elektrische fietsen minder inspanningen" at bounding box center [360, 178] width 391 height 12
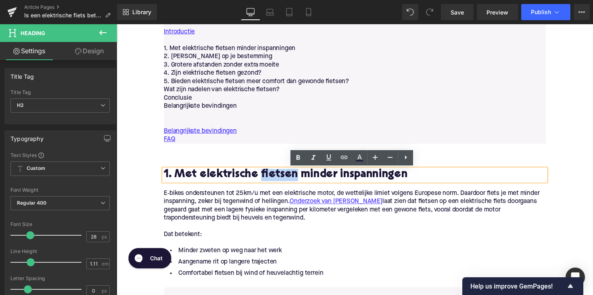
click at [262, 176] on h2 "1. Met elektrische fietsen minder inspanningen" at bounding box center [360, 178] width 391 height 12
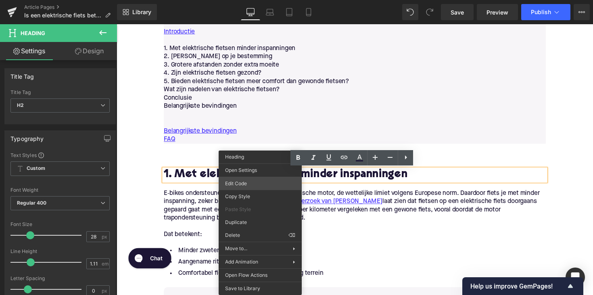
click at [256, 0] on div "Text Block You are previewing how the will restyle your page. You can not edit …" at bounding box center [296, 0] width 593 height 0
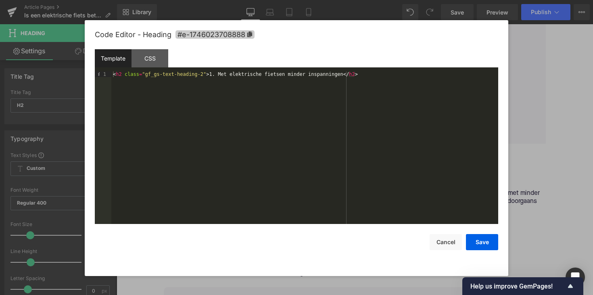
click at [215, 35] on span "#e-1746023708888" at bounding box center [214, 34] width 79 height 8
copy h2 "fietsen"
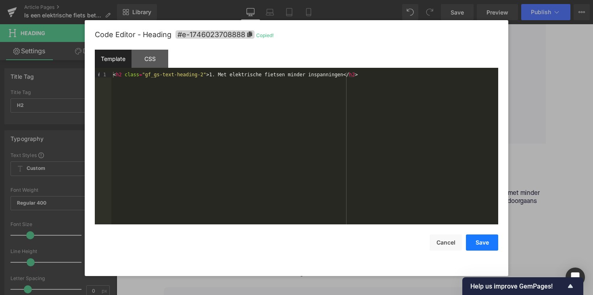
click at [489, 240] on button "Save" at bounding box center [482, 242] width 32 height 16
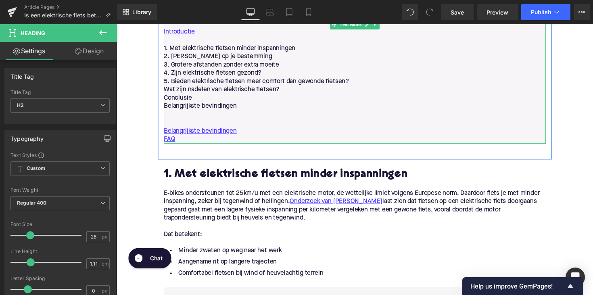
scroll to position [489, 0]
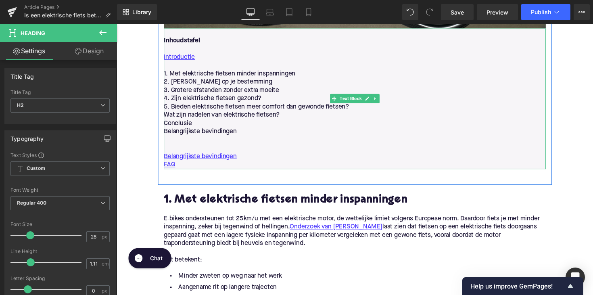
click at [192, 73] on p "1. Met elektrische fietsen minder inspanningen" at bounding box center [360, 75] width 391 height 8
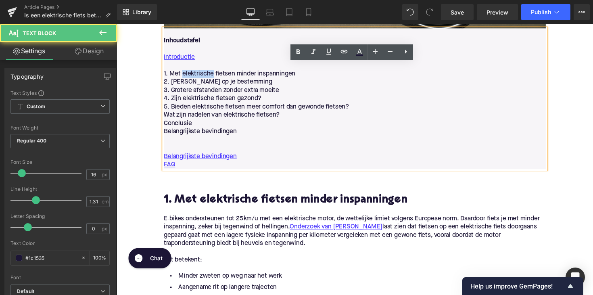
click at [192, 73] on p "1. Met elektrische fietsen minder inspanningen" at bounding box center [360, 75] width 391 height 8
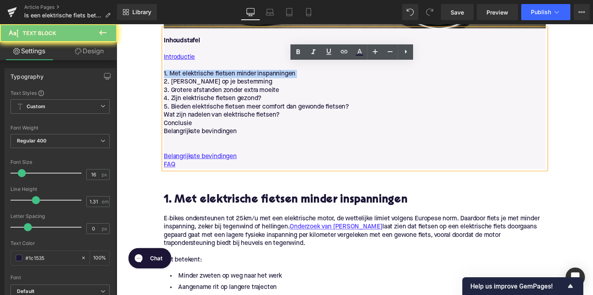
click at [192, 73] on p "1. Met elektrische fietsen minder inspanningen" at bounding box center [360, 75] width 391 height 8
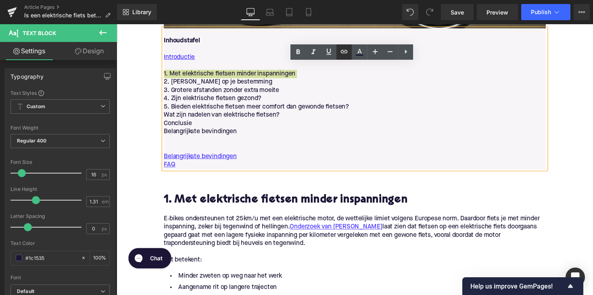
click at [347, 52] on icon at bounding box center [344, 51] width 7 height 3
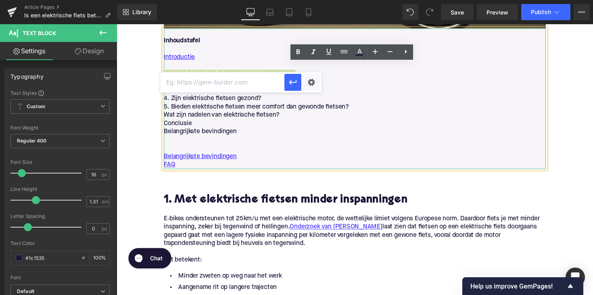
click at [237, 87] on input "text" at bounding box center [222, 82] width 124 height 20
paste input "#e-1746023708888"
type input "#e-1746023708888"
click at [292, 85] on icon "button" at bounding box center [293, 82] width 10 height 10
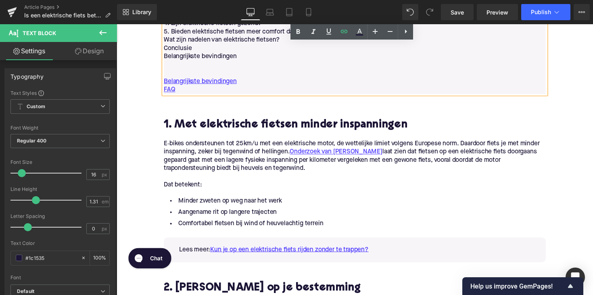
scroll to position [646, 0]
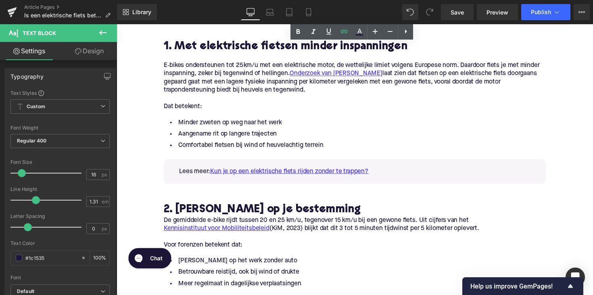
click at [215, 210] on h2 "2. [PERSON_NAME] op je bestemming" at bounding box center [360, 214] width 391 height 12
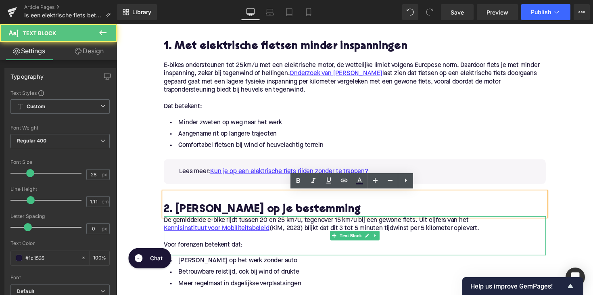
click at [187, 225] on p "De gemiddelde e-bike rijdt tussen 20 en 25 km/u, tegenover 15 km/u bij een gewo…" at bounding box center [360, 229] width 391 height 17
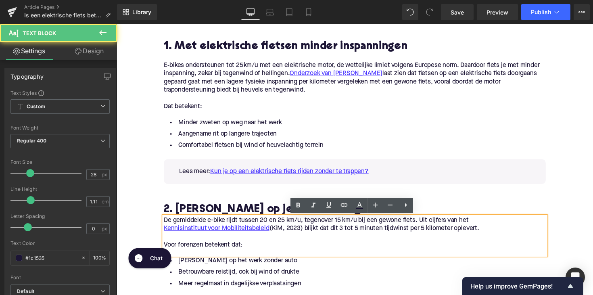
click at [165, 226] on p "De gemiddelde e-bike rijdt tussen 20 en 25 km/u, tegenover 15 km/u bij een gewo…" at bounding box center [360, 229] width 391 height 17
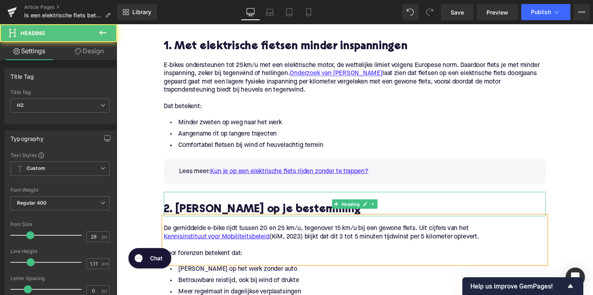
click at [202, 212] on h2 "2. [PERSON_NAME] op je bestemming" at bounding box center [360, 214] width 391 height 12
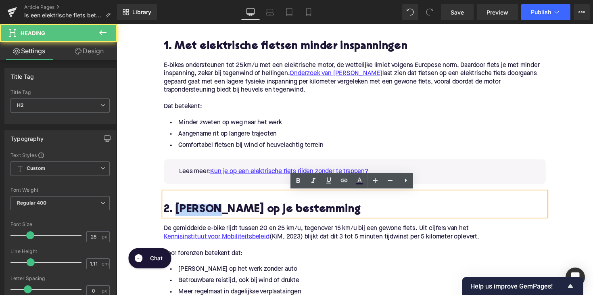
click at [202, 212] on h2 "2. [PERSON_NAME] op je bestemming" at bounding box center [360, 214] width 391 height 12
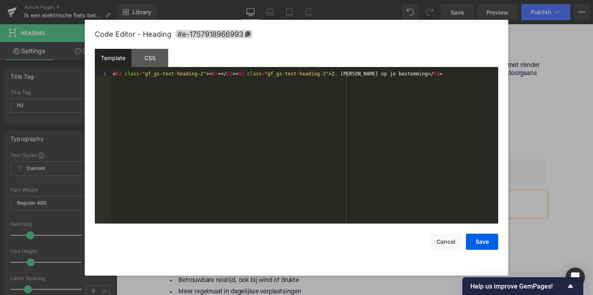
click at [197, 0] on div "Text Block You are previewing how the will restyle your page. You can not edit …" at bounding box center [296, 0] width 593 height 0
click at [205, 32] on span "#e-1757918966993" at bounding box center [213, 34] width 77 height 8
copy h2 "Sneller"
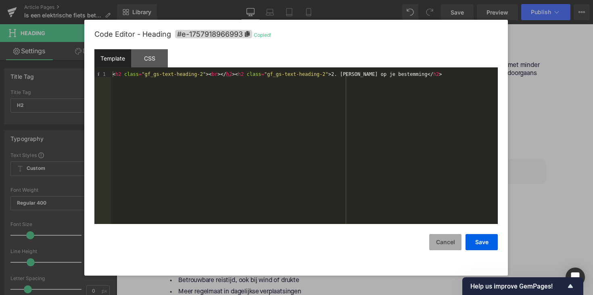
click at [444, 237] on button "Cancel" at bounding box center [445, 242] width 32 height 16
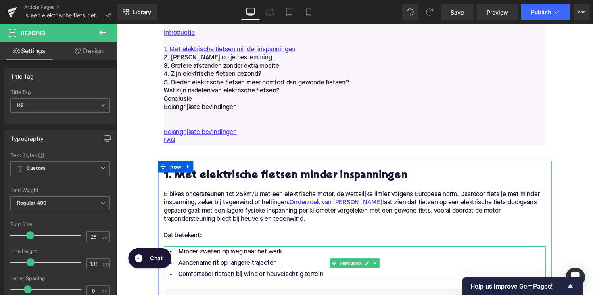
scroll to position [433, 0]
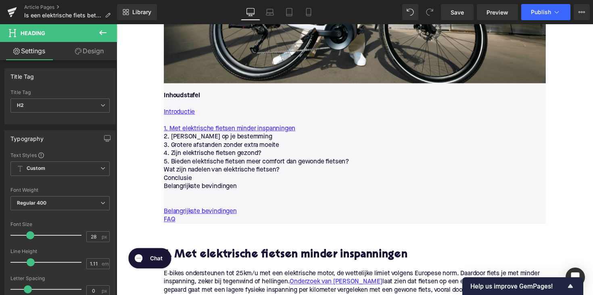
click at [182, 138] on p "2. [PERSON_NAME] op je bestemming" at bounding box center [360, 139] width 391 height 8
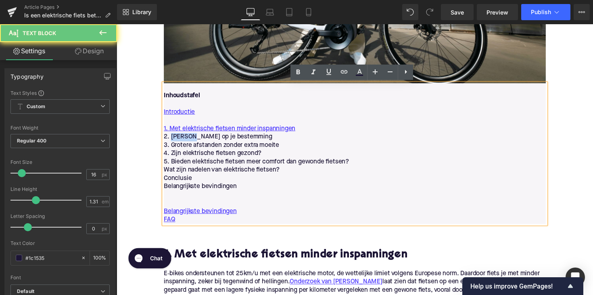
click at [182, 138] on p "2. [PERSON_NAME] op je bestemming" at bounding box center [360, 139] width 391 height 8
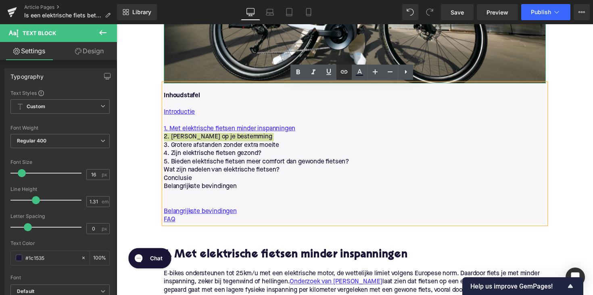
click at [344, 72] on icon at bounding box center [344, 72] width 10 height 10
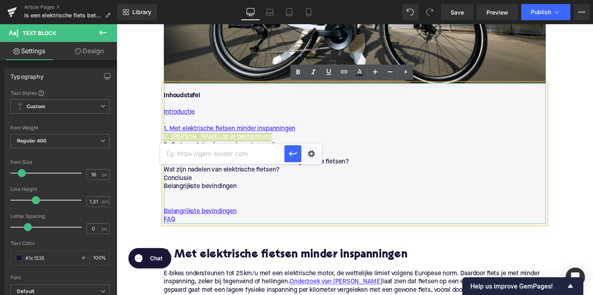
click at [233, 156] on input "text" at bounding box center [222, 154] width 124 height 20
paste input "#e-1757918966993"
click at [292, 150] on icon "button" at bounding box center [293, 154] width 10 height 10
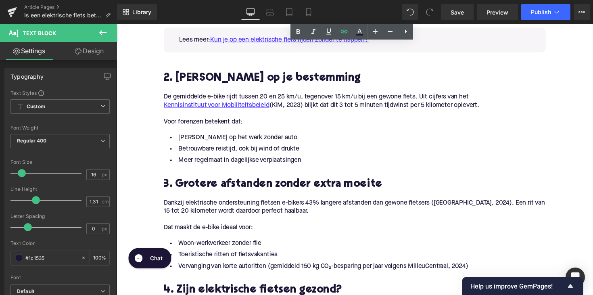
scroll to position [793, 0]
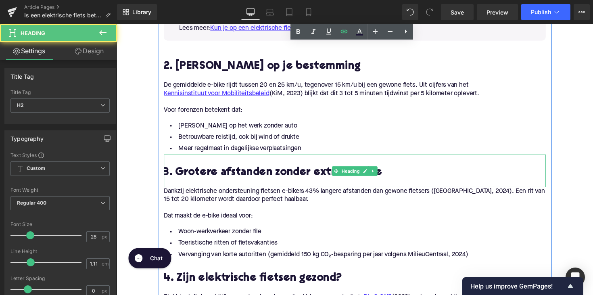
click at [241, 173] on h2 "3. Grotere afstanden zonder extra moeite" at bounding box center [360, 176] width 391 height 12
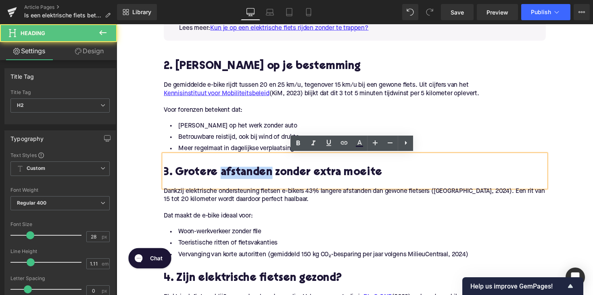
click at [241, 173] on h2 "3. Grotere afstanden zonder extra moeite" at bounding box center [360, 176] width 391 height 12
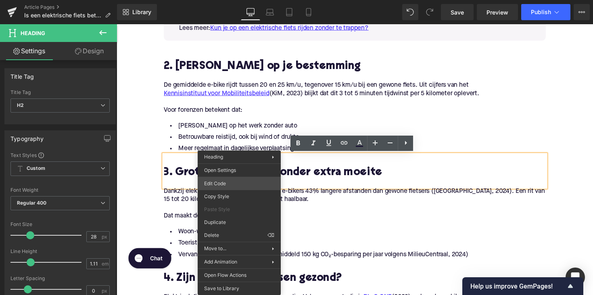
click at [235, 0] on div "Text Block You are previewing how the will restyle your page. You can not edit …" at bounding box center [296, 0] width 593 height 0
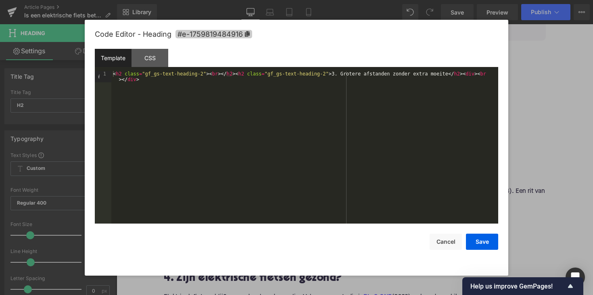
click at [225, 35] on span "#e-1759819484916" at bounding box center [213, 34] width 77 height 8
copy h2 "afstanden"
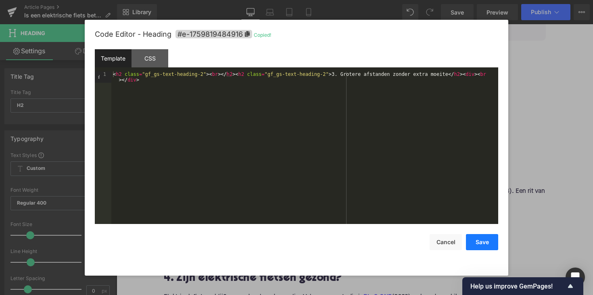
click at [481, 244] on button "Save" at bounding box center [482, 242] width 32 height 16
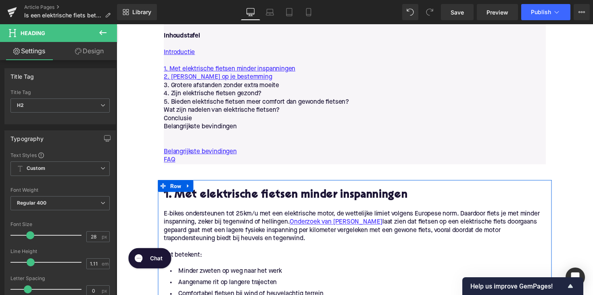
scroll to position [494, 0]
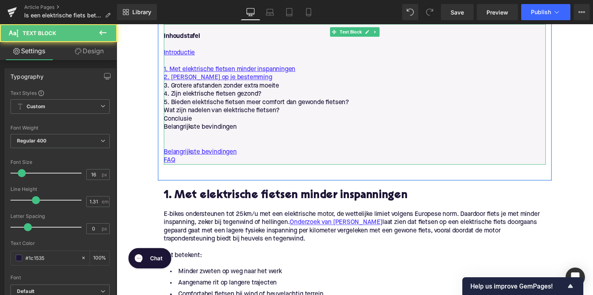
click at [227, 87] on p "3. Grotere afstanden zonder extra moeite" at bounding box center [360, 87] width 391 height 8
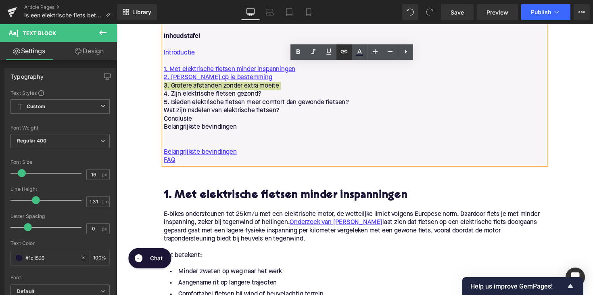
click at [348, 56] on icon at bounding box center [344, 52] width 10 height 10
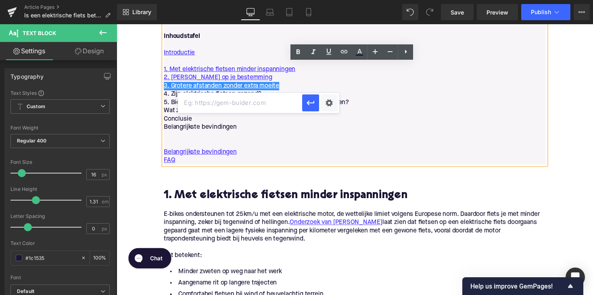
click at [262, 115] on p "Wat zijn nadelen van elektrische fietsen?" at bounding box center [360, 113] width 391 height 8
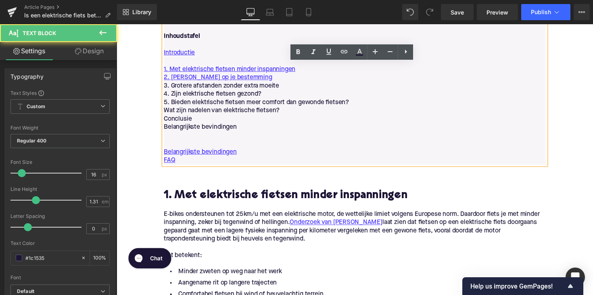
click at [252, 87] on p "3. Grotere afstanden zonder extra moeite" at bounding box center [360, 87] width 391 height 8
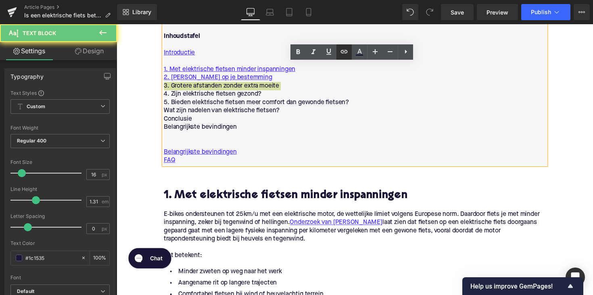
click at [338, 52] on link at bounding box center [343, 51] width 15 height 15
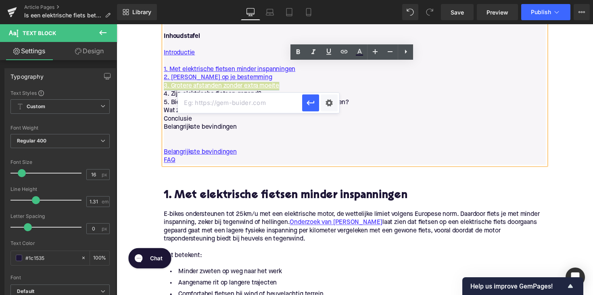
click at [279, 99] on input "text" at bounding box center [240, 103] width 124 height 20
paste input "#e-1759819484916"
click at [310, 103] on icon "button" at bounding box center [310, 102] width 8 height 5
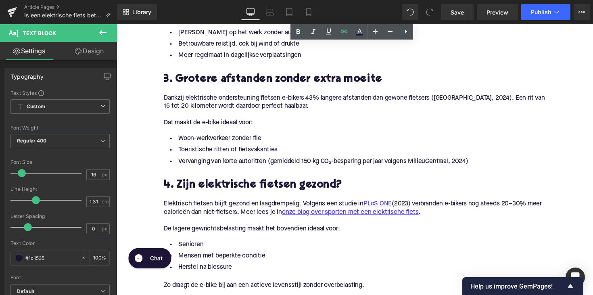
scroll to position [905, 0]
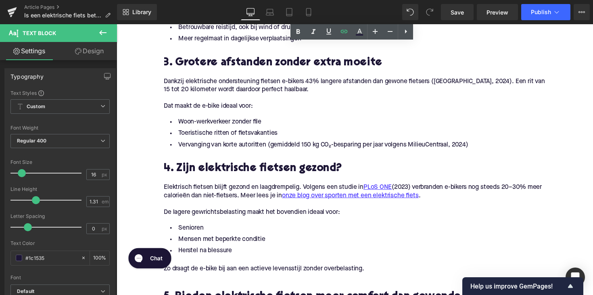
click at [250, 181] on p at bounding box center [360, 183] width 391 height 8
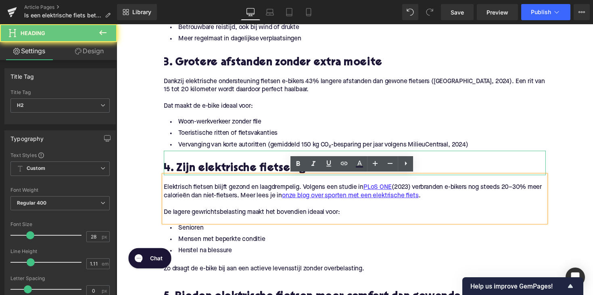
click at [256, 173] on h2 "4. Zijn elektrische fietsen gezond?" at bounding box center [360, 172] width 391 height 12
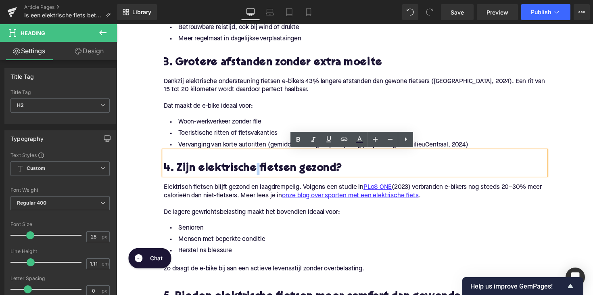
click at [256, 173] on h2 "4. Zijn elektrische fietsen gezond?" at bounding box center [360, 172] width 391 height 12
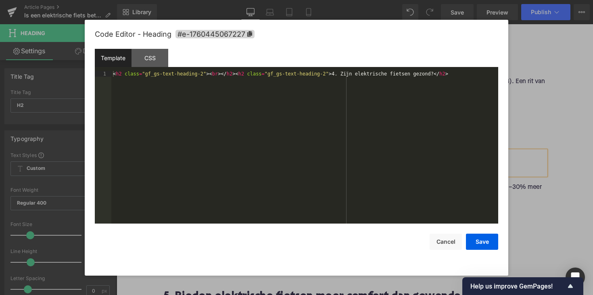
click at [260, 0] on div "Text Block You are previewing how the will restyle your page. You can not edit …" at bounding box center [296, 0] width 593 height 0
click at [249, 35] on icon at bounding box center [249, 34] width 5 height 6
copy h2
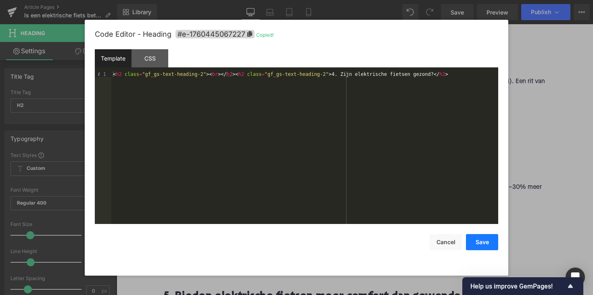
click at [466, 237] on button "Save" at bounding box center [482, 242] width 32 height 16
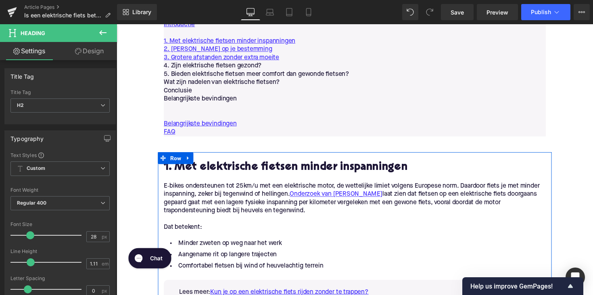
scroll to position [518, 0]
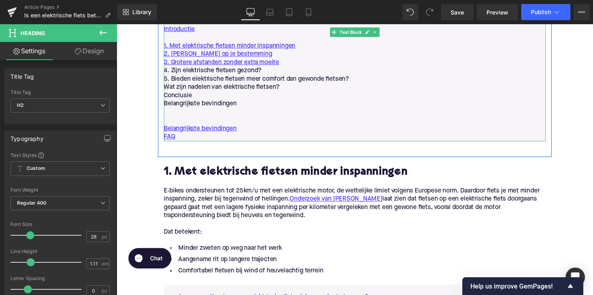
click at [235, 69] on p "4. Zijn elektrische fietsen gezond?" at bounding box center [360, 72] width 391 height 8
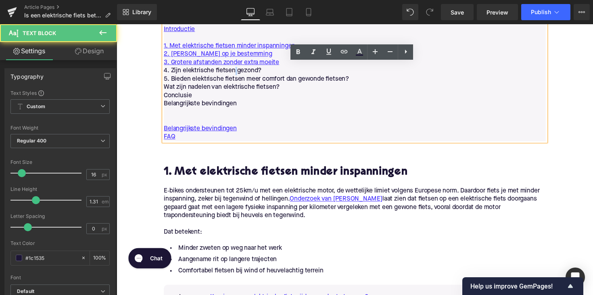
click at [235, 69] on p "4. Zijn elektrische fietsen gezond?" at bounding box center [360, 72] width 391 height 8
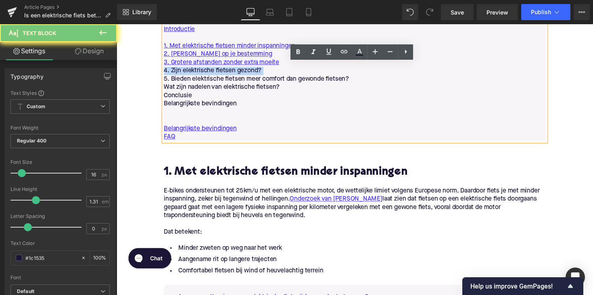
click at [235, 69] on p "4. Zijn elektrische fietsen gezond?" at bounding box center [360, 72] width 391 height 8
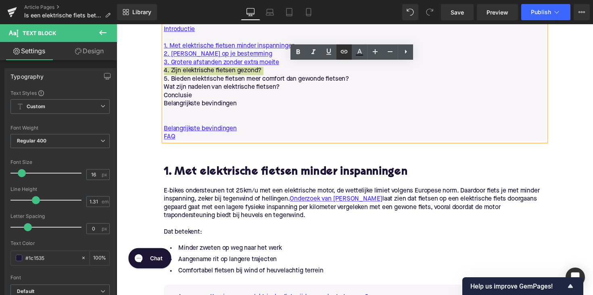
click at [344, 54] on icon at bounding box center [344, 52] width 10 height 10
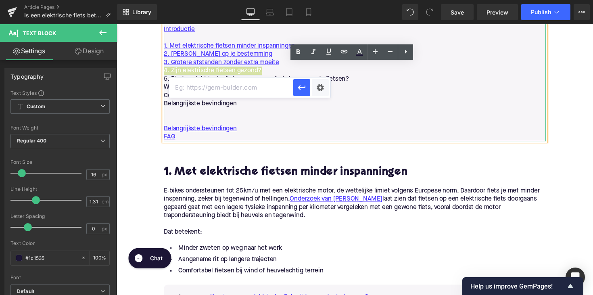
click at [279, 85] on input "text" at bounding box center [231, 87] width 124 height 20
paste input "#e-1760445067227"
click at [300, 91] on icon "button" at bounding box center [302, 88] width 10 height 10
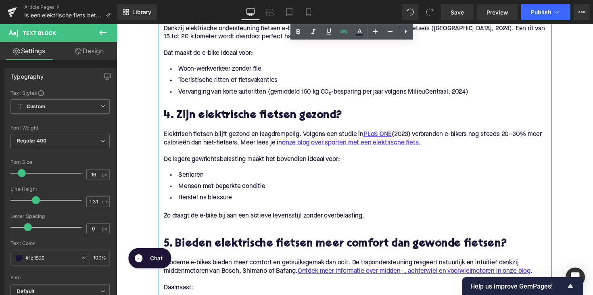
scroll to position [1008, 0]
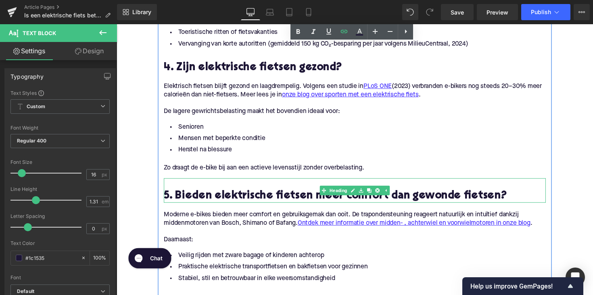
click at [217, 203] on h2 "5. Bieden elektrische fietsen meer comfort dan gewonde fietsen?" at bounding box center [360, 200] width 391 height 12
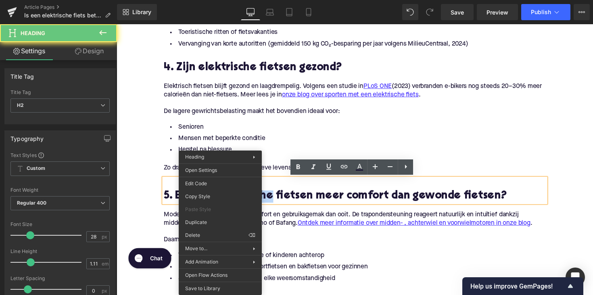
click at [222, 200] on h2 "5. Bieden elektrische fietsen meer comfort dan gewonde fietsen?" at bounding box center [360, 200] width 391 height 12
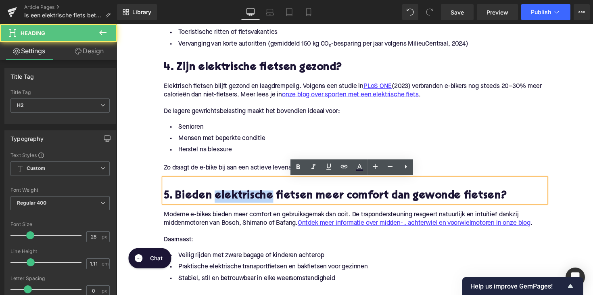
click at [242, 202] on h2 "5. Bieden elektrische fietsen meer comfort dan gewonde fietsen?" at bounding box center [360, 200] width 391 height 12
click at [262, 194] on h2 "5. Bieden elektrische fietsen meer comfort dan gewonde fietsen?" at bounding box center [360, 200] width 391 height 12
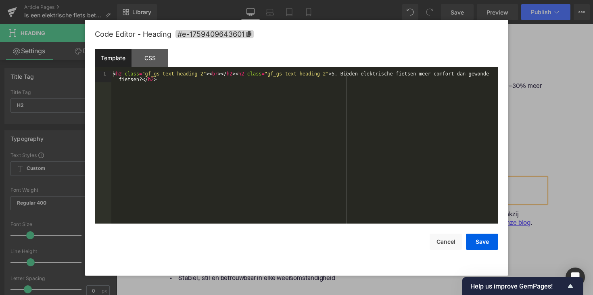
click at [258, 0] on div "Text Block You are previewing how the will restyle your page. You can not edit …" at bounding box center [296, 0] width 593 height 0
click at [236, 34] on span "#e-1759409643601" at bounding box center [214, 34] width 78 height 8
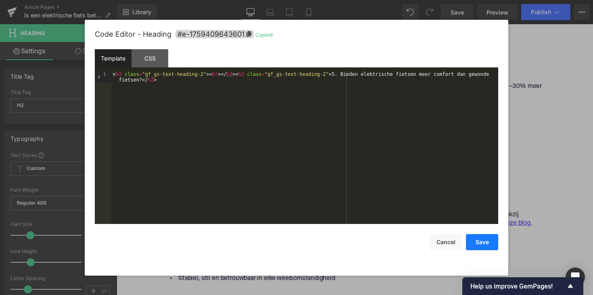
click at [486, 243] on button "Save" at bounding box center [482, 242] width 32 height 16
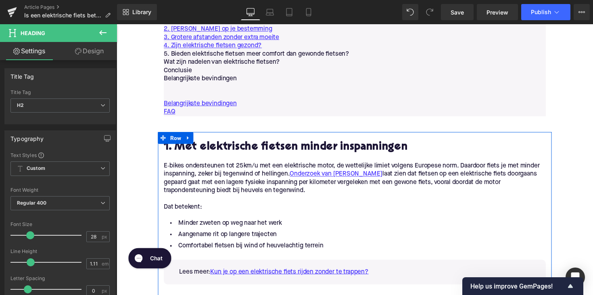
scroll to position [490, 0]
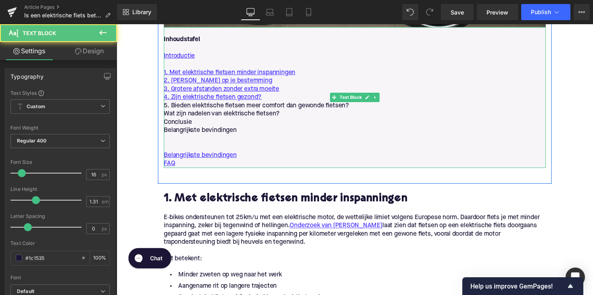
click at [280, 108] on p "5. Bieden elektrische fietsen meer comfort dan gewonde fietsen?" at bounding box center [360, 108] width 391 height 8
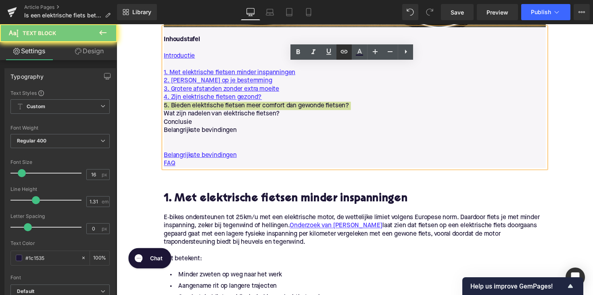
click at [340, 53] on icon at bounding box center [344, 52] width 10 height 10
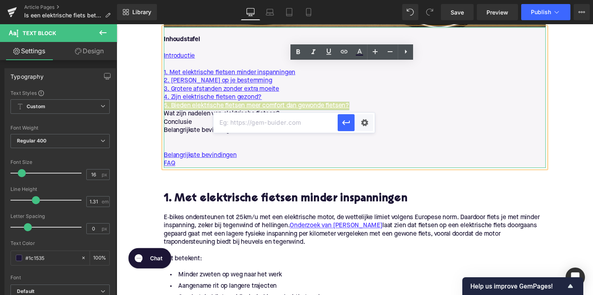
click at [235, 118] on input "text" at bounding box center [275, 122] width 124 height 20
paste input "#e-1759409643601"
click at [347, 123] on icon "button" at bounding box center [346, 122] width 8 height 5
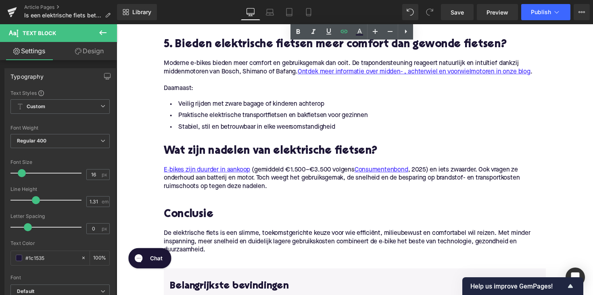
scroll to position [1180, 0]
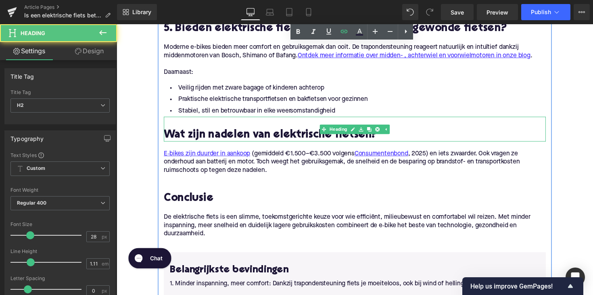
click at [283, 140] on h2 "Wat zijn nadelen van elektrische fietsen?" at bounding box center [360, 138] width 391 height 12
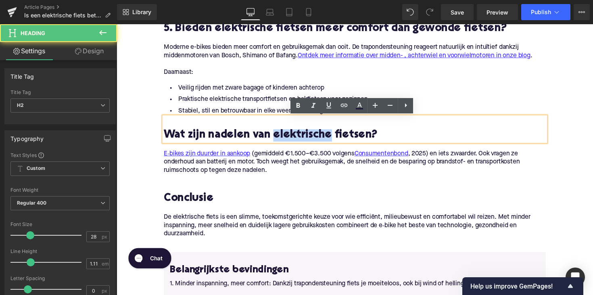
click at [286, 138] on h2 "Wat zijn nadelen van elektrische fietsen?" at bounding box center [360, 138] width 391 height 12
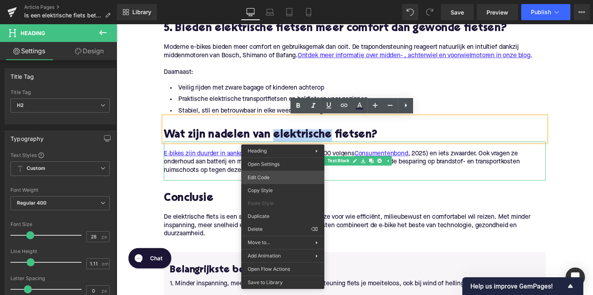
click at [263, 0] on div "Text Block You are previewing how the will restyle your page. You can not edit …" at bounding box center [296, 0] width 593 height 0
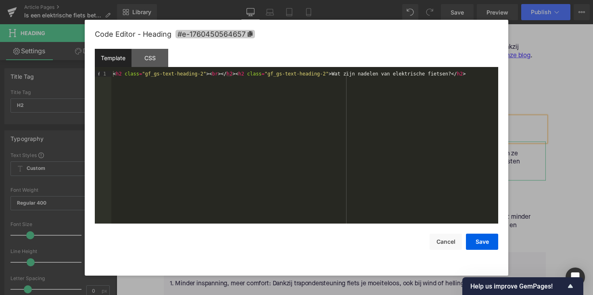
click at [223, 33] on span "#e-1760450564657" at bounding box center [214, 34] width 79 height 8
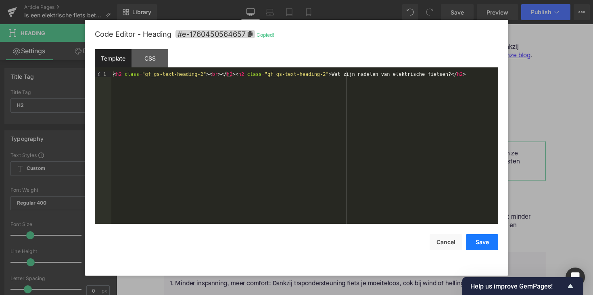
click at [486, 240] on button "Save" at bounding box center [482, 242] width 32 height 16
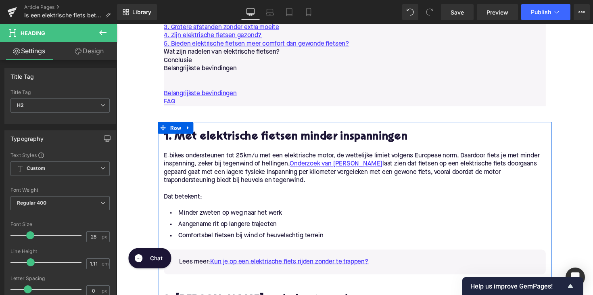
scroll to position [493, 0]
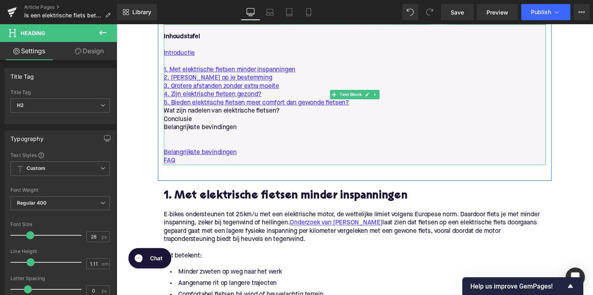
click at [227, 113] on p "Wat zijn nadelen van elektrische fietsen?" at bounding box center [360, 113] width 391 height 8
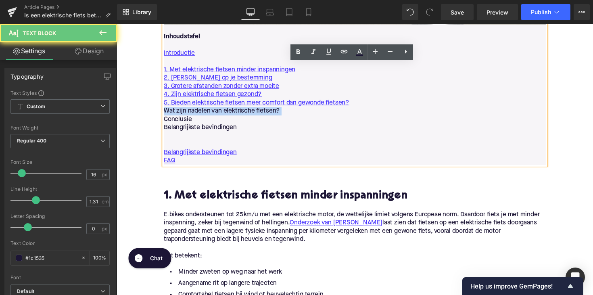
click at [227, 113] on p "Wat zijn nadelen van elektrische fietsen?" at bounding box center [360, 113] width 391 height 8
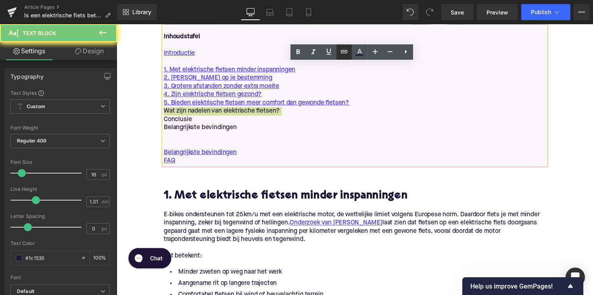
click at [349, 50] on icon at bounding box center [344, 52] width 10 height 10
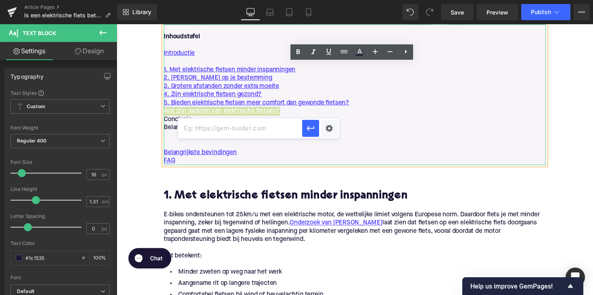
click at [269, 131] on input "text" at bounding box center [240, 128] width 124 height 20
paste input "#e-1760450564657"
click at [313, 127] on icon "button" at bounding box center [311, 128] width 10 height 10
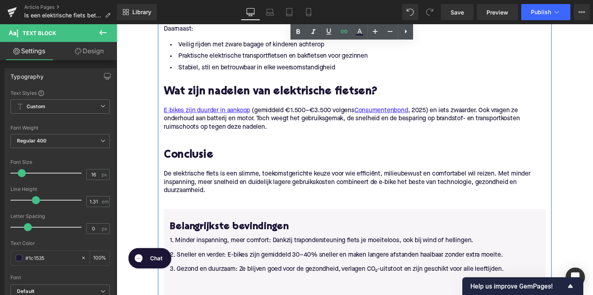
scroll to position [1227, 0]
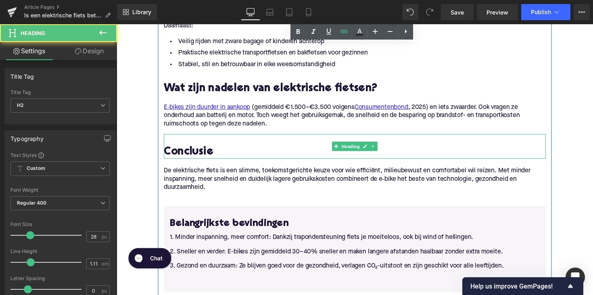
click at [192, 152] on h2 "Conclusie" at bounding box center [360, 155] width 391 height 12
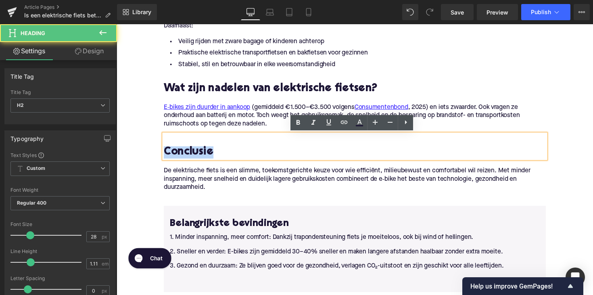
click at [202, 153] on h2 "Conclusie" at bounding box center [360, 155] width 391 height 12
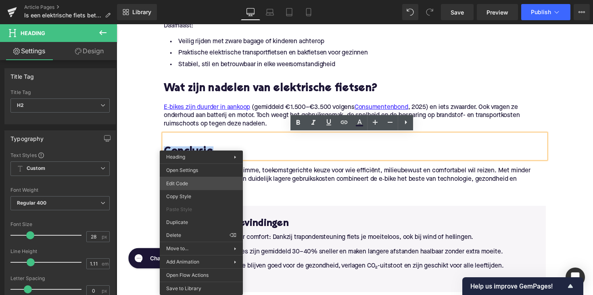
click at [198, 0] on div "Text Block You are previewing how the will restyle your page. You can not edit …" at bounding box center [296, 0] width 593 height 0
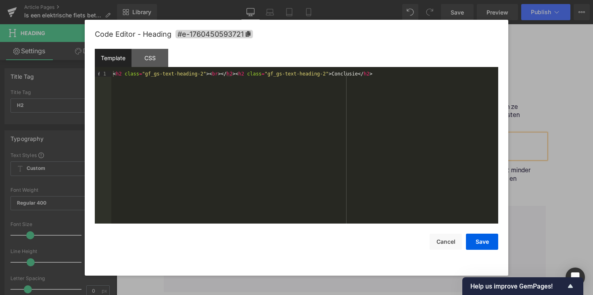
click at [237, 39] on div "Code Editor - Heading #e-1760450593721" at bounding box center [296, 34] width 403 height 29
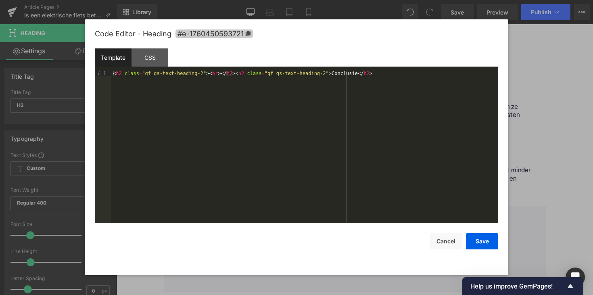
click at [238, 33] on span "#e-1760450593721" at bounding box center [213, 33] width 77 height 8
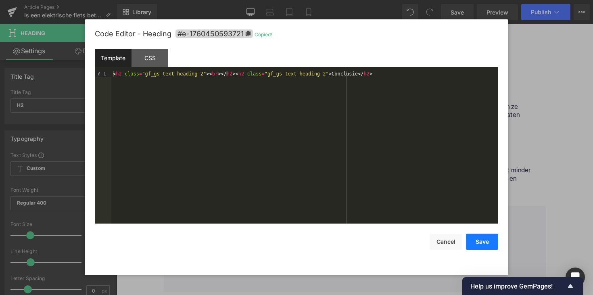
click at [475, 234] on button "Save" at bounding box center [482, 241] width 32 height 16
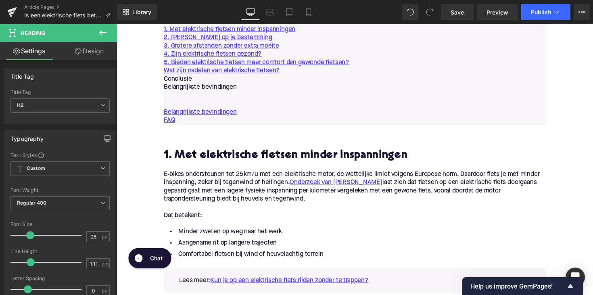
scroll to position [512, 0]
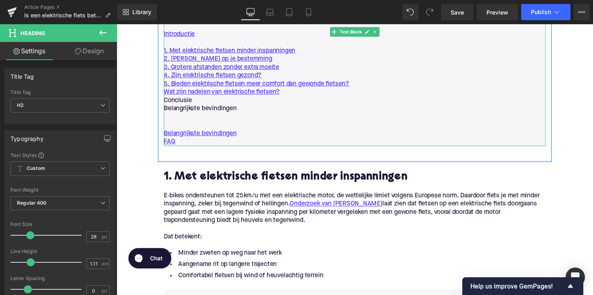
click at [177, 101] on p "Conclusie" at bounding box center [360, 102] width 391 height 8
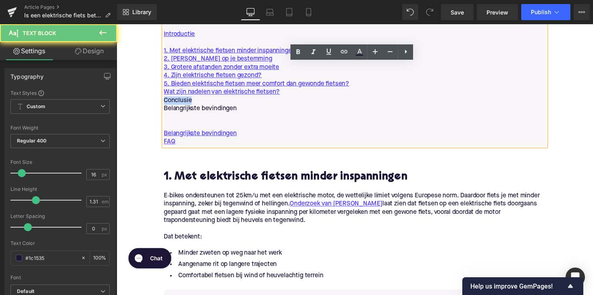
click at [177, 101] on p "Conclusie" at bounding box center [360, 102] width 391 height 8
click at [344, 55] on icon at bounding box center [344, 52] width 10 height 10
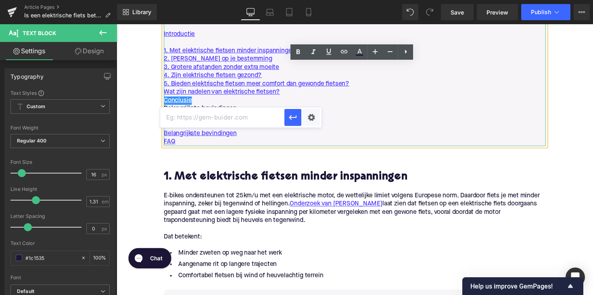
click at [269, 119] on input "text" at bounding box center [222, 117] width 124 height 20
paste input "#e-1760450593721"
type input "#e-1760450593721"
click at [287, 118] on button "button" at bounding box center [292, 117] width 17 height 17
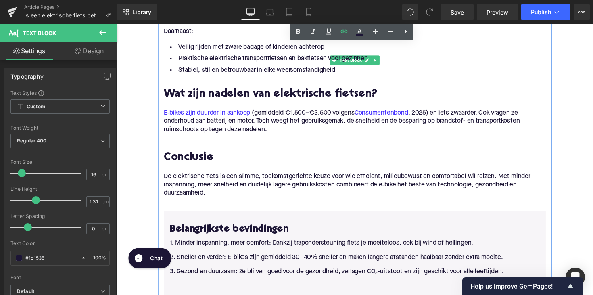
scroll to position [1323, 0]
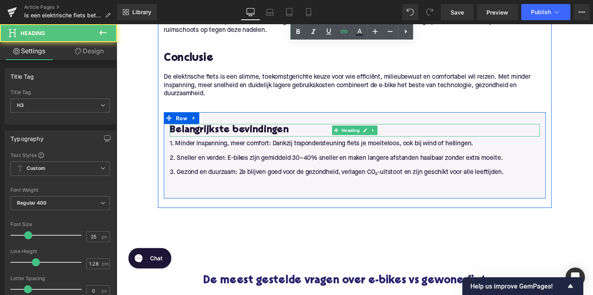
click at [244, 130] on h3 "Belangrijkste bevindingen" at bounding box center [360, 132] width 379 height 13
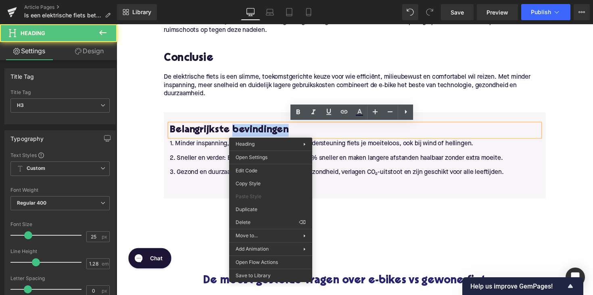
click at [273, 131] on h3 "Belangrijkste bevindingen" at bounding box center [360, 132] width 379 height 13
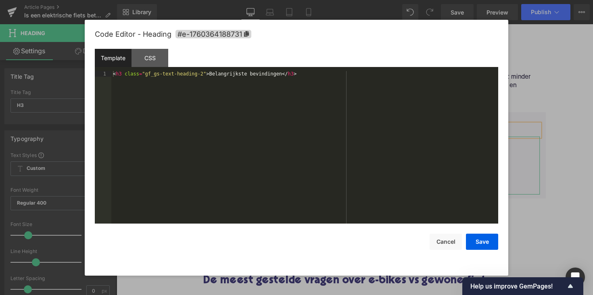
click at [263, 0] on div "Text Block You are previewing how the will restyle your page. You can not edit …" at bounding box center [296, 0] width 593 height 0
click at [240, 36] on span "#e-1760364188731" at bounding box center [213, 34] width 76 height 8
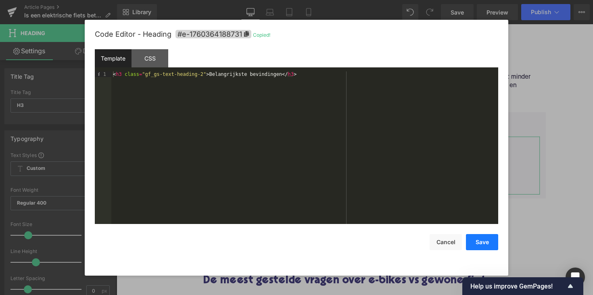
click at [478, 237] on button "Save" at bounding box center [482, 242] width 32 height 16
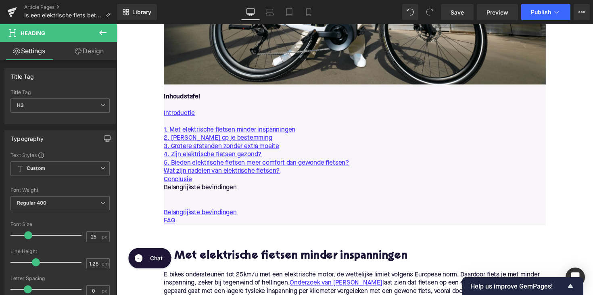
scroll to position [455, 0]
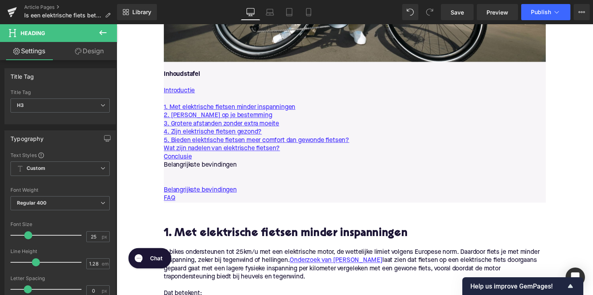
click at [216, 165] on p "Belangrijkste bevindingen" at bounding box center [360, 169] width 391 height 8
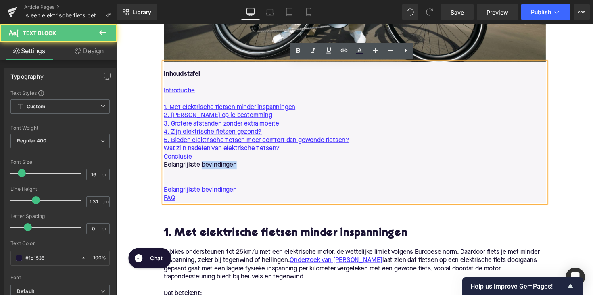
click at [216, 165] on p "Belangrijkste bevindingen" at bounding box center [360, 169] width 391 height 8
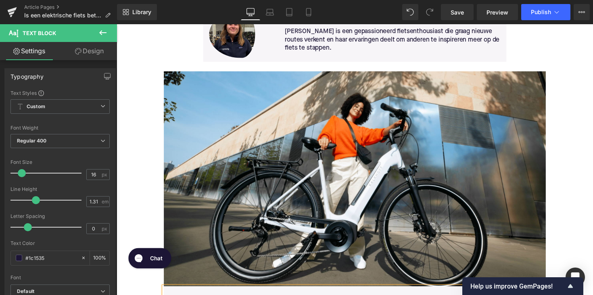
scroll to position [233, 0]
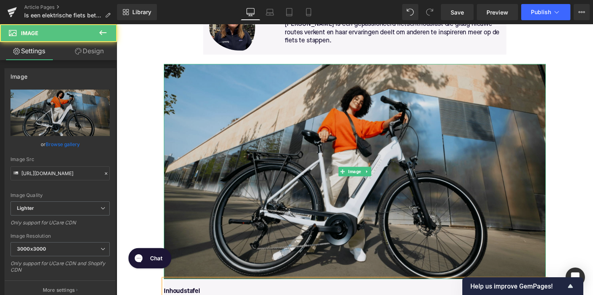
click at [320, 148] on img at bounding box center [360, 175] width 391 height 220
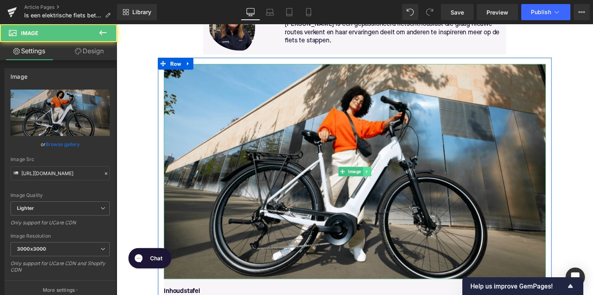
click at [369, 174] on link at bounding box center [373, 175] width 8 height 10
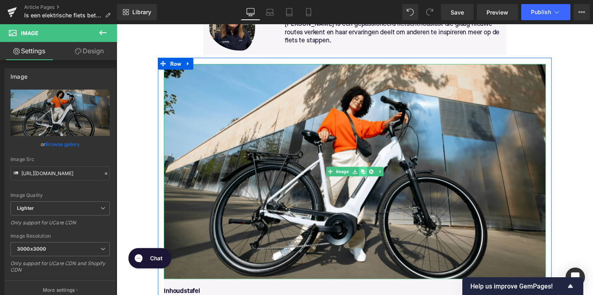
click at [367, 174] on icon at bounding box center [369, 175] width 4 height 4
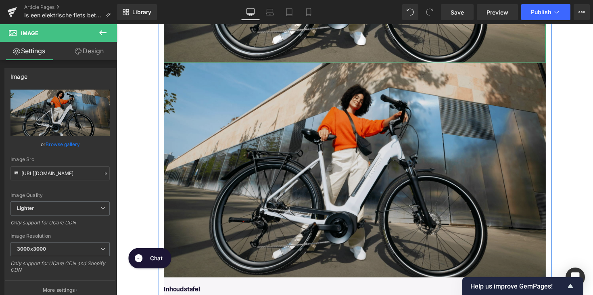
scroll to position [461, 0]
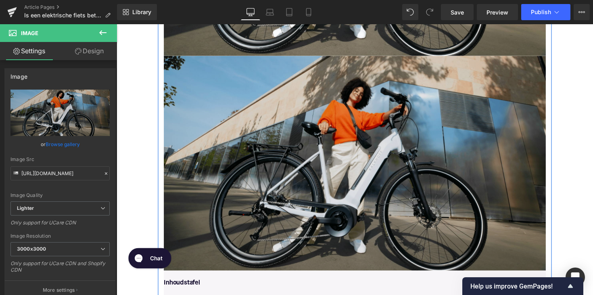
click at [325, 189] on img at bounding box center [360, 167] width 391 height 220
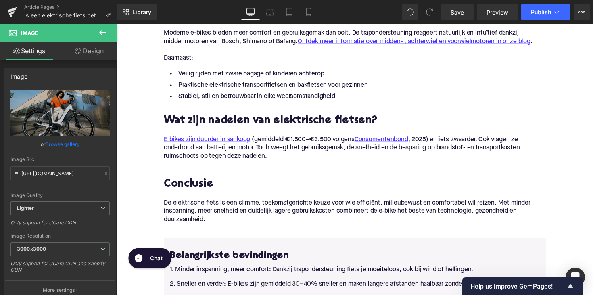
scroll to position [1198, 0]
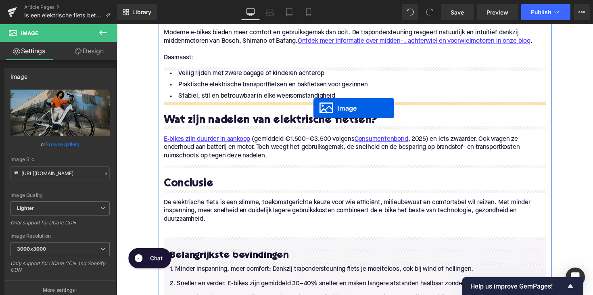
drag, startPoint x: 344, startPoint y: 167, endPoint x: 318, endPoint y: 110, distance: 62.6
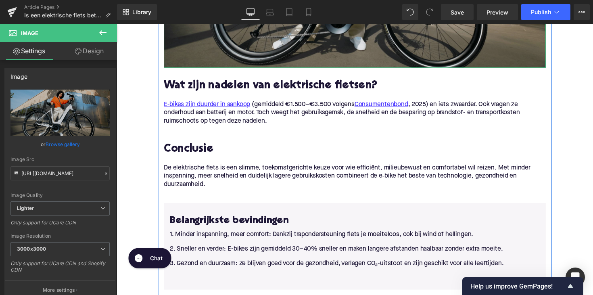
scroll to position [1279, 0]
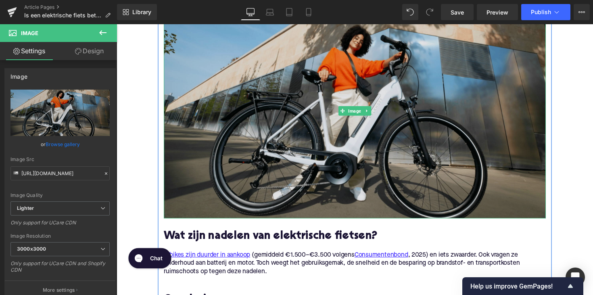
click at [317, 119] on img at bounding box center [360, 113] width 391 height 220
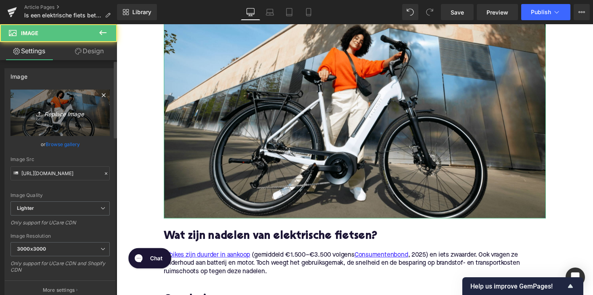
click at [82, 114] on icon "Replace Image" at bounding box center [60, 113] width 65 height 10
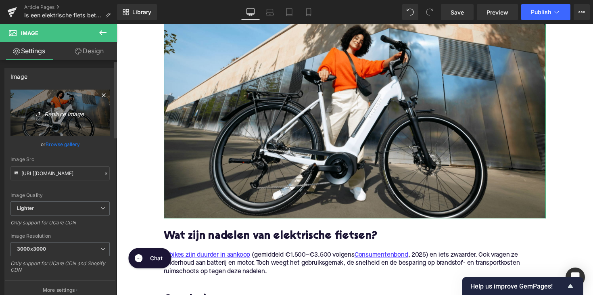
click at [71, 101] on link "Replace Image" at bounding box center [59, 113] width 99 height 46
type input "C:\fakepath\Voordelen-elektrische-fiets.png"
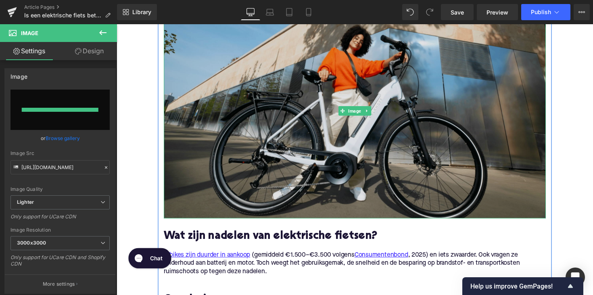
type input "[URL][DOMAIN_NAME]"
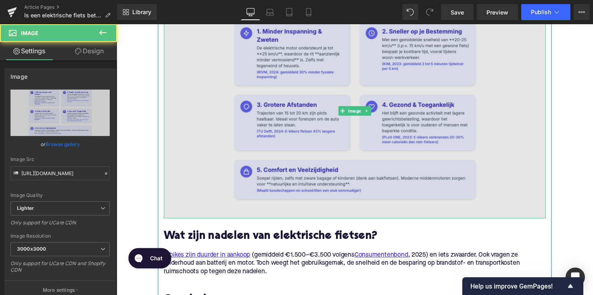
click at [309, 157] on img at bounding box center [360, 113] width 391 height 220
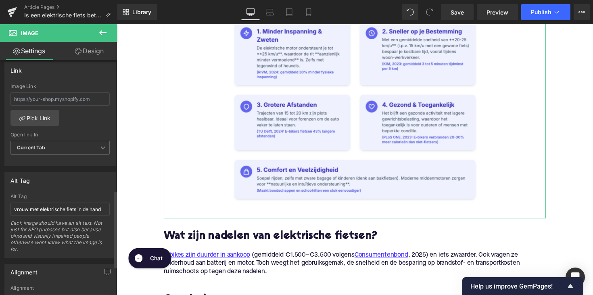
scroll to position [394, 0]
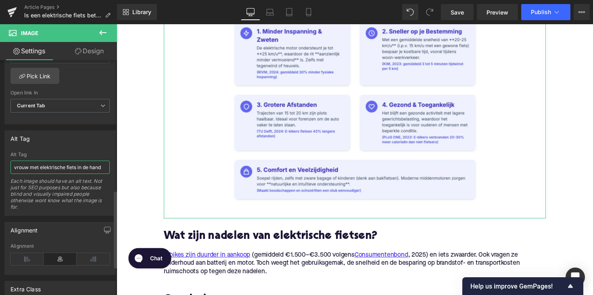
click at [35, 167] on input "vrouw met elektrische fiets in de hand" at bounding box center [59, 166] width 99 height 13
drag, startPoint x: 35, startPoint y: 167, endPoint x: 49, endPoint y: 164, distance: 13.7
click at [49, 164] on input "infographic elektrische" at bounding box center [59, 166] width 99 height 13
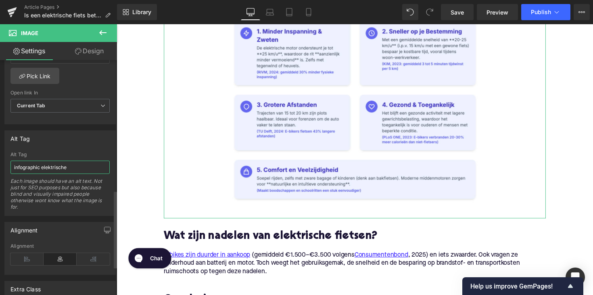
click at [49, 164] on input "infographic elektrische" at bounding box center [59, 166] width 99 height 13
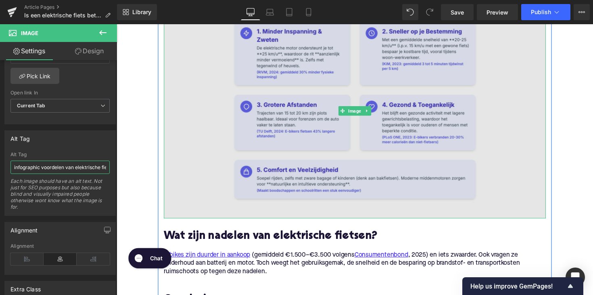
type input "infographic voordelen van elektrische fietsen tov een gewone"
click at [223, 198] on img at bounding box center [360, 113] width 391 height 220
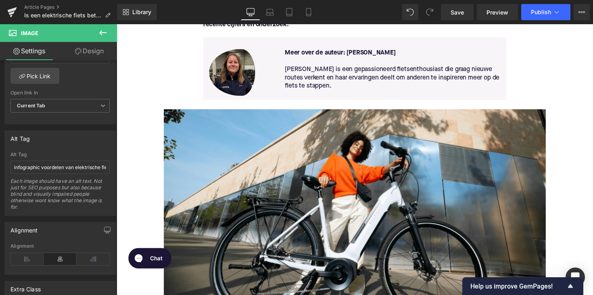
scroll to position [46, 0]
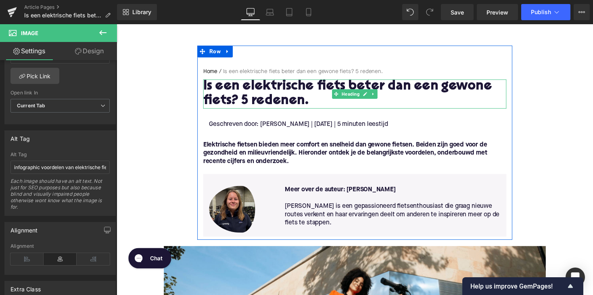
click at [305, 103] on h1 "Is een elektrische fiets beter dan een gewone fiets? 5 redenen." at bounding box center [360, 96] width 310 height 30
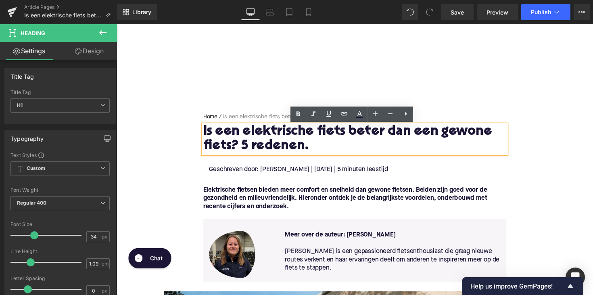
scroll to position [0, 0]
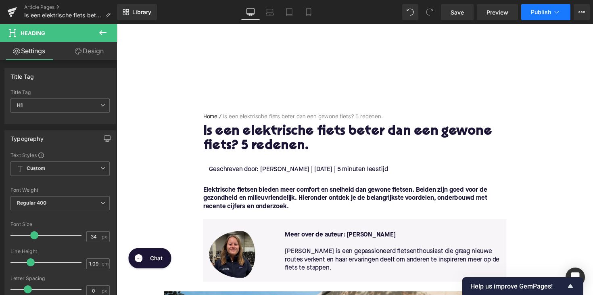
click at [541, 11] on span "Publish" at bounding box center [541, 12] width 20 height 6
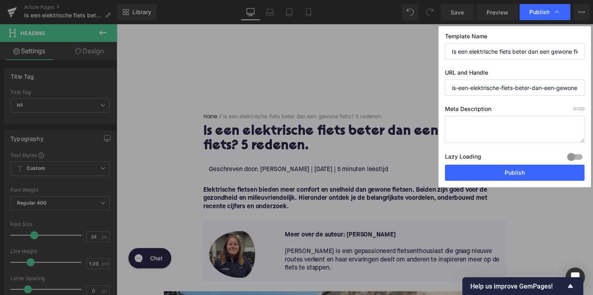
click at [469, 128] on textarea at bounding box center [515, 129] width 140 height 27
paste textarea "Ontdek 5 redenen waarom een elektrische fiets beter is dan een gewone: minder i…"
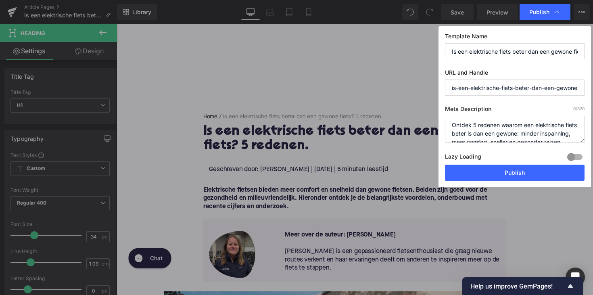
scroll to position [17, 0]
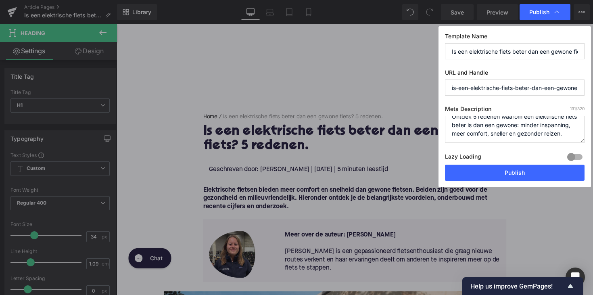
type textarea "Ontdek 5 redenen waarom een elektrische fiets beter is dan een gewone: minder i…"
drag, startPoint x: 559, startPoint y: 89, endPoint x: 593, endPoint y: 90, distance: 33.5
click at [592, 90] on html "Image You are previewing how the will restyle your page. You can not edit Eleme…" at bounding box center [296, 147] width 593 height 295
click at [533, 93] on input "is-een-elektrische-fiets-beter-dan-een-gewone-fiets-5-redenen" at bounding box center [515, 87] width 140 height 16
drag, startPoint x: 547, startPoint y: 88, endPoint x: 593, endPoint y: 89, distance: 46.0
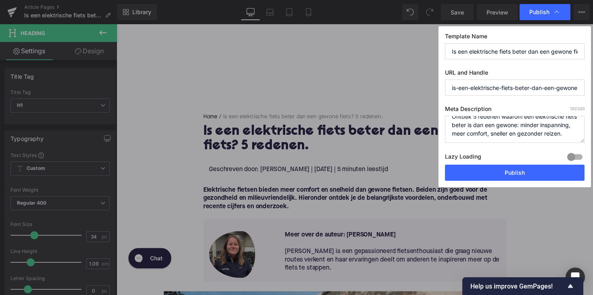
click at [592, 89] on html "Image You are previewing how the will restyle your page. You can not edit Eleme…" at bounding box center [296, 147] width 593 height 295
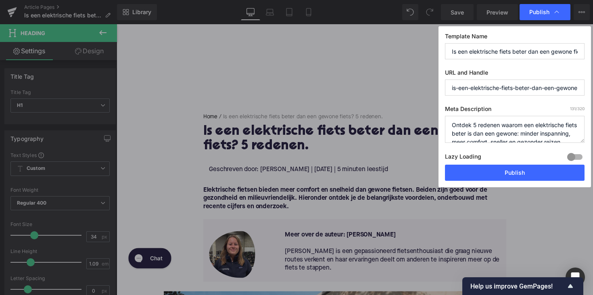
scroll to position [0, 0]
type input "is-een-elektrische-fiets-beter-dan-een-gewone-fiets"
drag, startPoint x: 473, startPoint y: 125, endPoint x: 444, endPoint y: 125, distance: 29.4
click at [444, 125] on div "Template Name Is een elektrische fiets beter dan een gewone fiets? 5 redenen. U…" at bounding box center [514, 106] width 152 height 161
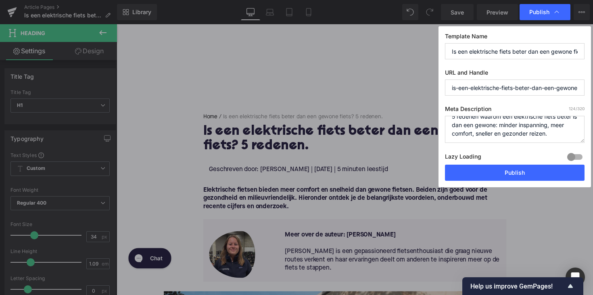
scroll to position [8, 0]
type textarea "5 redenen waarom een elektrische fiets beter is dan een gewone: minder inspanni…"
click at [515, 171] on button "Publish" at bounding box center [515, 173] width 140 height 16
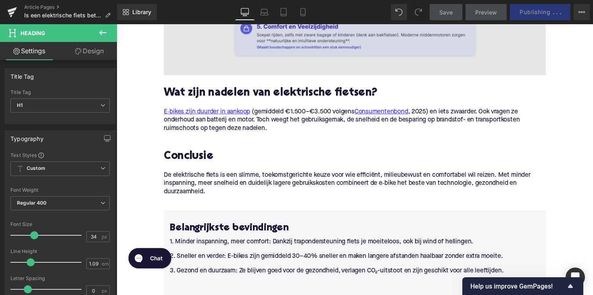
scroll to position [1430, 0]
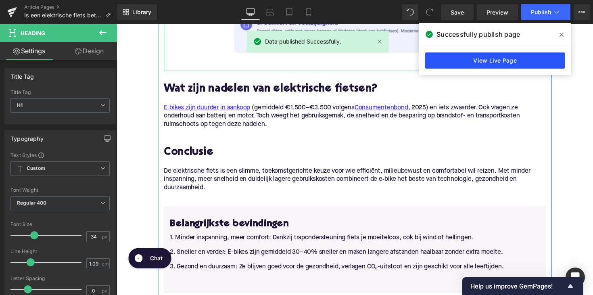
click at [489, 62] on link "View Live Page" at bounding box center [495, 60] width 140 height 16
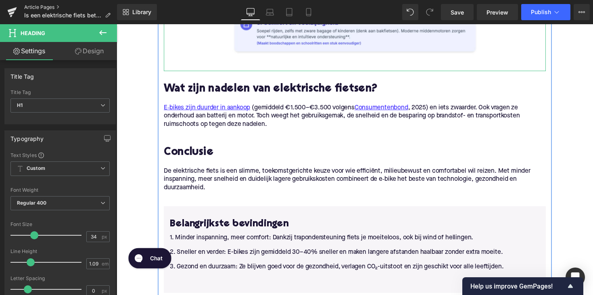
click at [40, 6] on link "Article Pages" at bounding box center [70, 7] width 93 height 6
